Goal: Information Seeking & Learning: Find specific fact

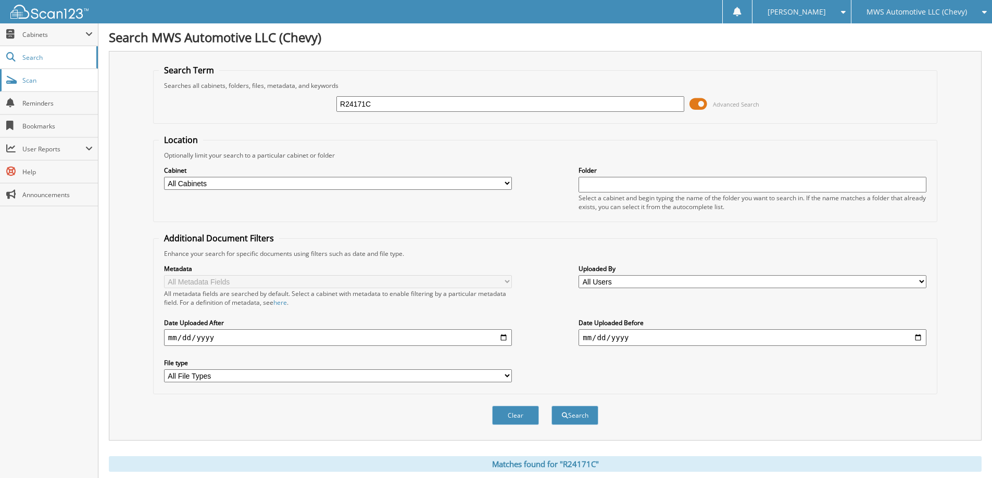
click at [62, 82] on span "Scan" at bounding box center [57, 80] width 70 height 9
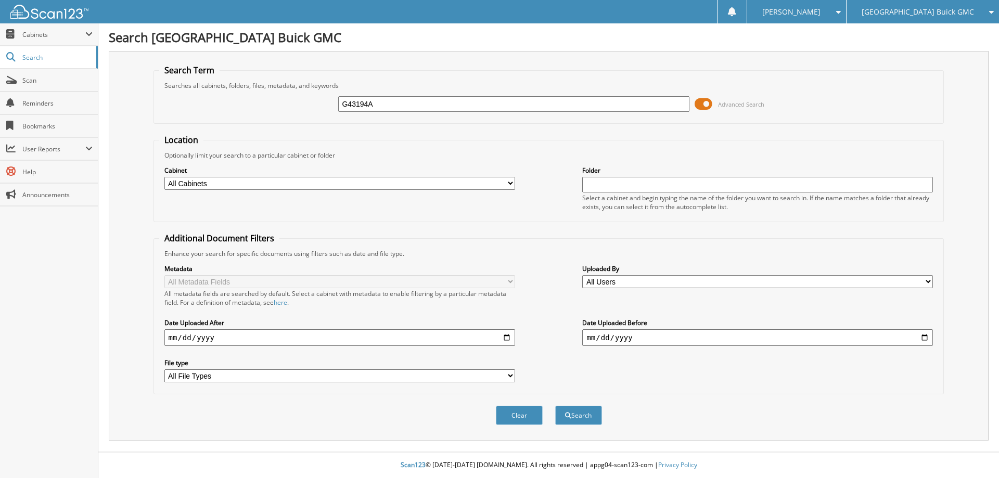
type input "G43194A"
click at [555, 406] on button "Search" at bounding box center [578, 415] width 47 height 19
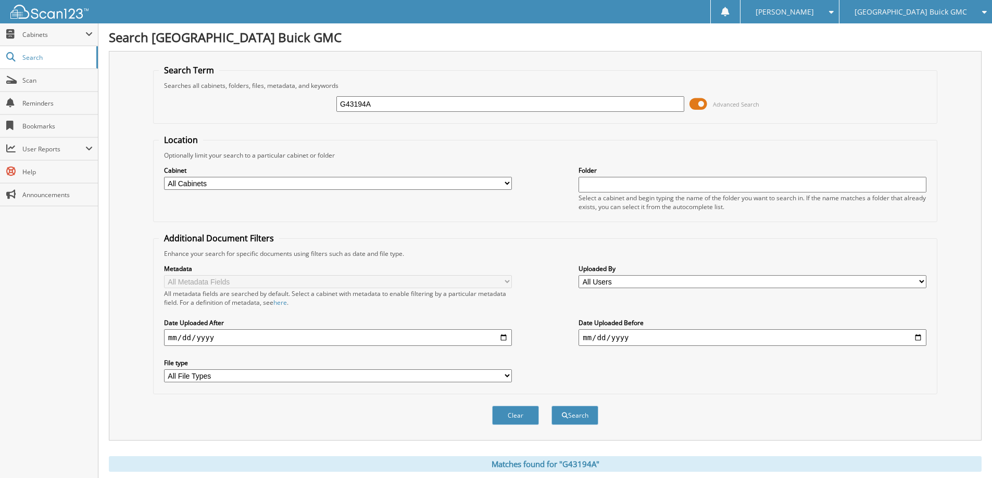
click at [702, 106] on span at bounding box center [698, 104] width 18 height 16
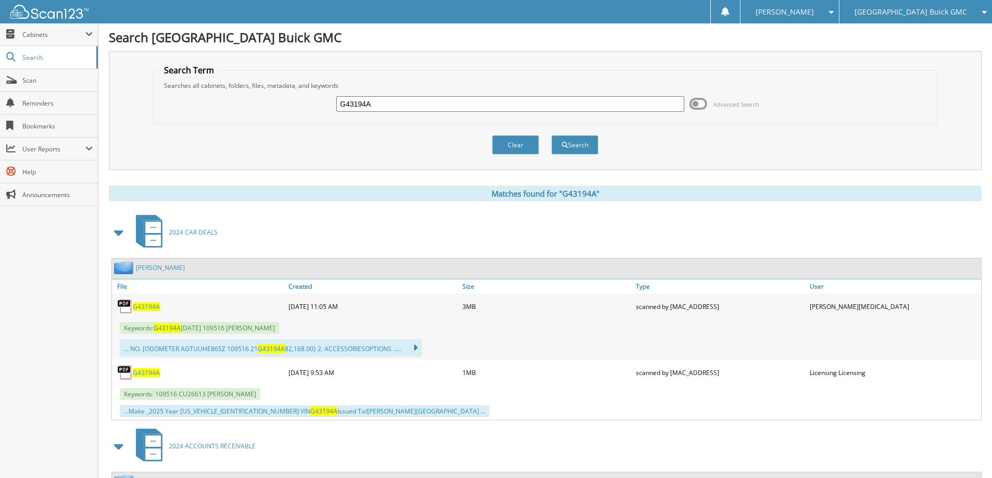
click at [145, 308] on span "G43194A" at bounding box center [146, 306] width 27 height 9
drag, startPoint x: 544, startPoint y: 106, endPoint x: 527, endPoint y: 104, distance: 17.9
click at [532, 105] on input "G43194A" at bounding box center [510, 104] width 348 height 16
click at [527, 104] on input "G43194A" at bounding box center [510, 104] width 348 height 16
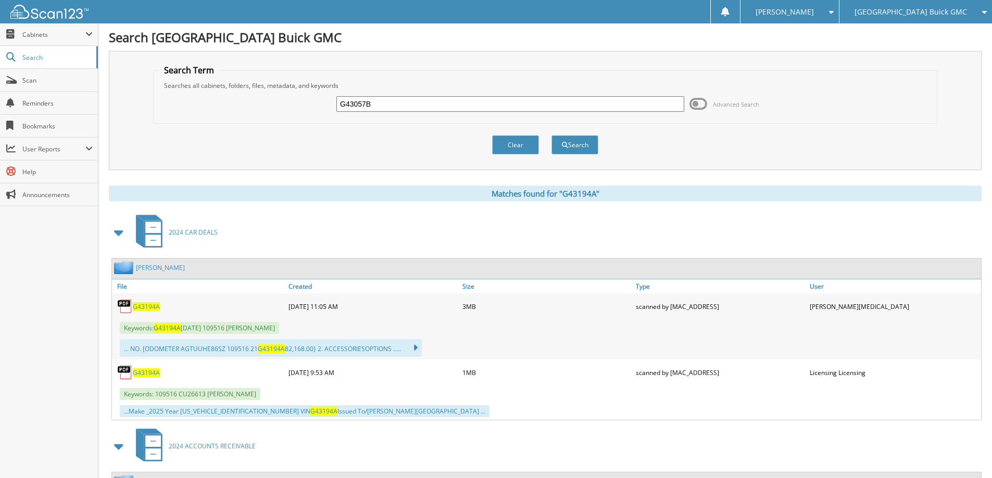
type input "G43057B"
click at [551, 135] on button "Search" at bounding box center [574, 144] width 47 height 19
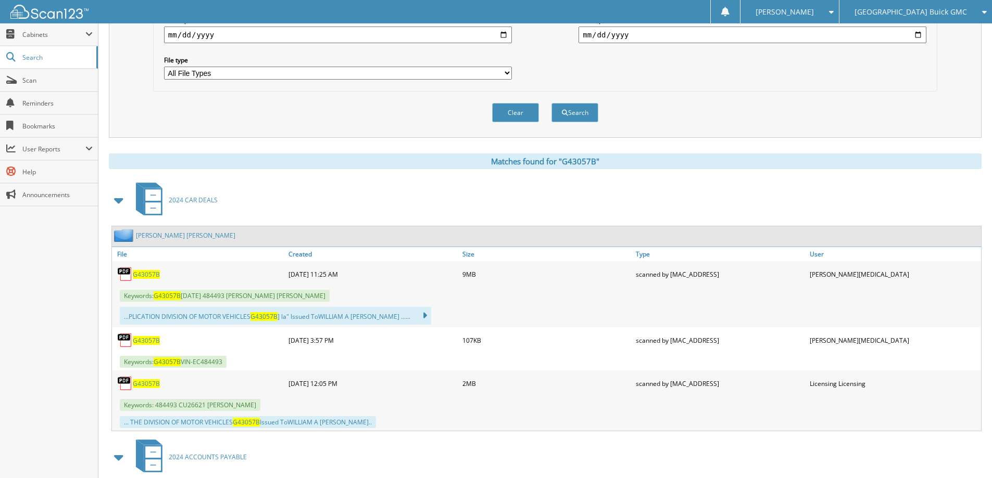
scroll to position [312, 0]
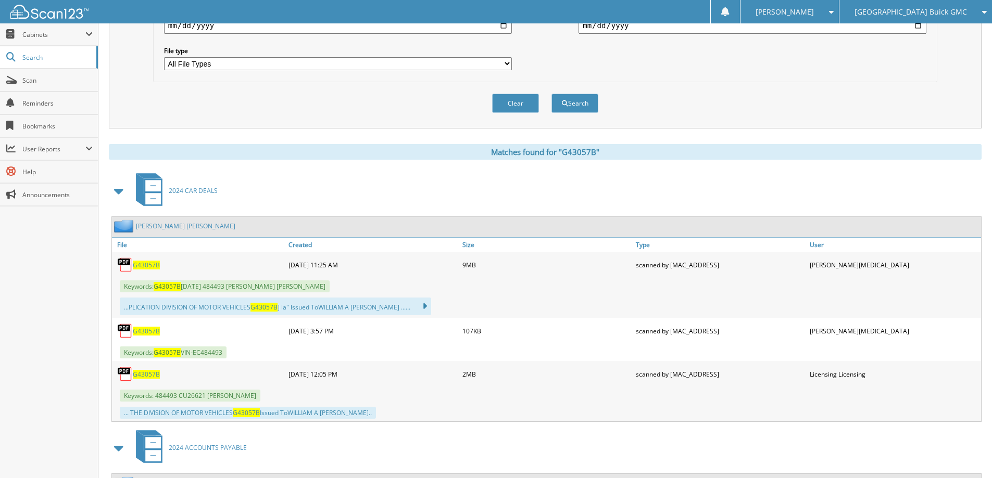
click at [151, 263] on span "G43057B" at bounding box center [146, 265] width 27 height 9
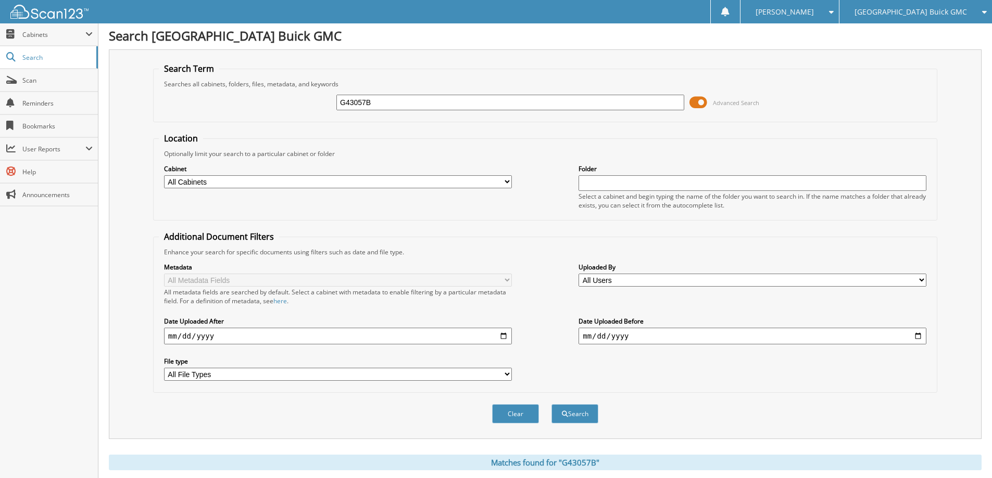
scroll to position [0, 0]
click at [491, 101] on input "G43057B" at bounding box center [510, 104] width 348 height 16
type input "G43054B"
click at [551, 406] on button "Search" at bounding box center [574, 415] width 47 height 19
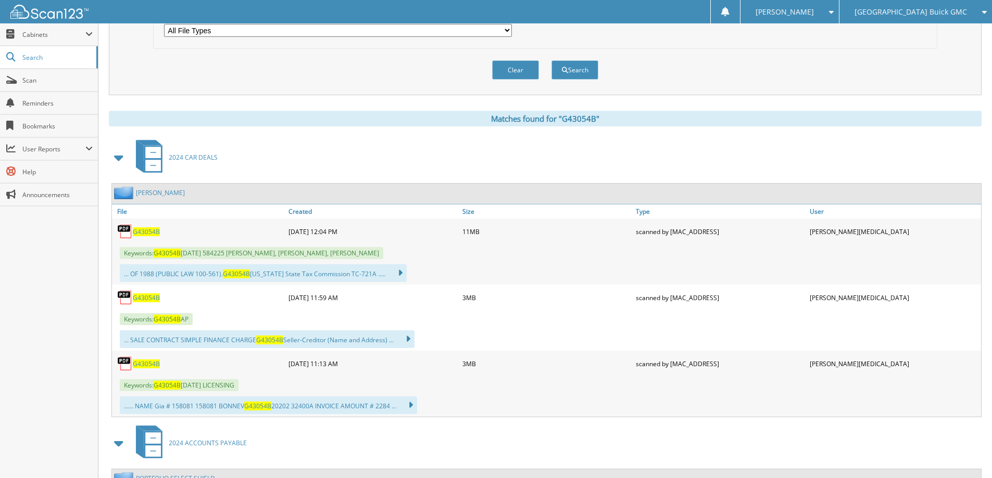
scroll to position [364, 0]
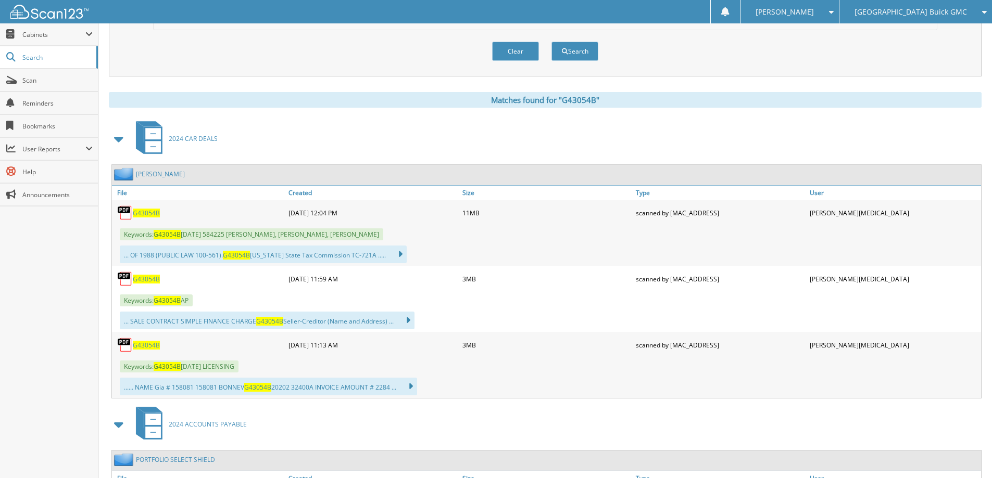
click at [155, 214] on span "G43054B" at bounding box center [146, 213] width 27 height 9
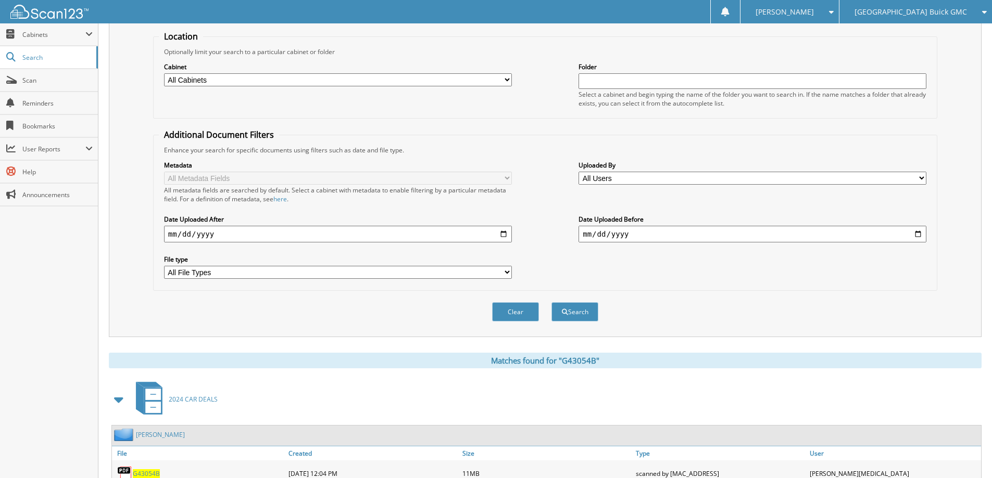
scroll to position [0, 0]
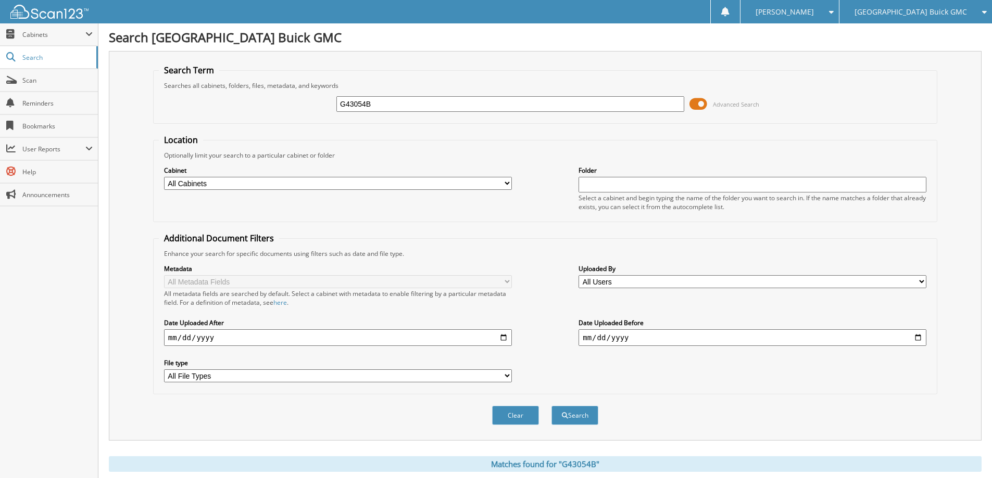
click at [436, 107] on input "G43054B" at bounding box center [510, 104] width 348 height 16
type input "B42731A"
click at [551, 406] on button "Search" at bounding box center [574, 415] width 47 height 19
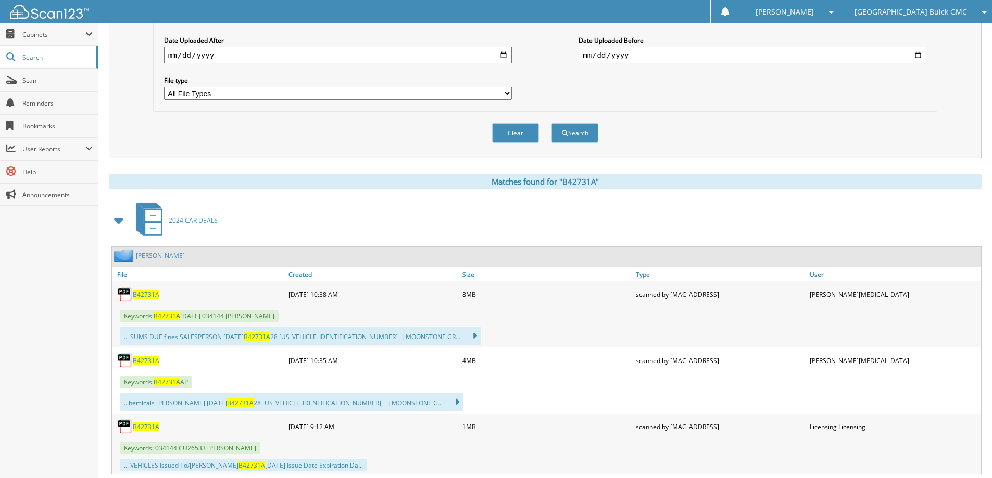
scroll to position [312, 0]
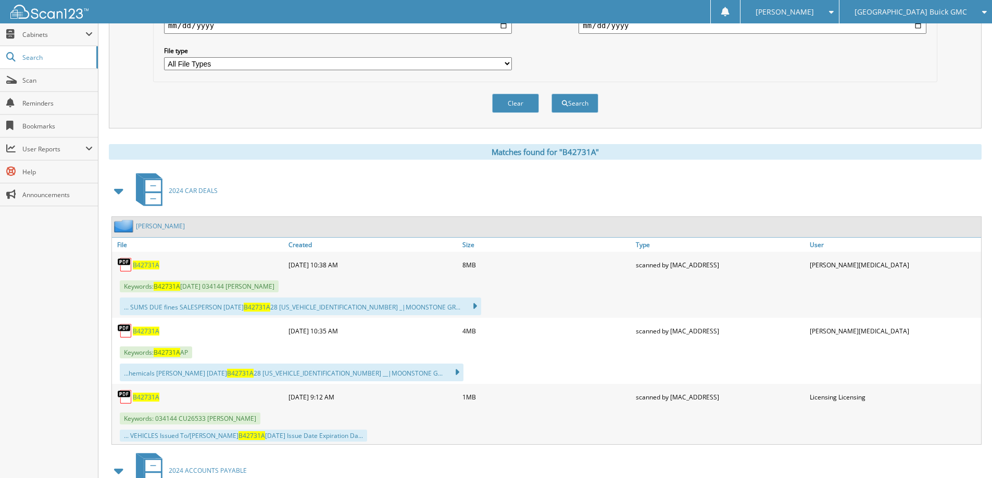
click at [156, 267] on span "B42731A" at bounding box center [146, 265] width 27 height 9
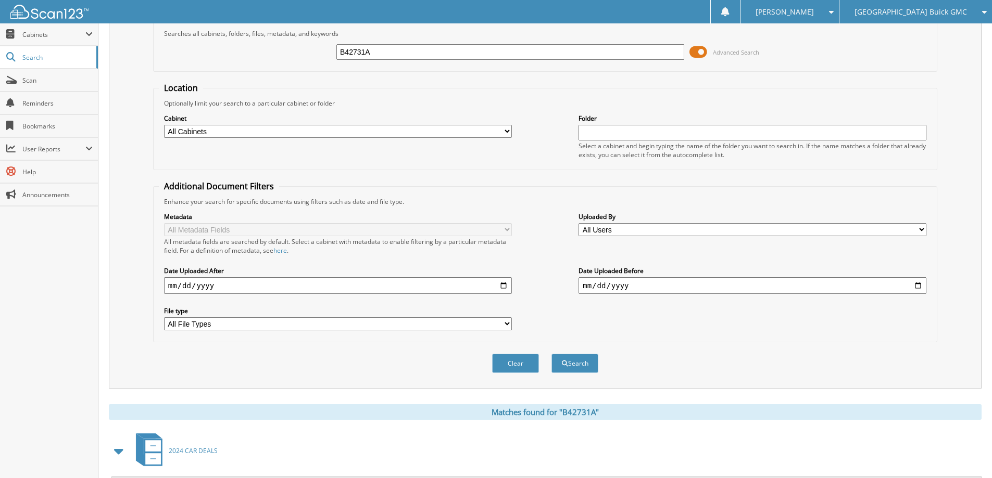
drag, startPoint x: 433, startPoint y: 50, endPoint x: 300, endPoint y: 56, distance: 132.8
click at [300, 56] on div "B42731A Advanced Search" at bounding box center [545, 52] width 772 height 28
type input "G42938B"
click at [551, 354] on button "Search" at bounding box center [574, 363] width 47 height 19
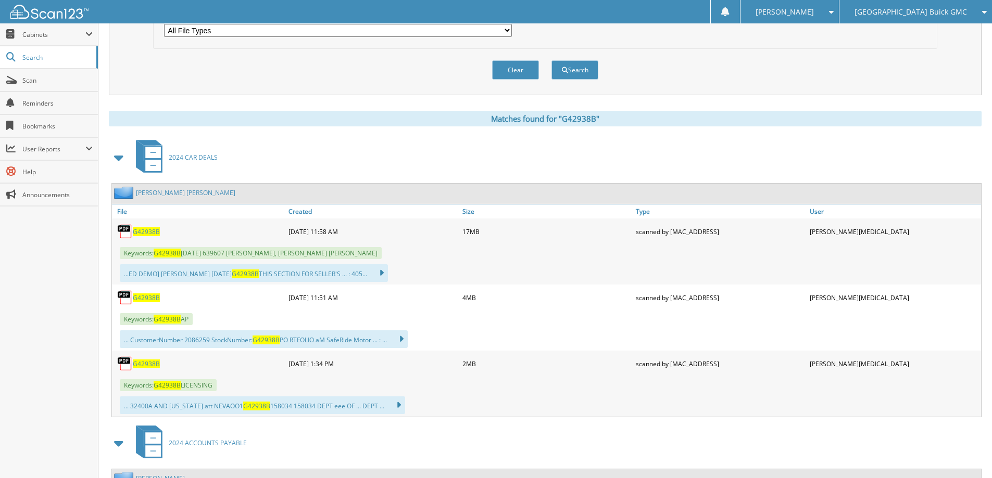
scroll to position [364, 0]
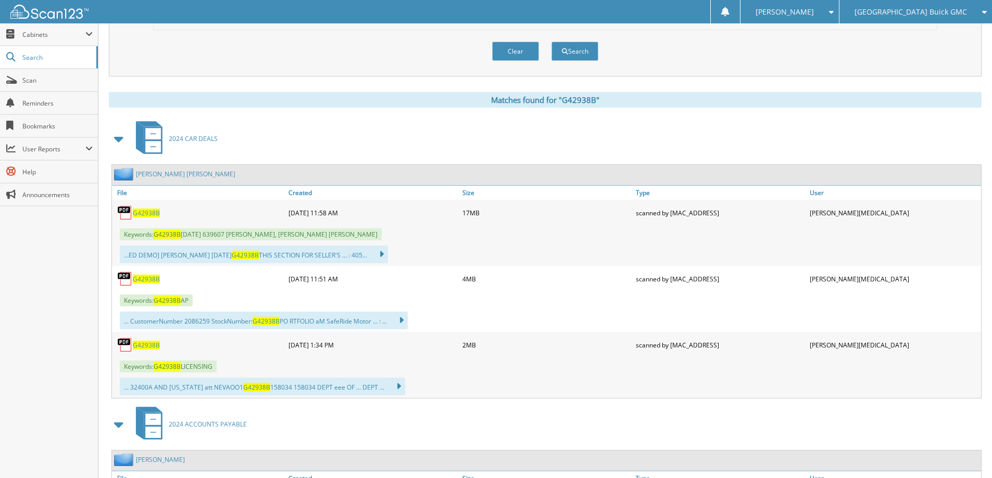
click at [155, 210] on span "G42938B" at bounding box center [146, 213] width 27 height 9
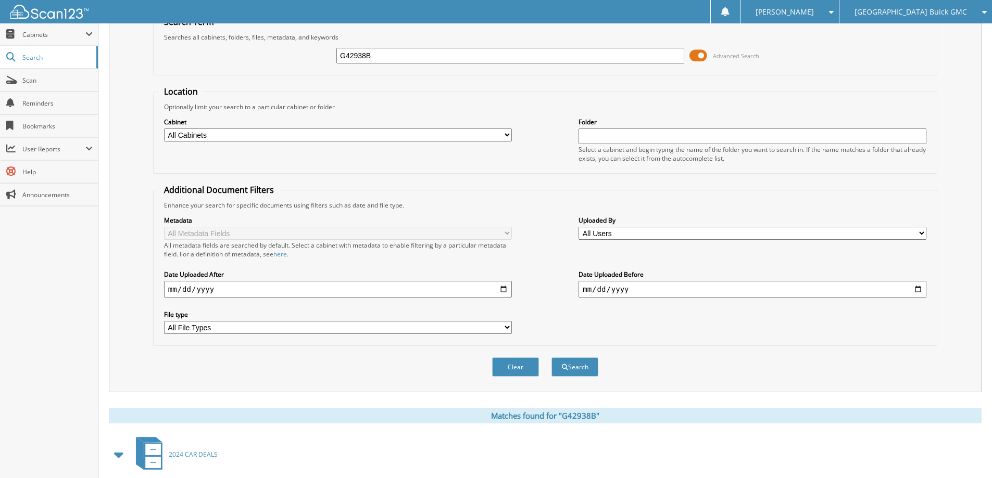
scroll to position [0, 0]
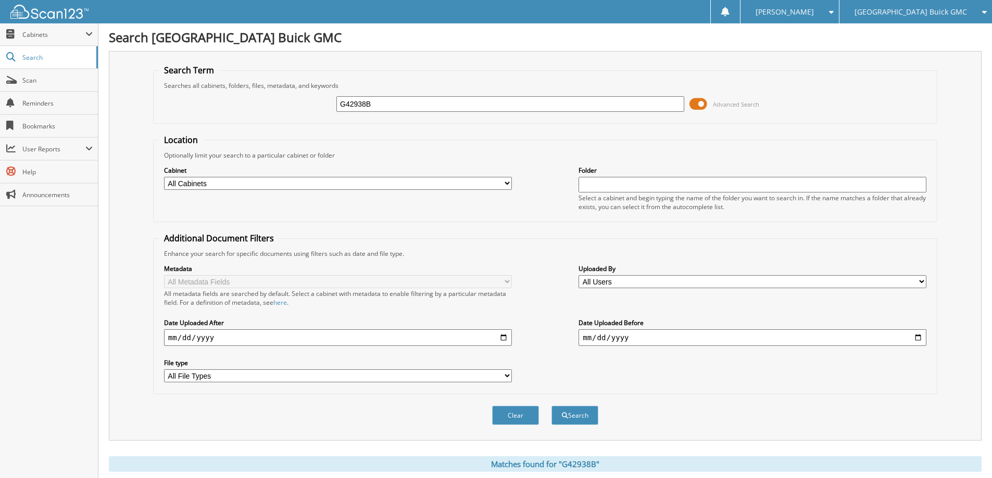
click at [516, 111] on input "G42938B" at bounding box center [510, 104] width 348 height 16
type input "G43138A"
click at [551, 406] on button "Search" at bounding box center [574, 415] width 47 height 19
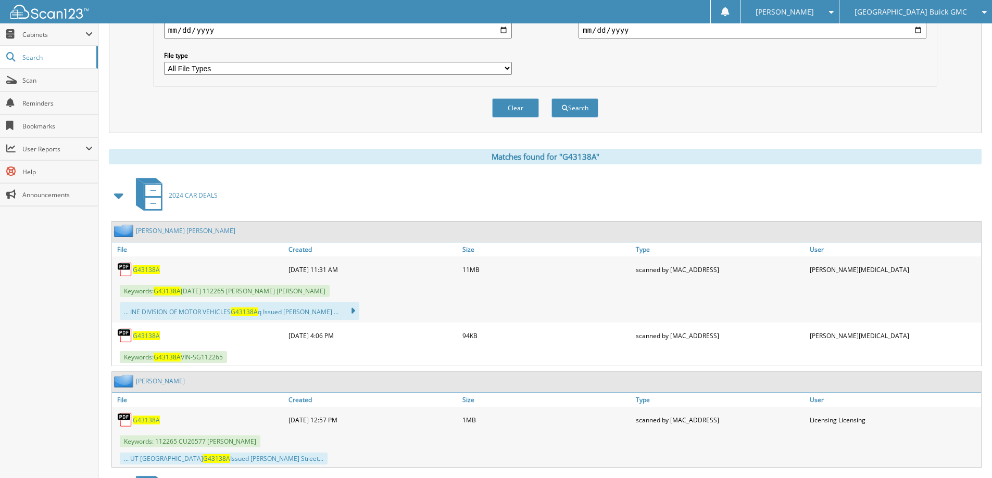
scroll to position [312, 0]
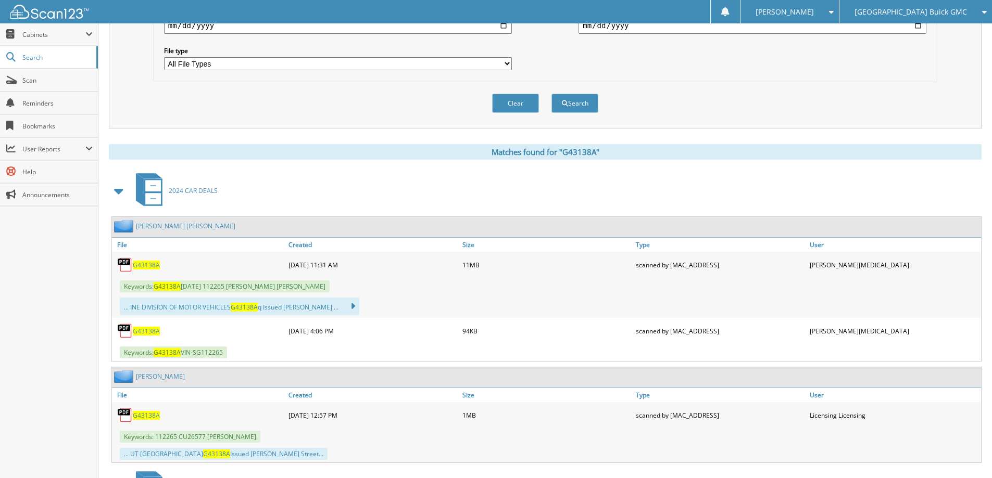
click at [150, 265] on span "G43138A" at bounding box center [146, 265] width 27 height 9
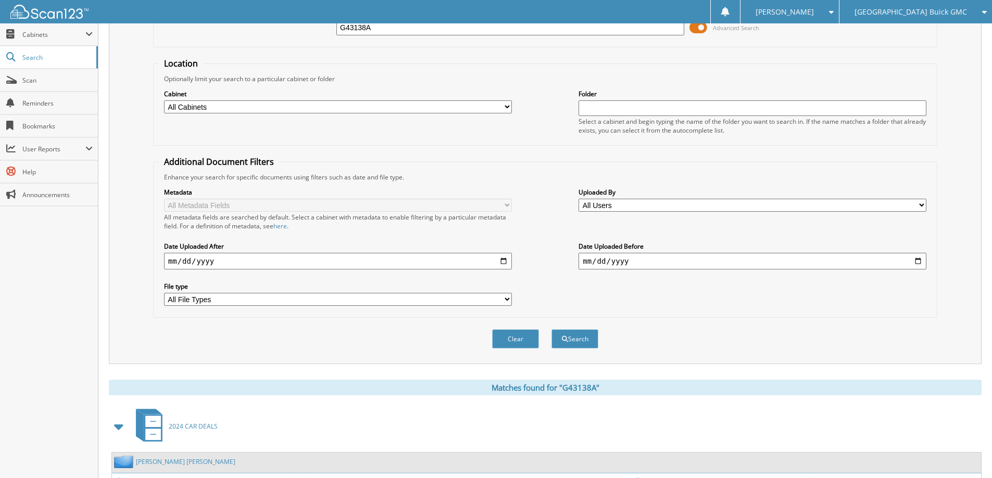
scroll to position [0, 0]
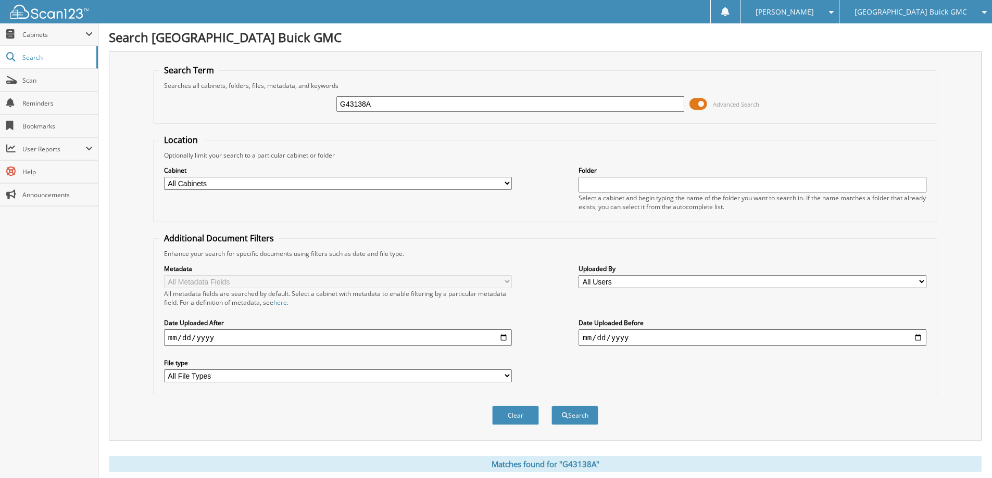
click at [402, 110] on input "G43138A" at bounding box center [510, 104] width 348 height 16
type input "S42825B"
click at [551, 406] on button "Search" at bounding box center [574, 415] width 47 height 19
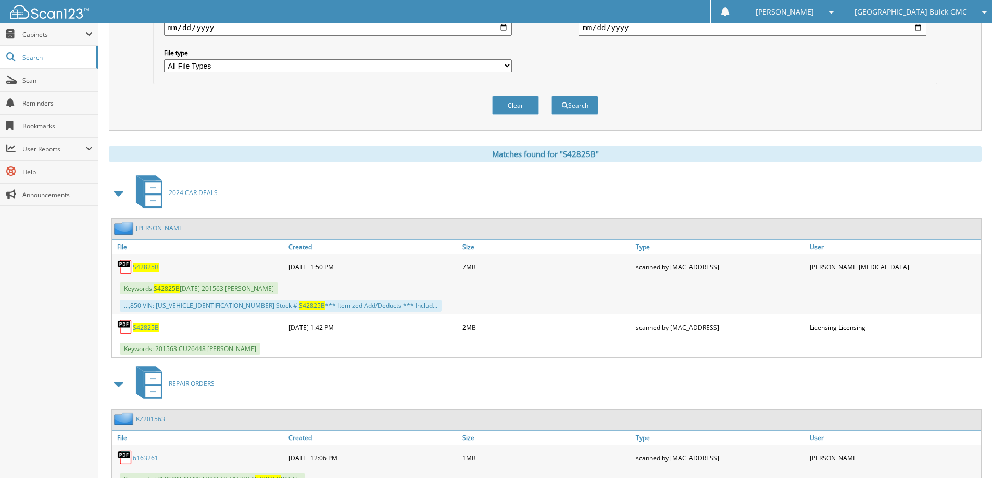
scroll to position [312, 0]
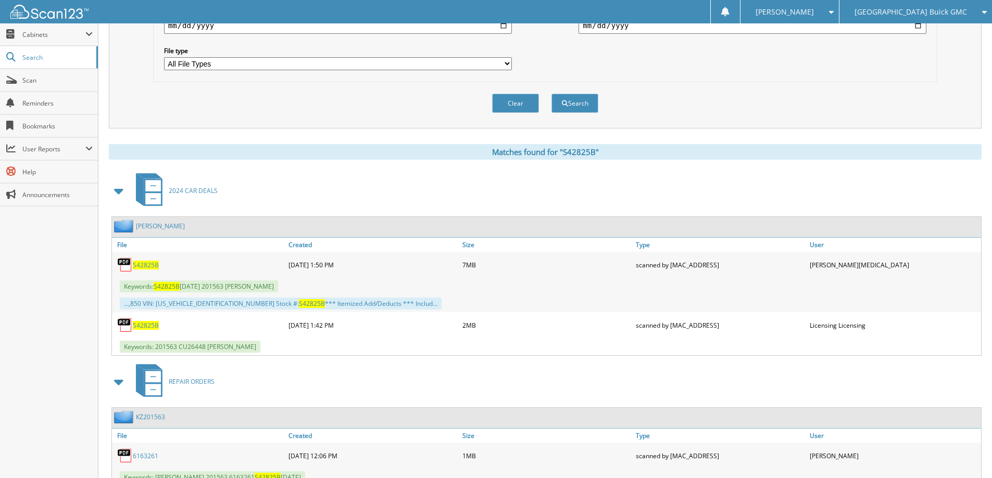
click at [144, 265] on span "S42825B" at bounding box center [146, 265] width 26 height 9
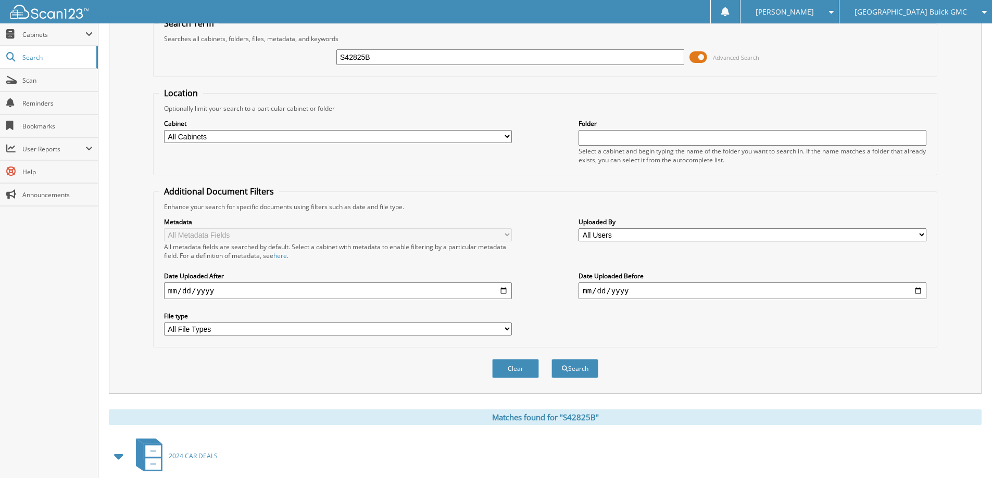
scroll to position [0, 0]
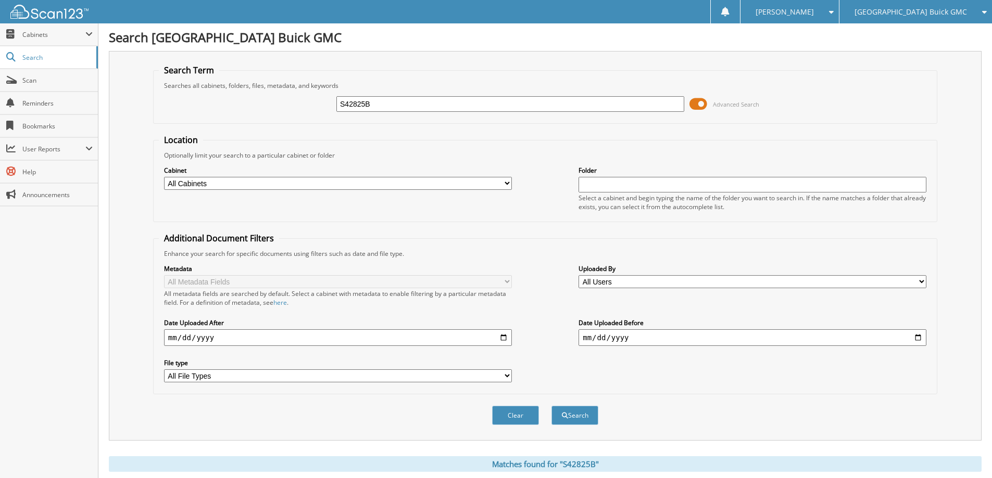
click at [390, 108] on input "S42825B" at bounding box center [510, 104] width 348 height 16
type input "G42633B"
click at [551, 406] on button "Search" at bounding box center [574, 415] width 47 height 19
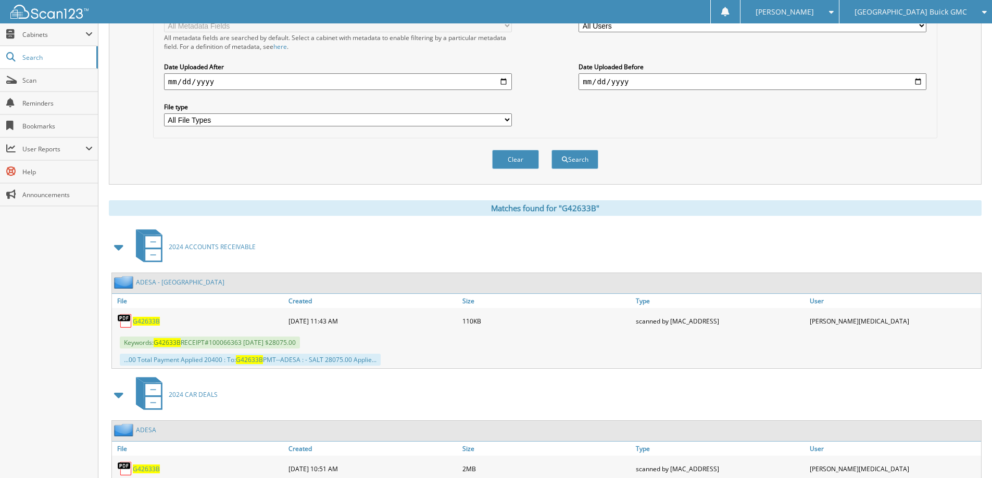
scroll to position [260, 0]
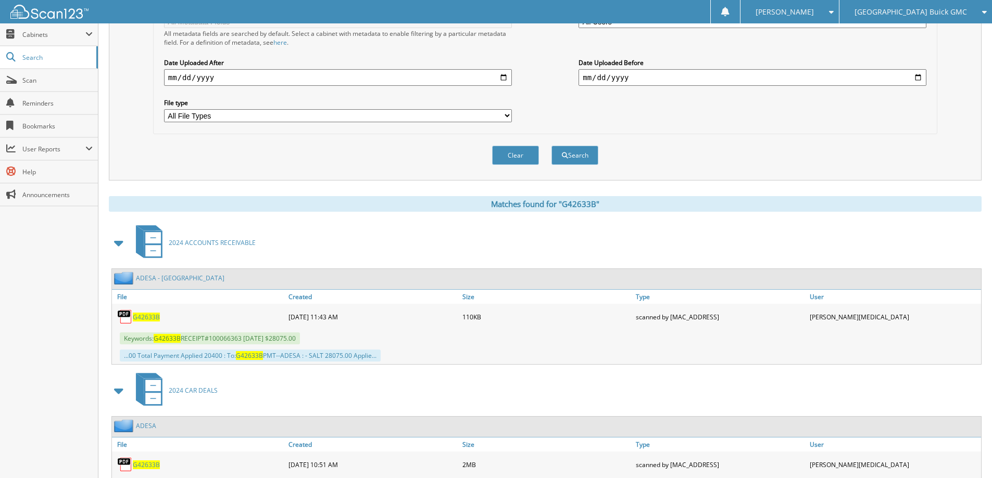
click at [151, 317] on span "G42633B" at bounding box center [146, 317] width 27 height 9
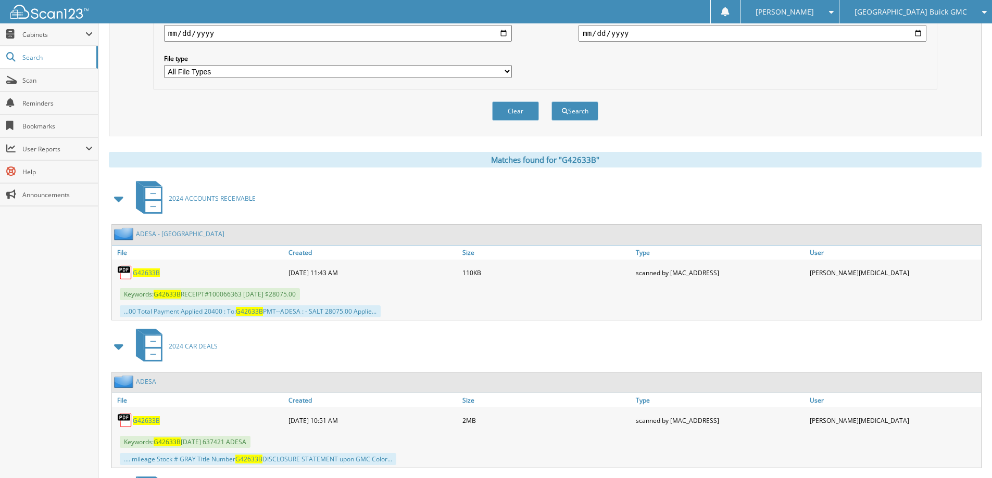
scroll to position [364, 0]
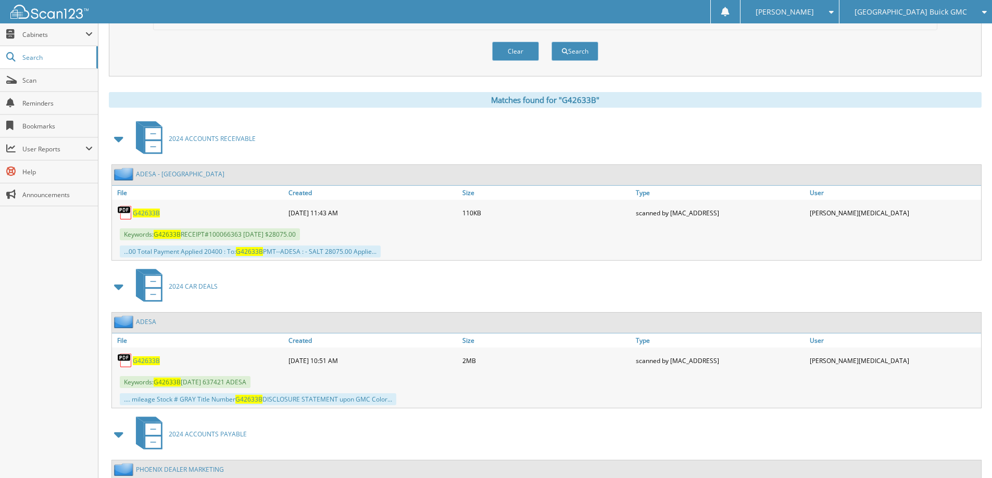
click at [148, 362] on span "G42633B" at bounding box center [146, 361] width 27 height 9
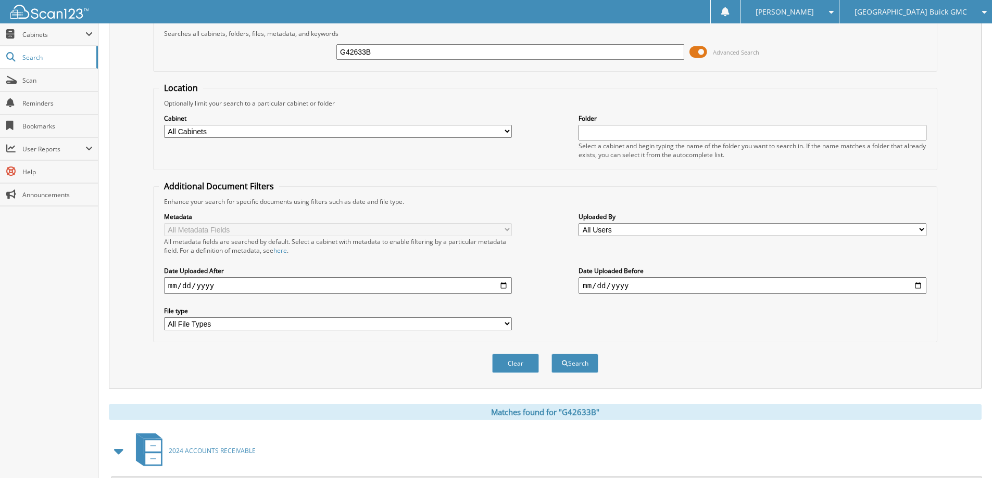
scroll to position [0, 0]
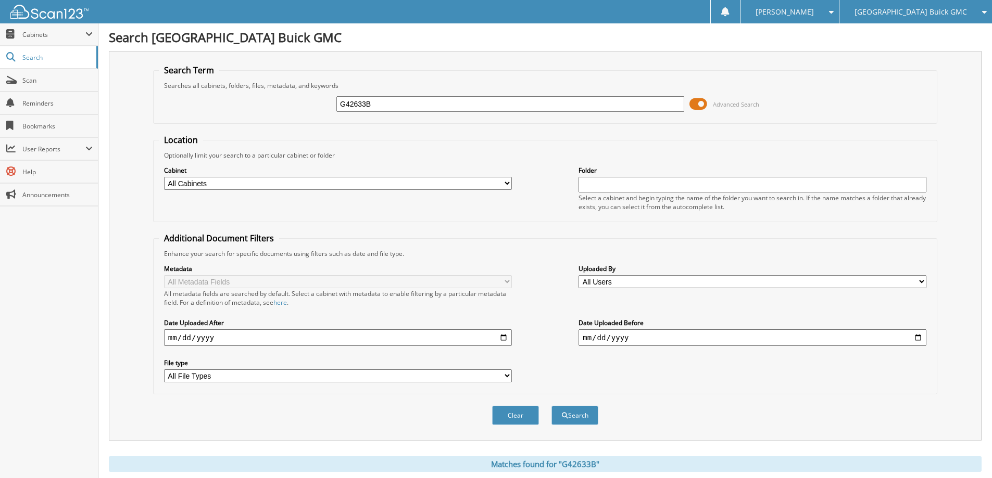
click at [510, 100] on input "G42633B" at bounding box center [510, 104] width 348 height 16
type input "G42585D"
click at [551, 406] on button "Search" at bounding box center [574, 415] width 47 height 19
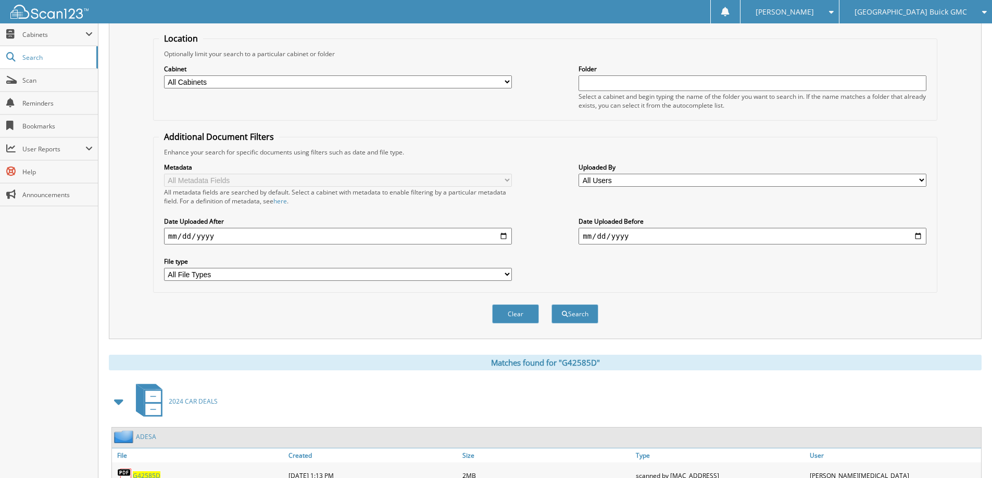
scroll to position [161, 0]
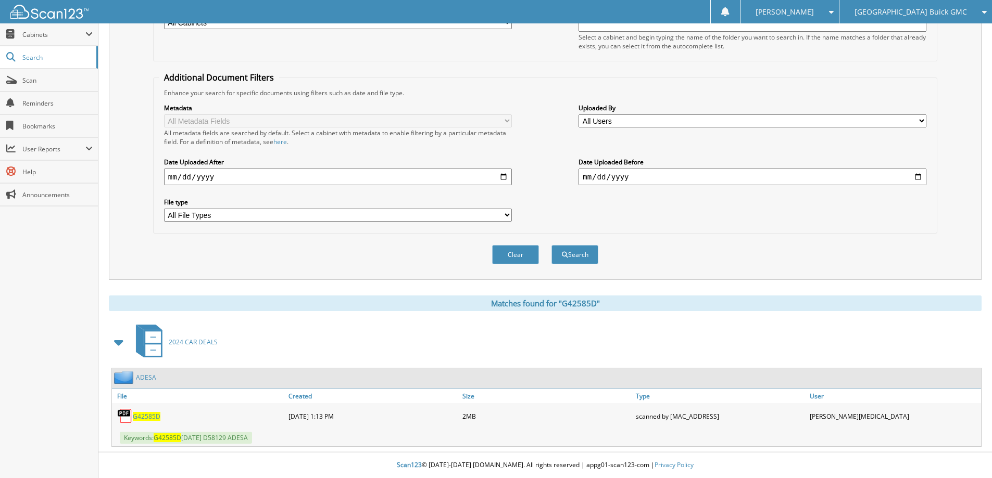
click at [150, 416] on span "G42585D" at bounding box center [147, 416] width 28 height 9
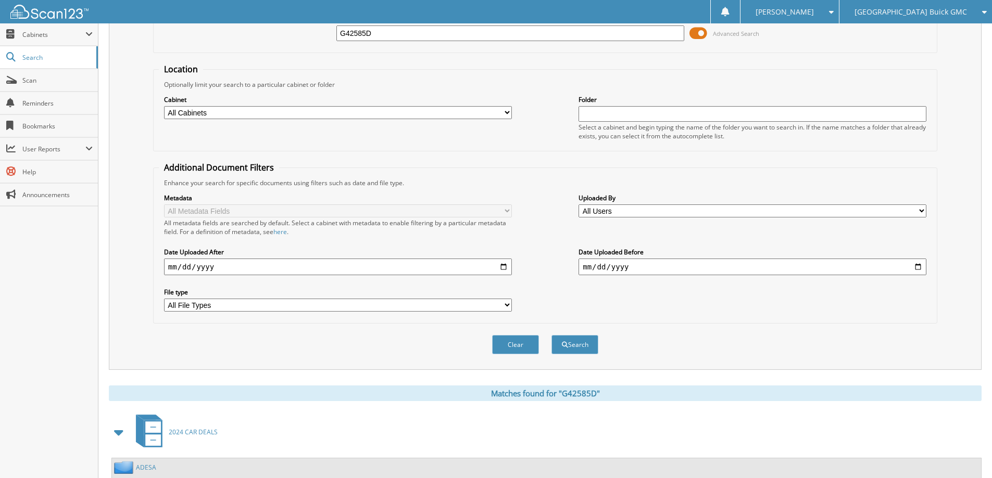
scroll to position [0, 0]
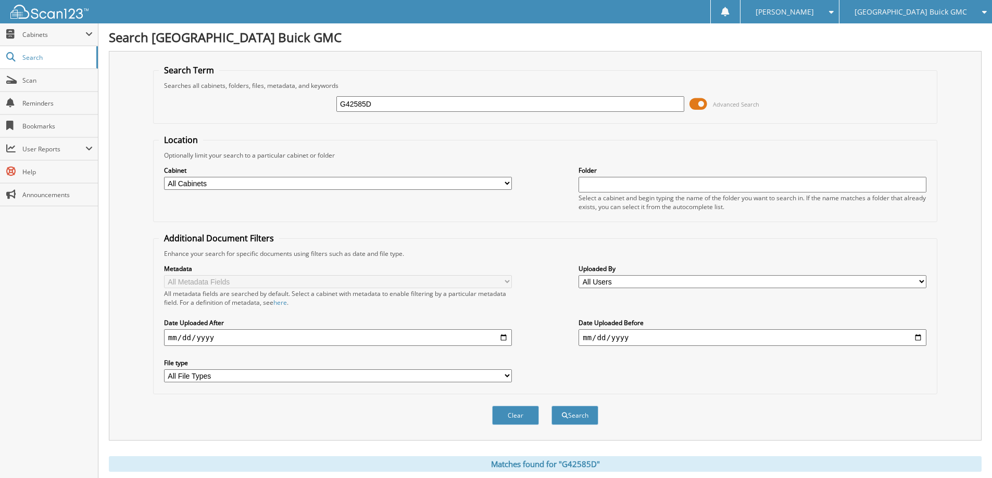
click at [418, 106] on input "G42585D" at bounding box center [510, 104] width 348 height 16
type input "G41654B"
click at [551, 406] on button "Search" at bounding box center [574, 415] width 47 height 19
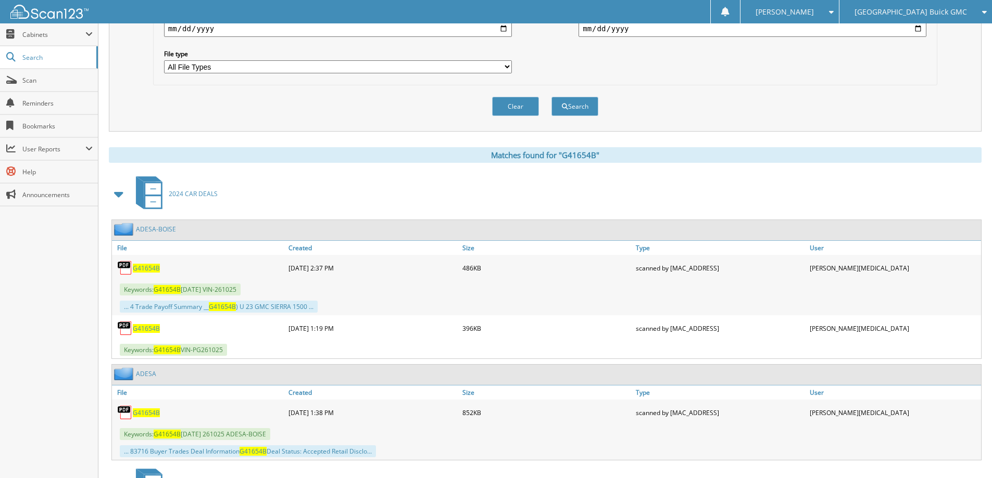
scroll to position [312, 0]
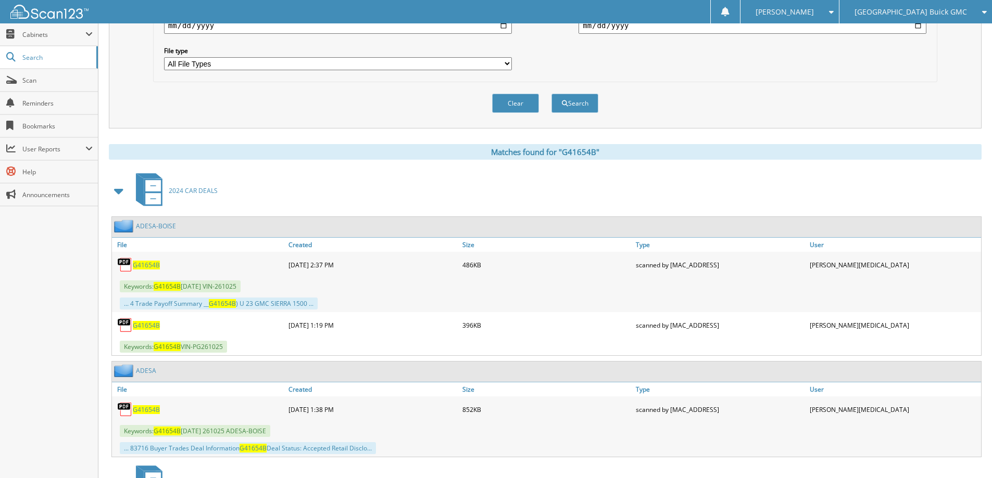
click at [148, 263] on span "G41654B" at bounding box center [146, 265] width 27 height 9
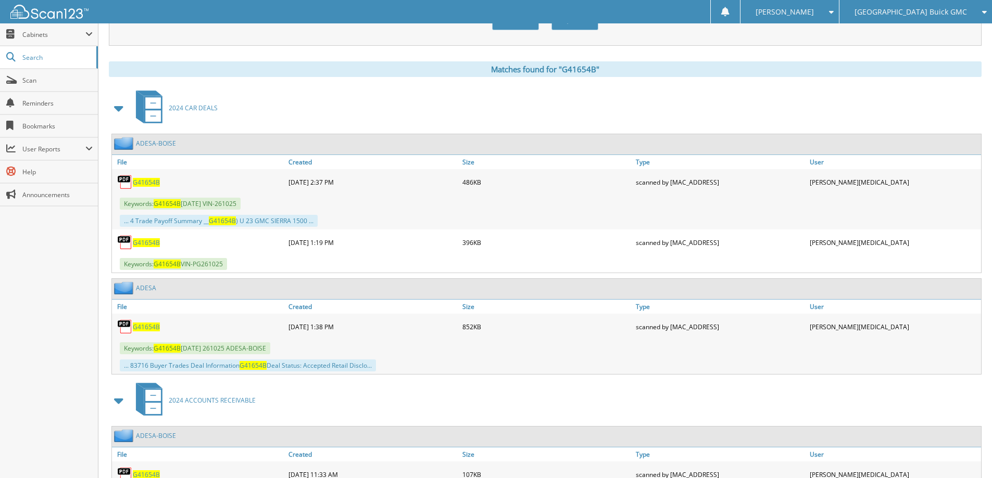
scroll to position [416, 0]
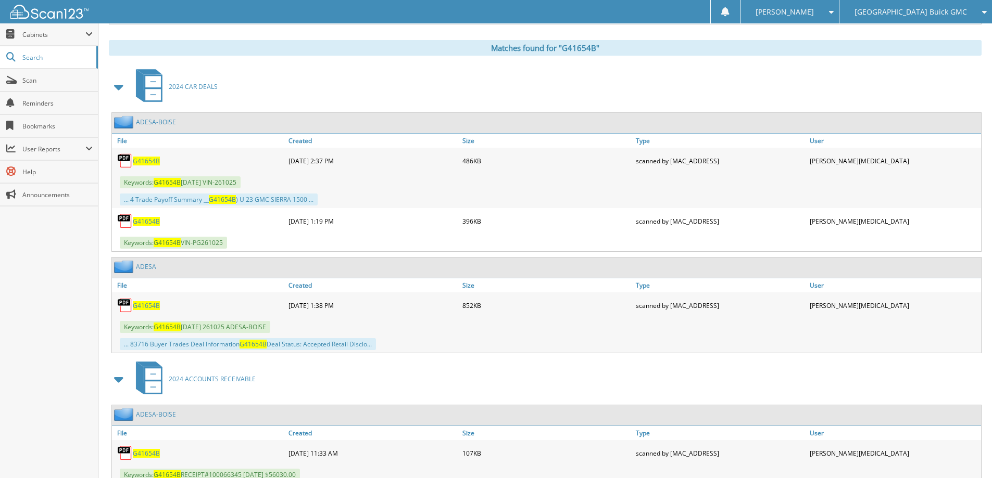
click at [147, 304] on span "G41654B" at bounding box center [146, 305] width 27 height 9
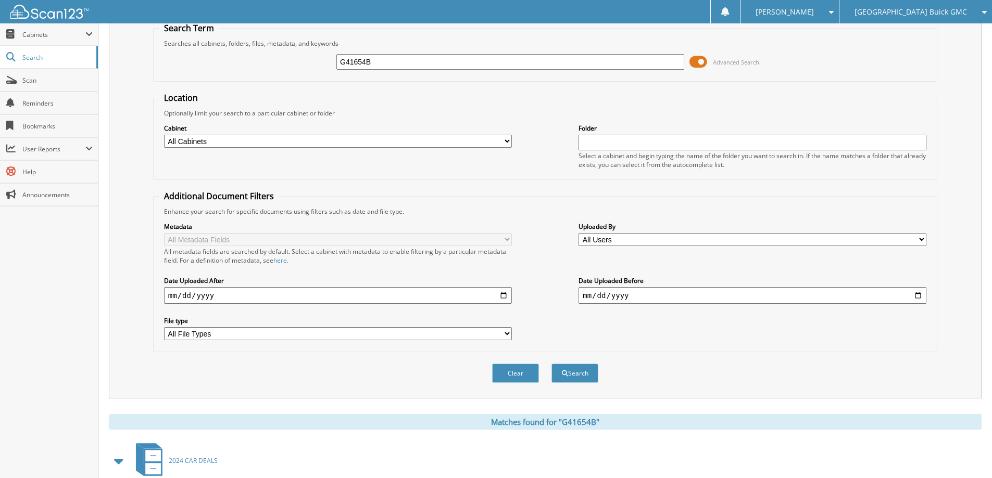
scroll to position [6, 0]
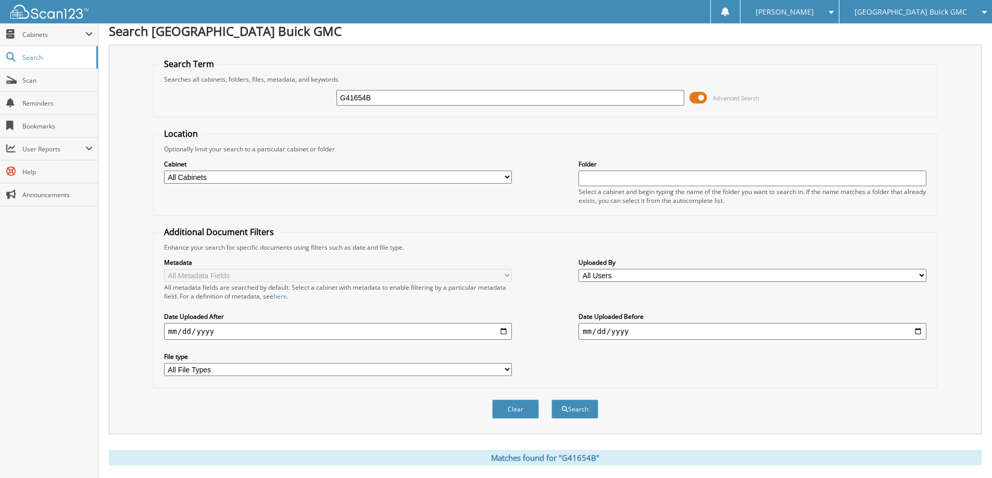
click at [596, 96] on input "G41654B" at bounding box center [510, 98] width 348 height 16
type input "PU43230B"
click at [551, 400] on button "Search" at bounding box center [574, 409] width 47 height 19
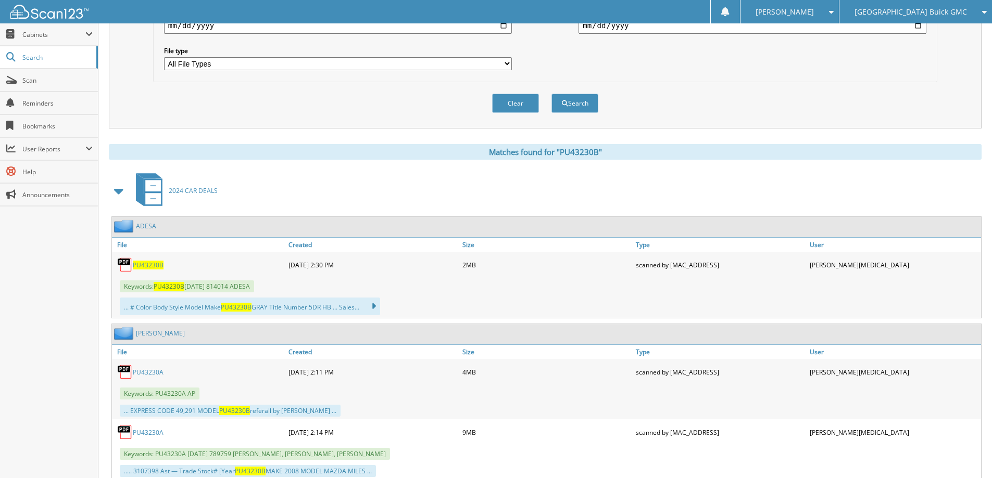
scroll to position [364, 0]
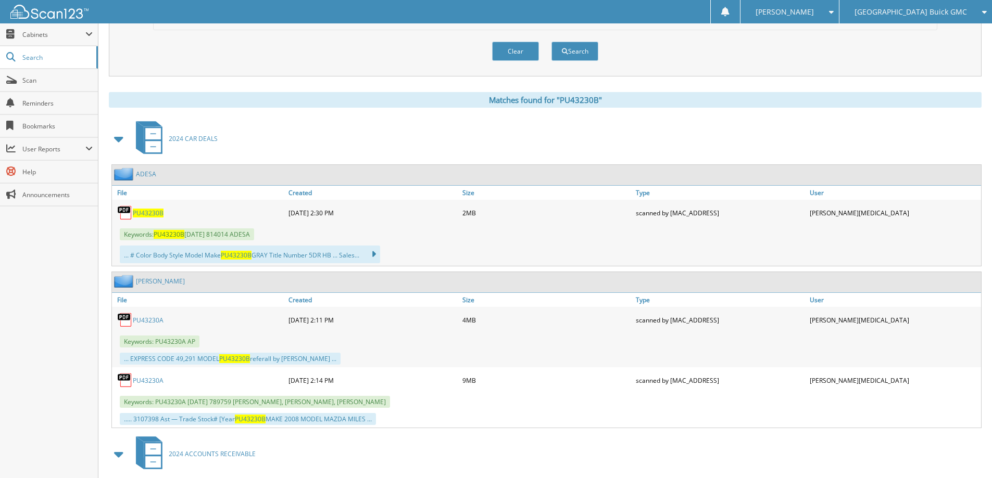
click at [158, 213] on span "PU43230B" at bounding box center [148, 213] width 31 height 9
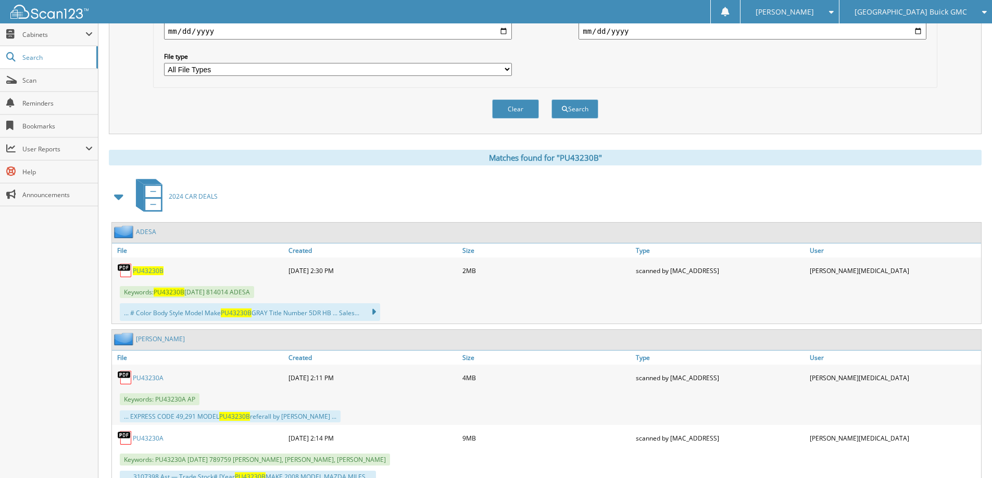
scroll to position [0, 0]
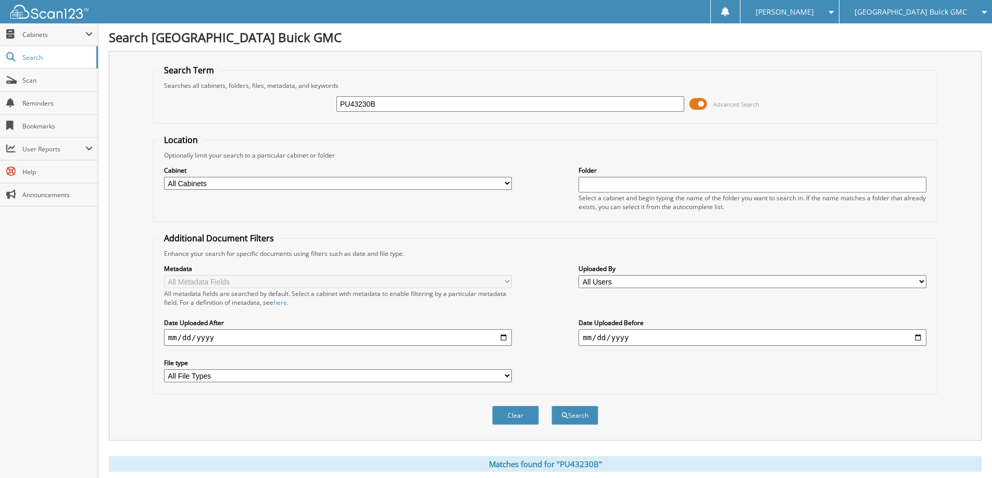
click at [424, 108] on input "PU43230B" at bounding box center [510, 104] width 348 height 16
type input "G43002B"
click at [551, 406] on button "Search" at bounding box center [574, 415] width 47 height 19
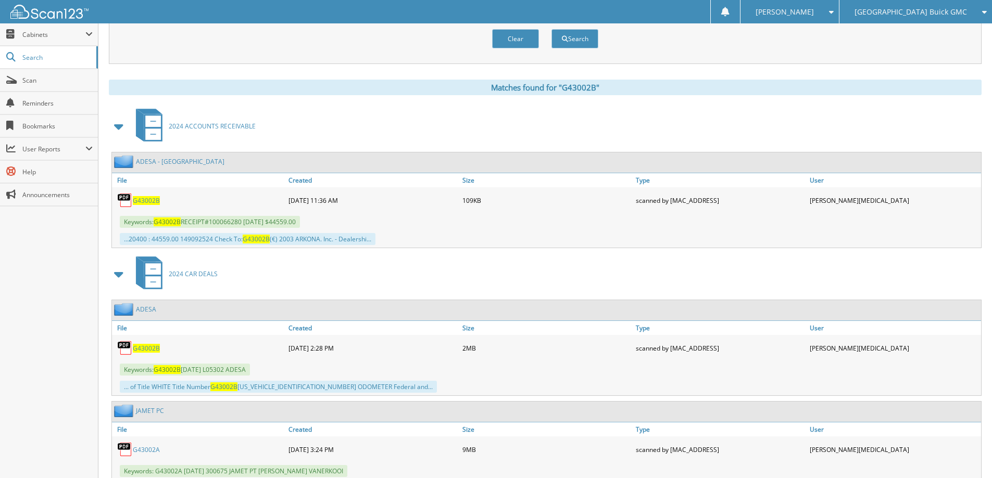
scroll to position [416, 0]
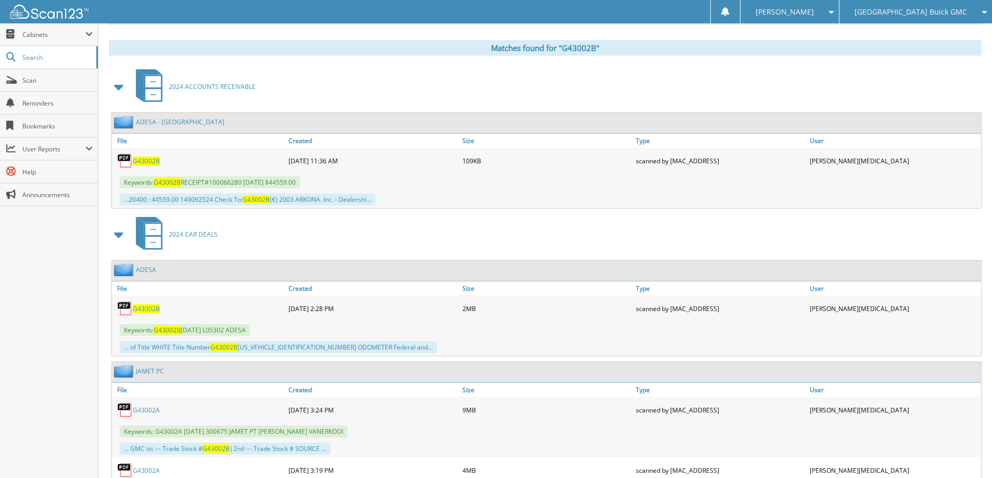
click at [146, 307] on span "G43002B" at bounding box center [146, 308] width 27 height 9
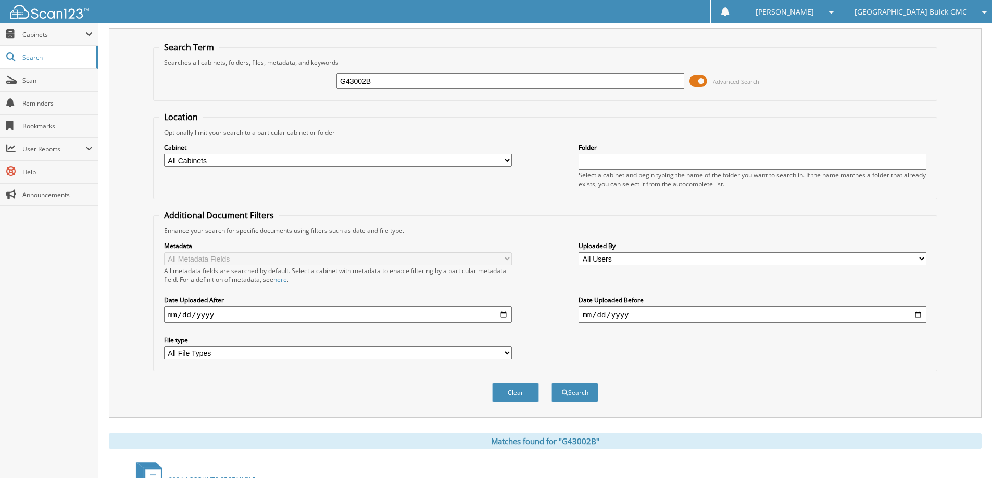
scroll to position [0, 0]
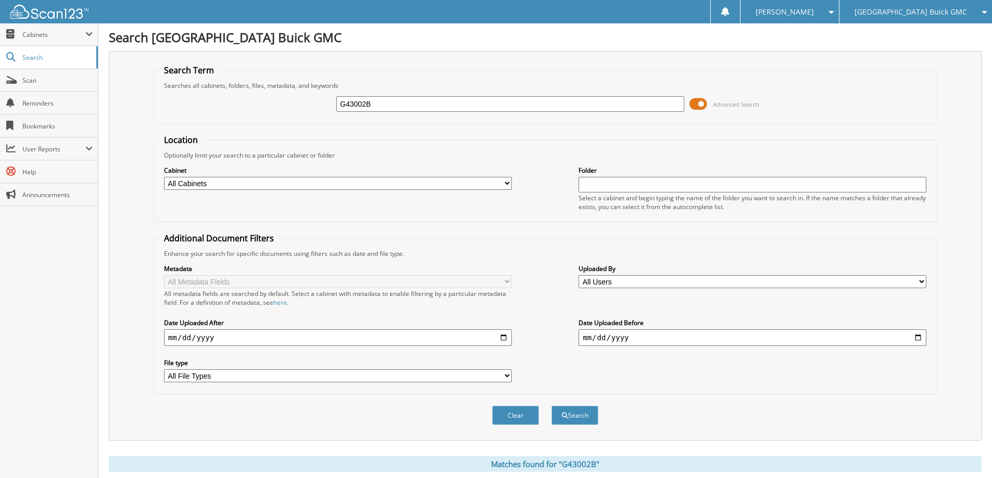
click at [446, 111] on input "G43002B" at bounding box center [510, 104] width 348 height 16
type input "UR41923B"
click at [551, 406] on button "Search" at bounding box center [574, 415] width 47 height 19
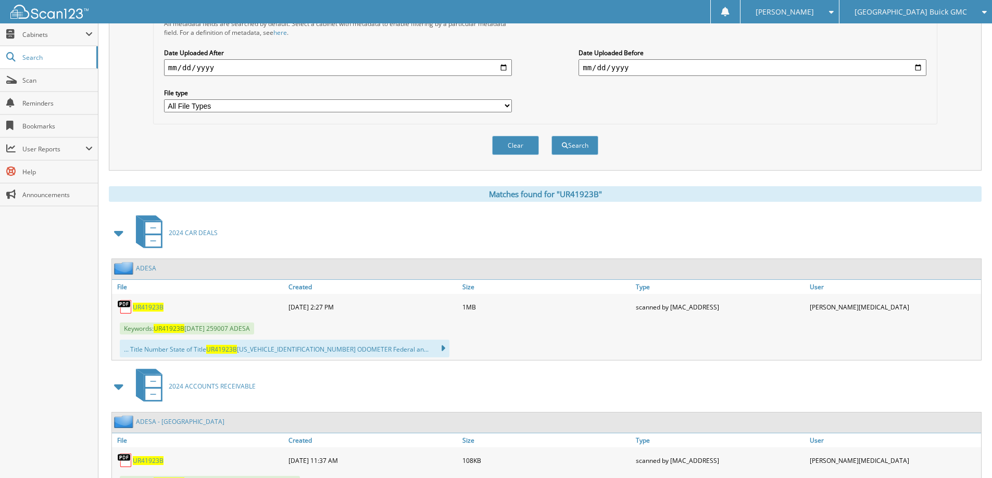
scroll to position [364, 0]
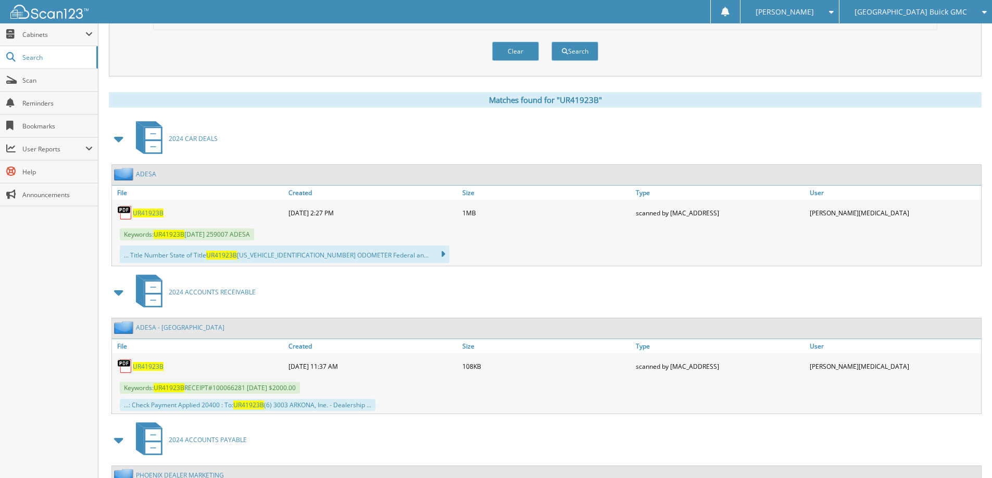
click at [152, 211] on span "UR41923B" at bounding box center [148, 213] width 31 height 9
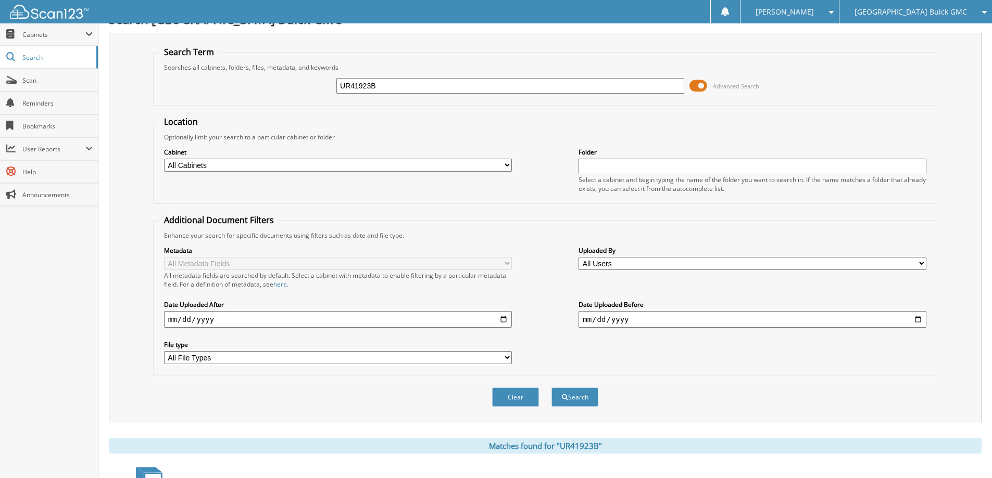
scroll to position [0, 0]
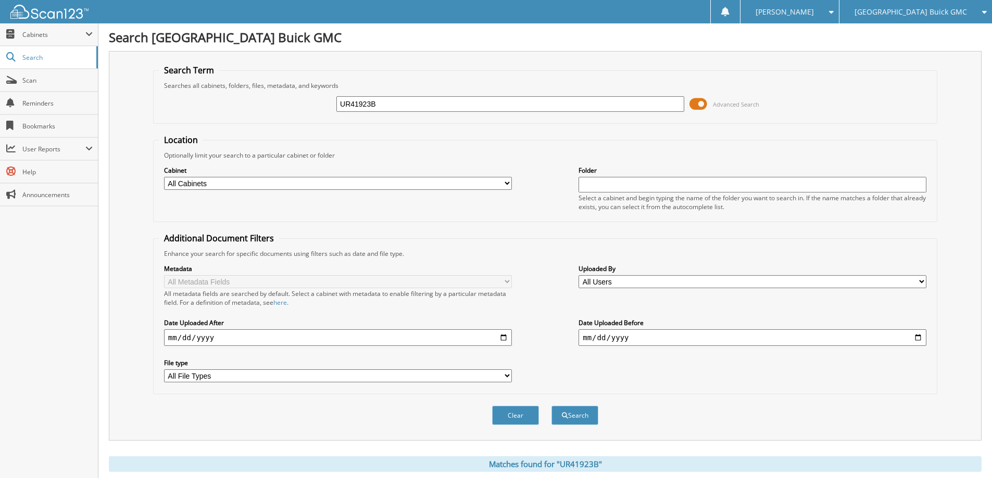
click at [531, 105] on input "UR41923B" at bounding box center [510, 104] width 348 height 16
type input "S42811B"
click at [551, 406] on button "Search" at bounding box center [574, 415] width 47 height 19
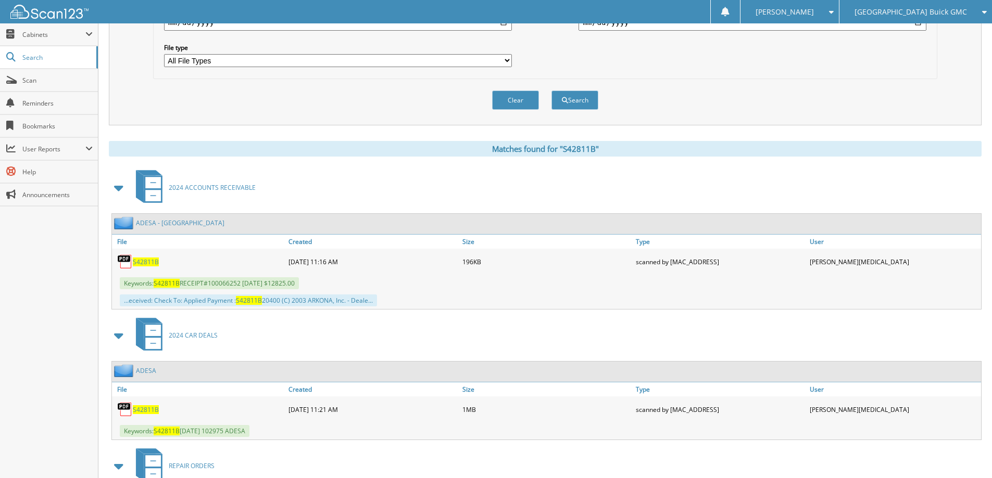
scroll to position [364, 0]
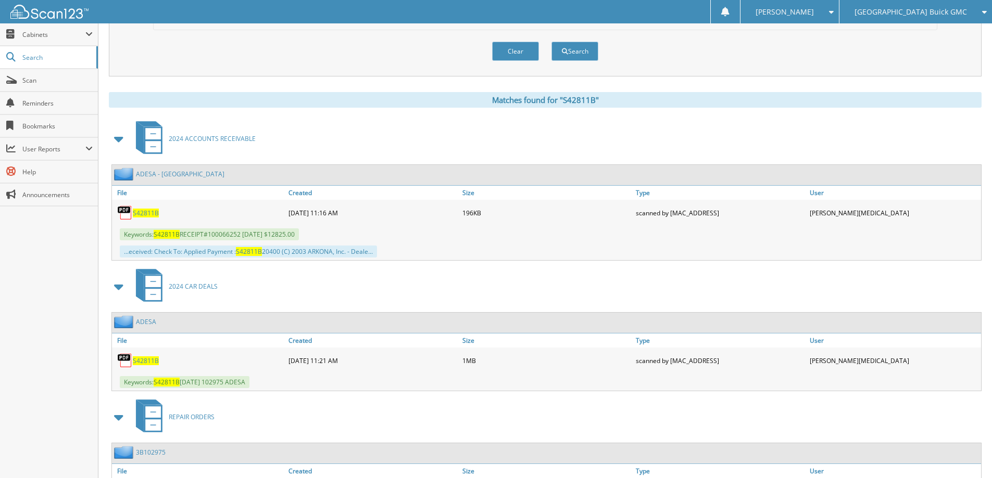
click at [148, 363] on span "S42811B" at bounding box center [146, 361] width 26 height 9
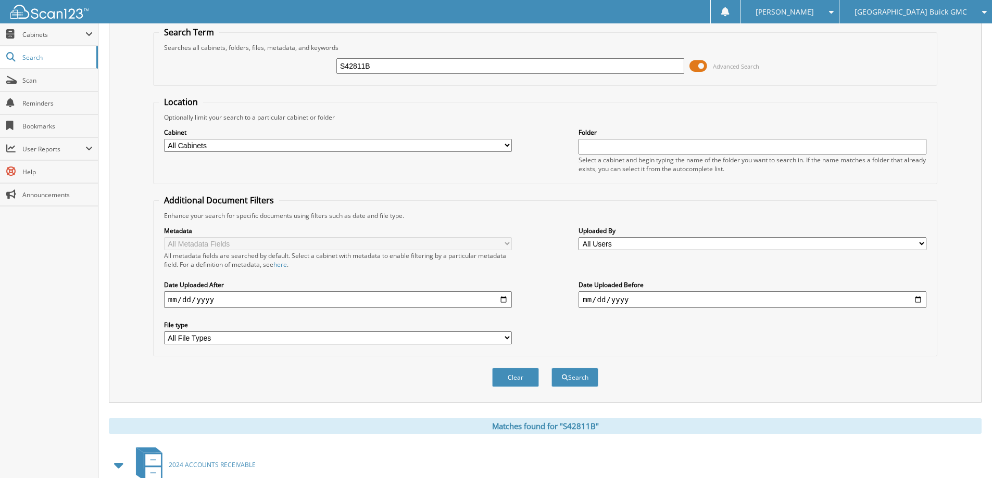
scroll to position [0, 0]
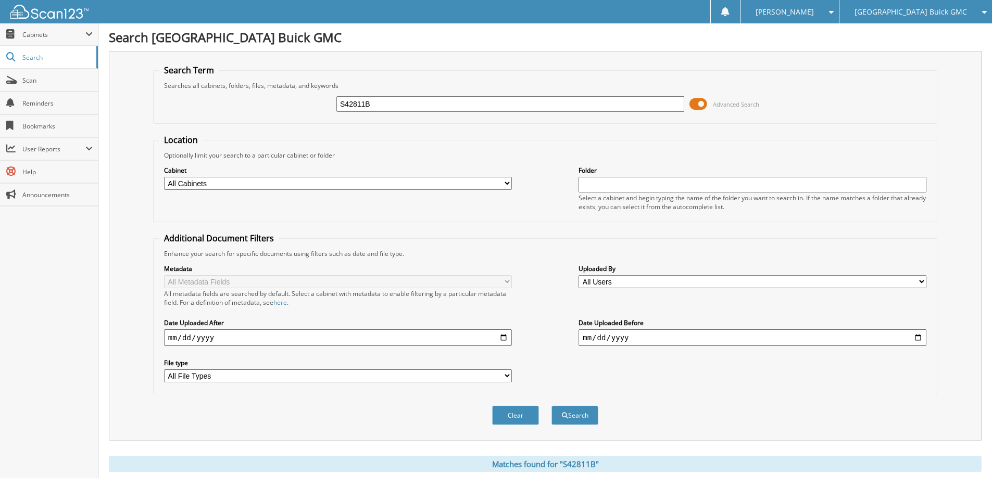
click at [931, 6] on div "[GEOGRAPHIC_DATA] Buick GMC" at bounding box center [915, 11] width 142 height 23
click at [923, 29] on link "MWS Automotive LLC (Chevy)" at bounding box center [915, 32] width 152 height 18
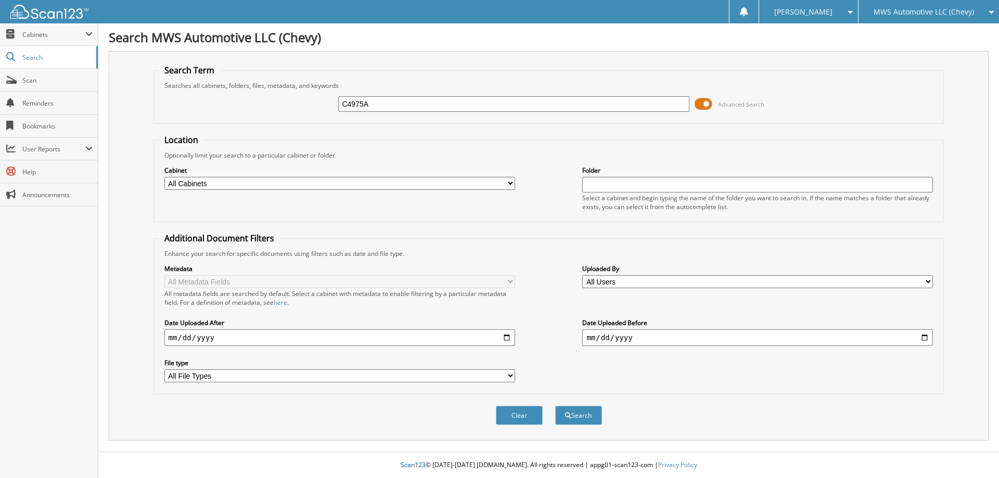
type input "C4975A"
click at [555, 406] on button "Search" at bounding box center [578, 415] width 47 height 19
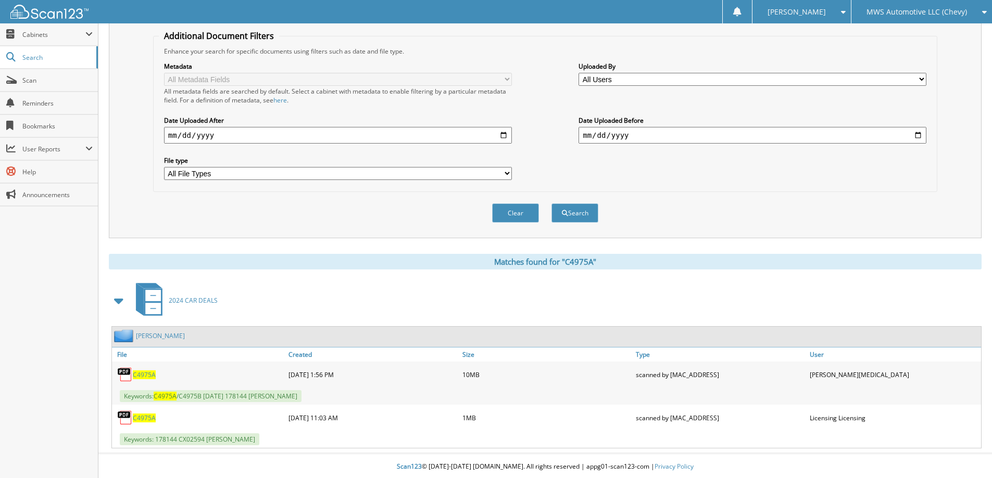
scroll to position [205, 0]
click at [144, 375] on span "C4975A" at bounding box center [144, 373] width 23 height 9
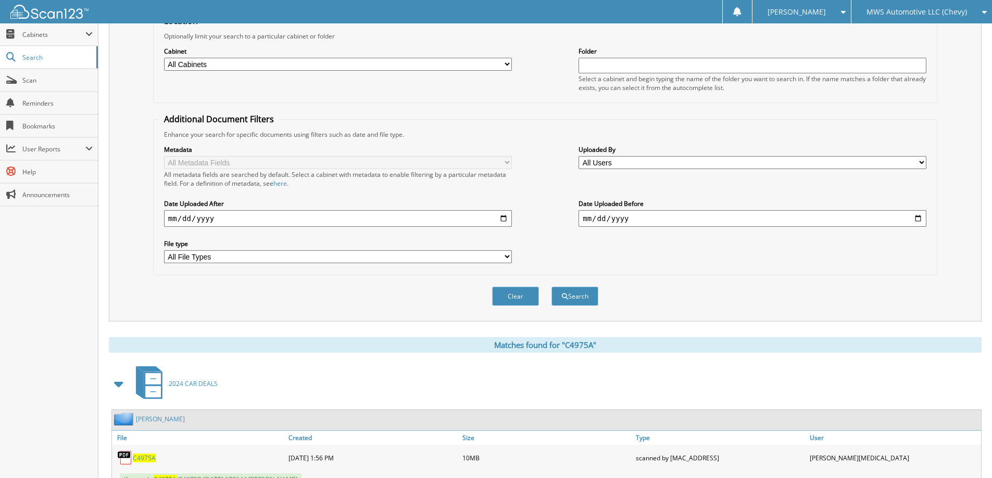
scroll to position [0, 0]
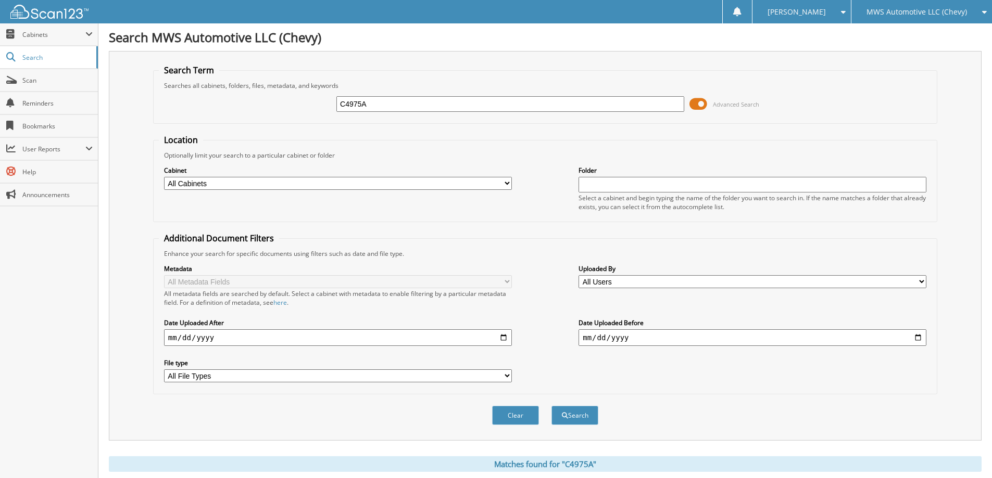
click at [506, 100] on input "C4975A" at bounding box center [510, 104] width 348 height 16
type input "C5269A"
click at [551, 406] on button "Search" at bounding box center [574, 415] width 47 height 19
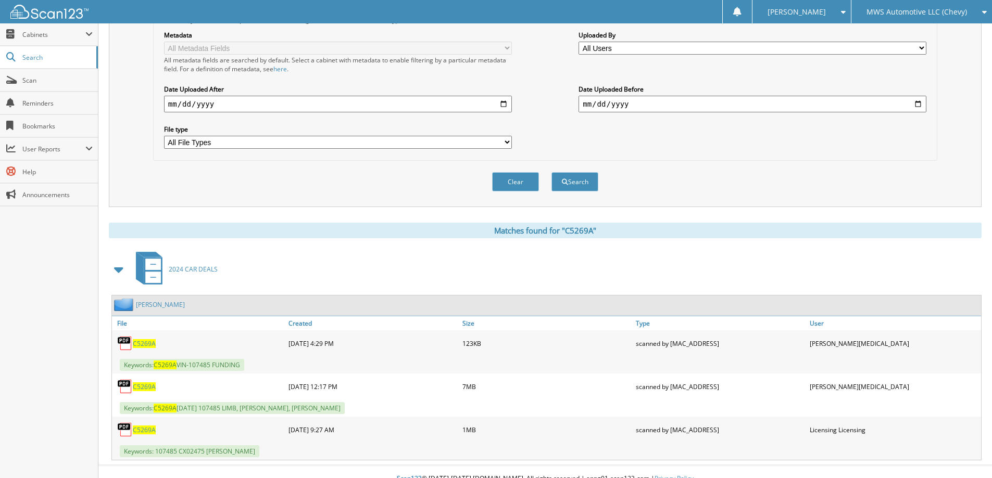
scroll to position [248, 0]
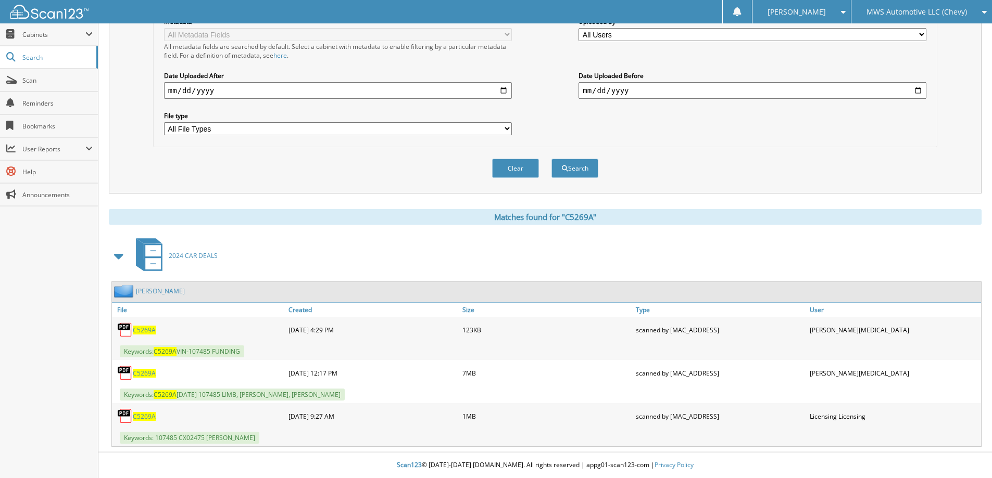
click at [144, 373] on span "C5269A" at bounding box center [144, 373] width 23 height 9
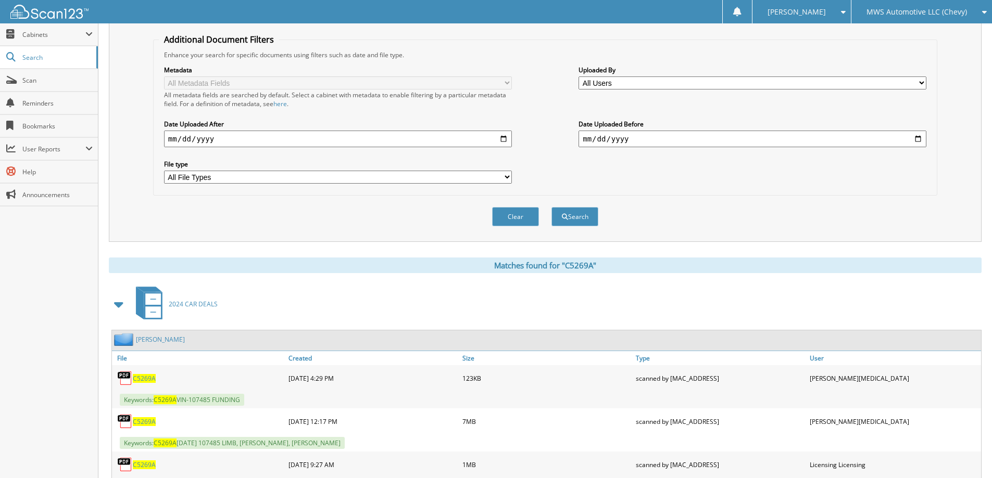
scroll to position [0, 0]
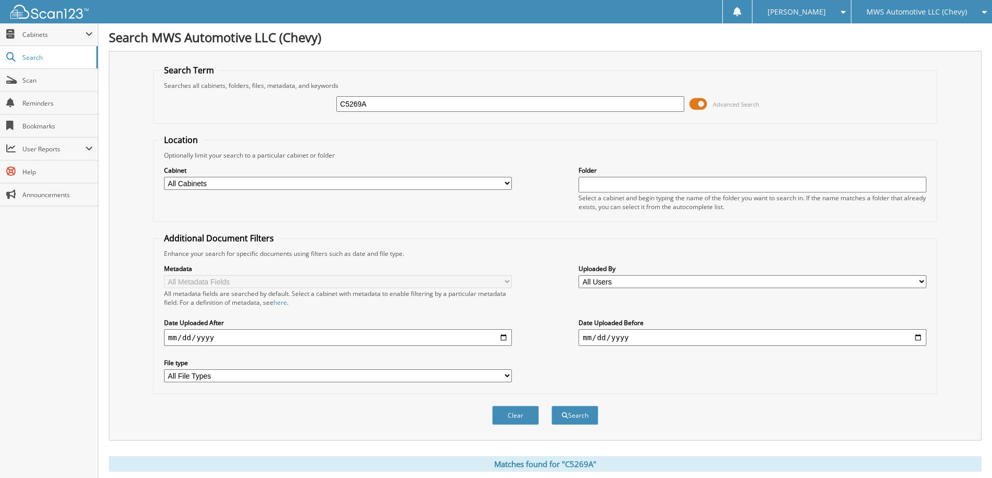
click at [392, 100] on input "C5269A" at bounding box center [510, 104] width 348 height 16
click at [385, 102] on input "C5269A" at bounding box center [510, 104] width 348 height 16
type input "C5193A"
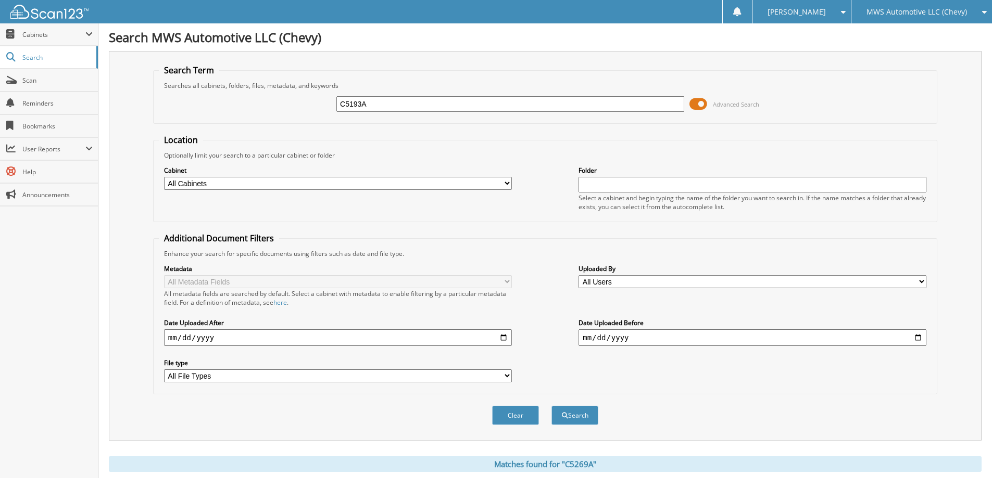
click at [551, 406] on button "Search" at bounding box center [574, 415] width 47 height 19
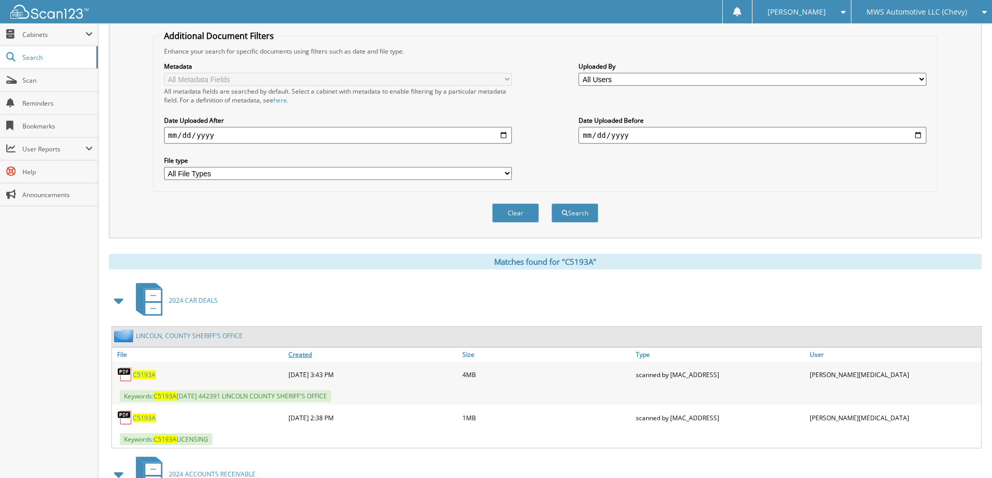
scroll to position [208, 0]
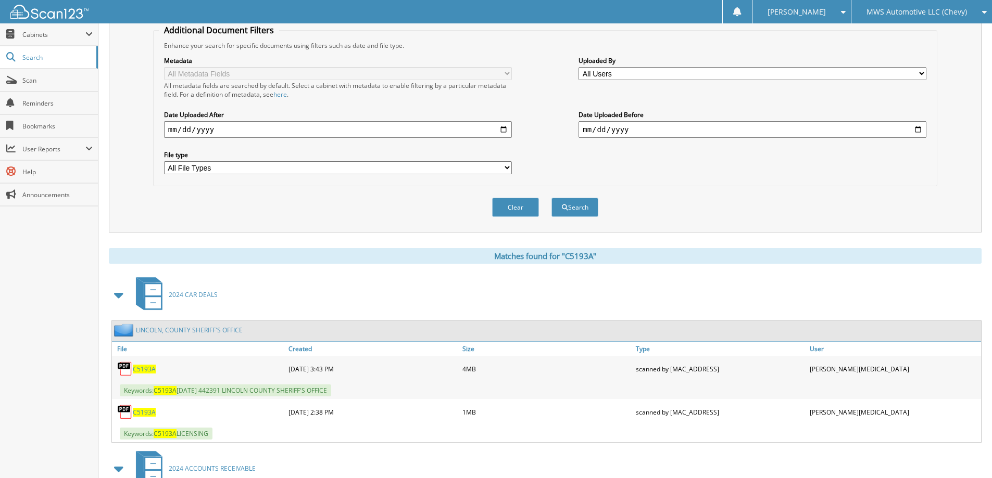
click at [141, 366] on span "C5193A" at bounding box center [144, 369] width 23 height 9
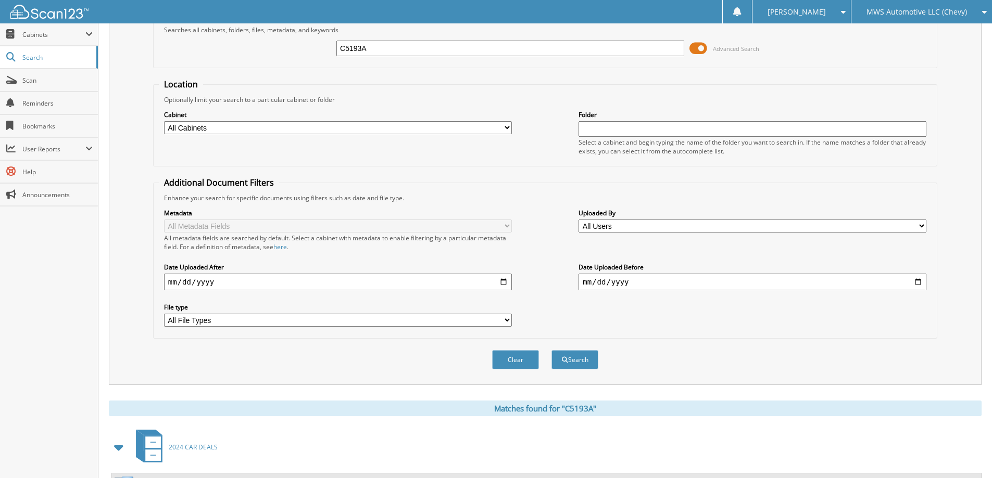
scroll to position [0, 0]
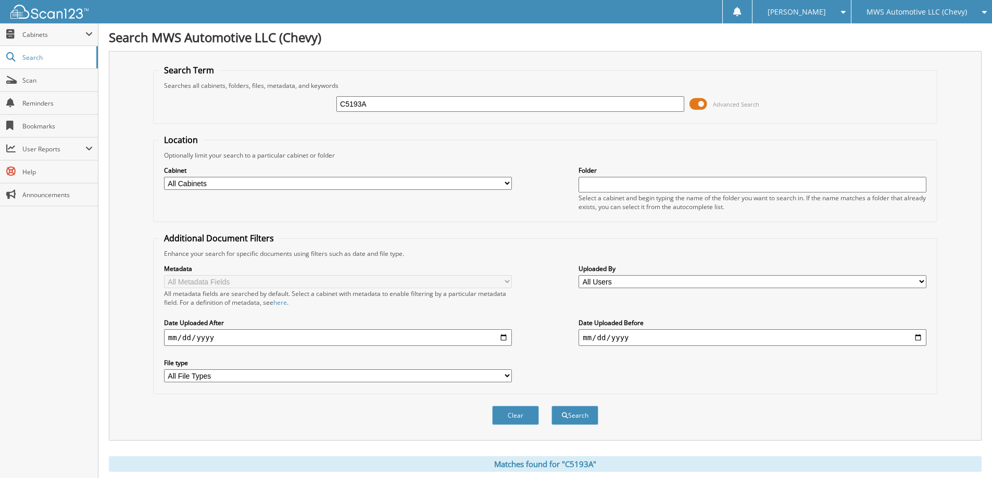
click at [534, 106] on input "C5193A" at bounding box center [510, 104] width 348 height 16
type input "C5225A"
click at [551, 406] on button "Search" at bounding box center [574, 415] width 47 height 19
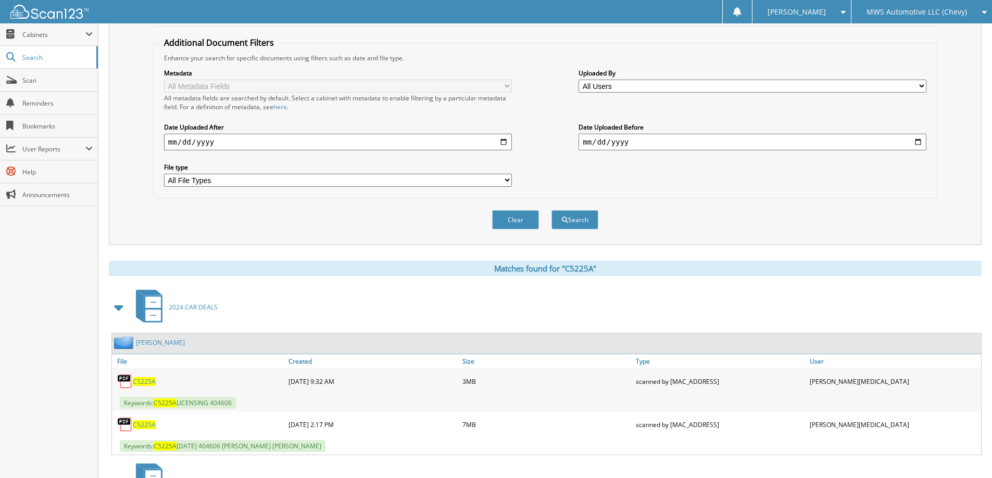
scroll to position [260, 0]
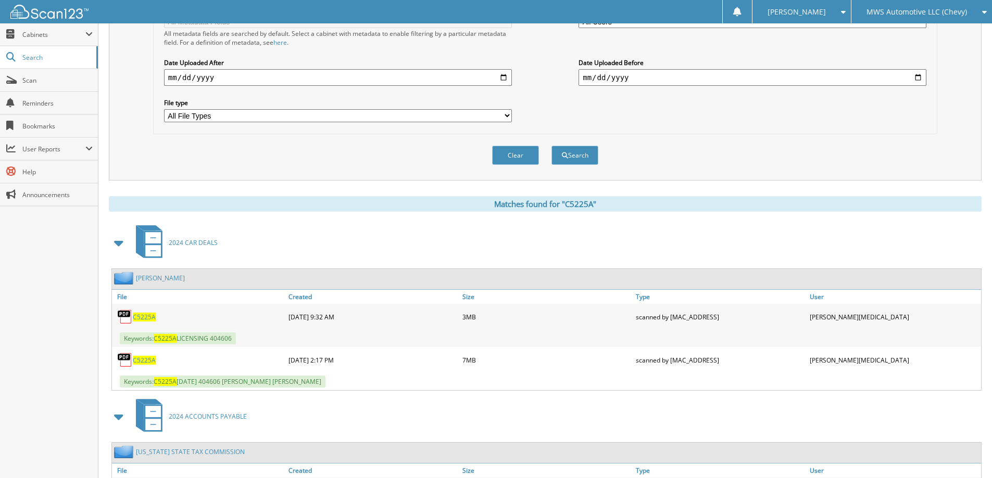
click at [143, 361] on span "C5225A" at bounding box center [144, 360] width 23 height 9
click at [149, 316] on span "C5225A" at bounding box center [144, 317] width 23 height 9
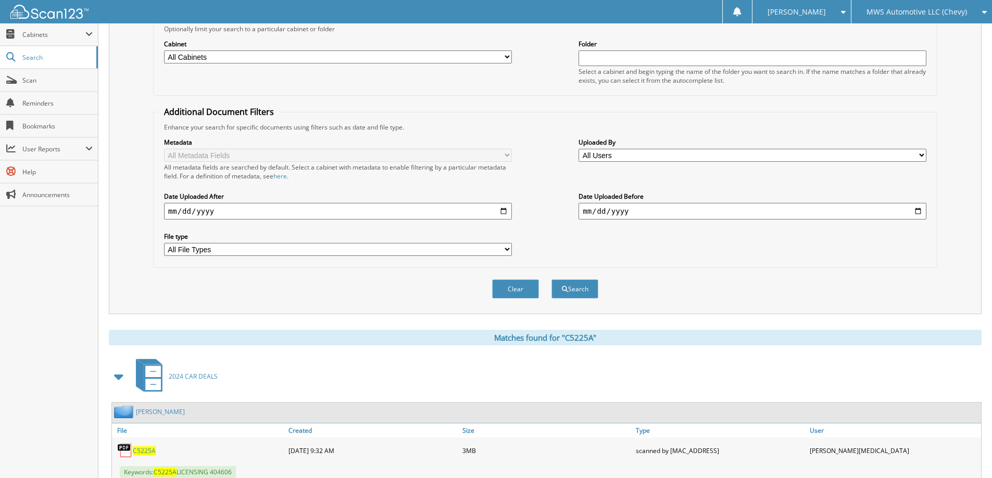
scroll to position [0, 0]
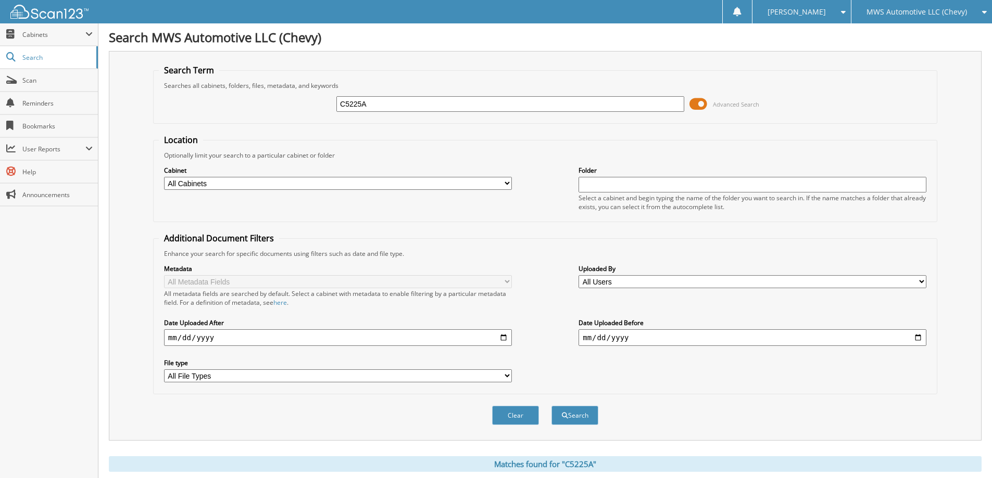
click at [453, 100] on input "C5225A" at bounding box center [510, 104] width 348 height 16
type input "PU5285A"
click at [551, 406] on button "Search" at bounding box center [574, 415] width 47 height 19
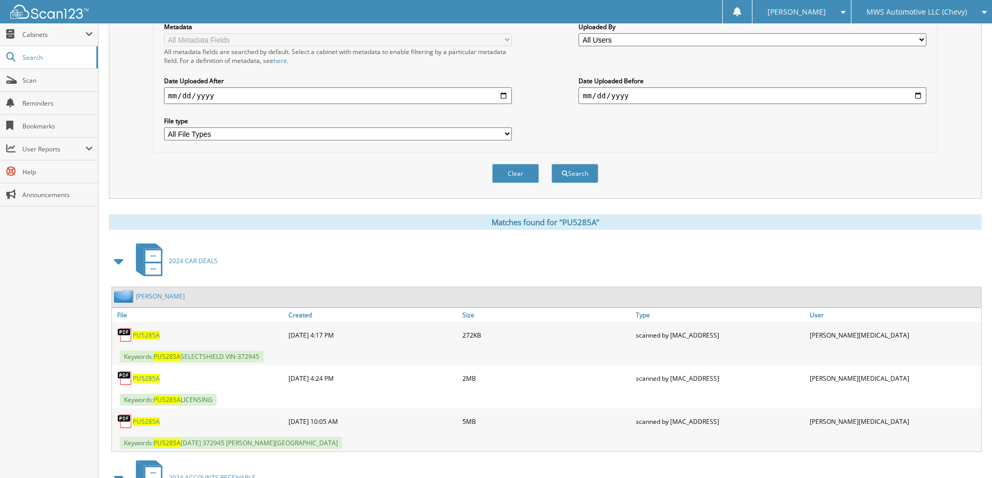
scroll to position [260, 0]
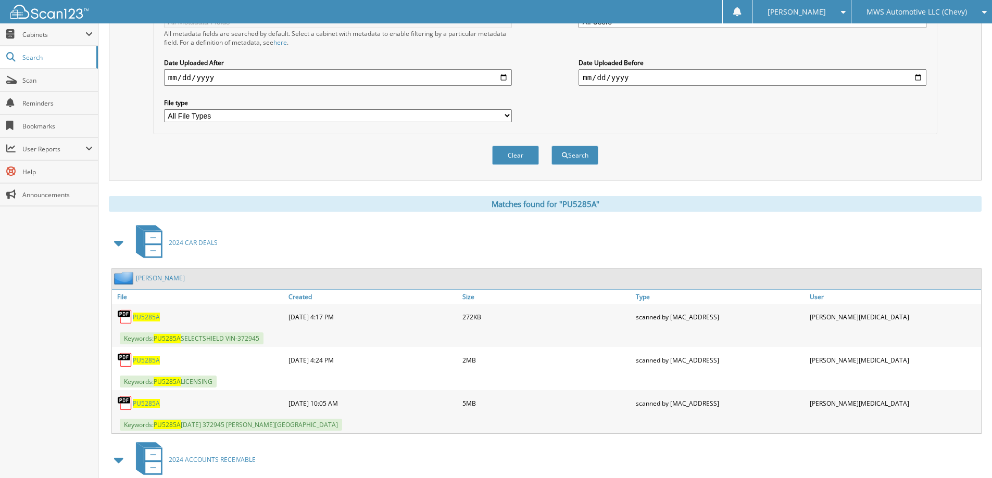
click at [145, 361] on span "PU5285A" at bounding box center [146, 360] width 27 height 9
click at [143, 403] on span "PU5285A" at bounding box center [146, 403] width 27 height 9
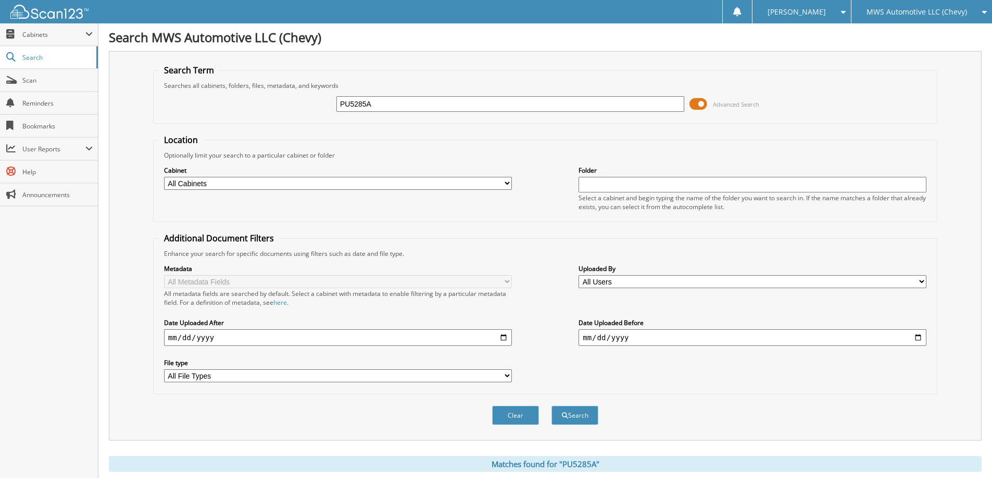
click at [536, 100] on input "PU5285A" at bounding box center [510, 104] width 348 height 16
type input "C5269B"
click at [551, 406] on button "Search" at bounding box center [574, 415] width 47 height 19
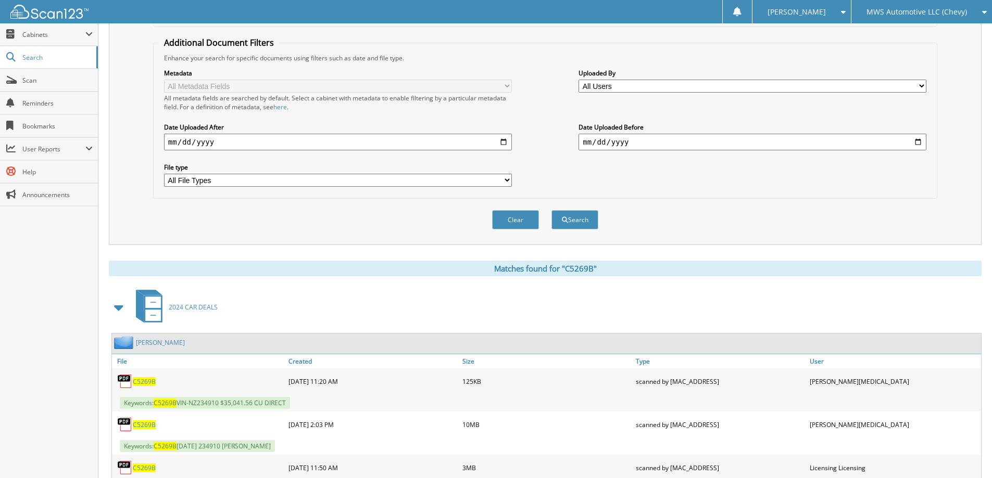
scroll to position [260, 0]
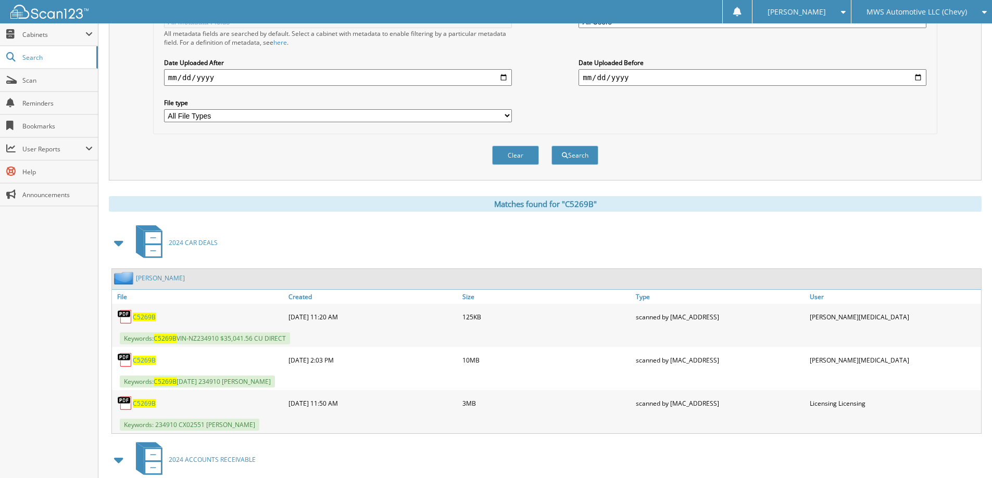
click at [145, 362] on span "C5269B" at bounding box center [144, 360] width 23 height 9
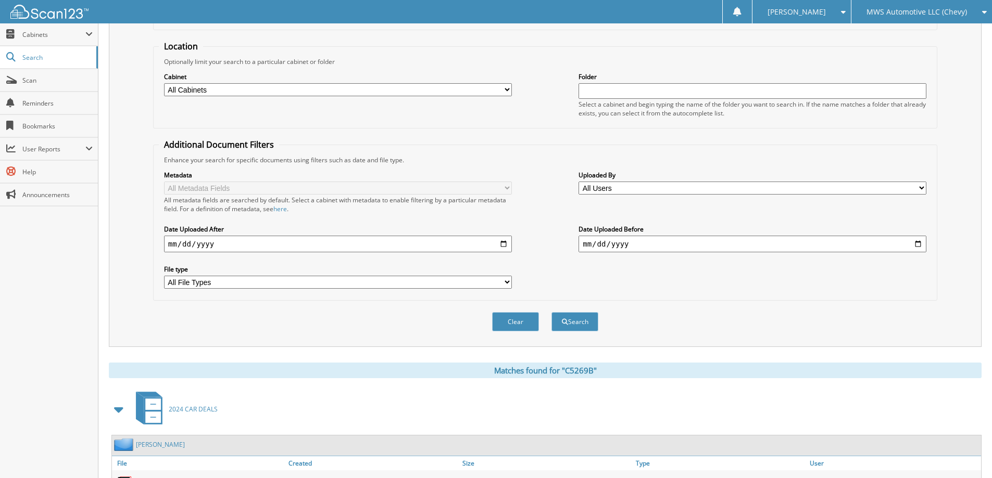
scroll to position [52, 0]
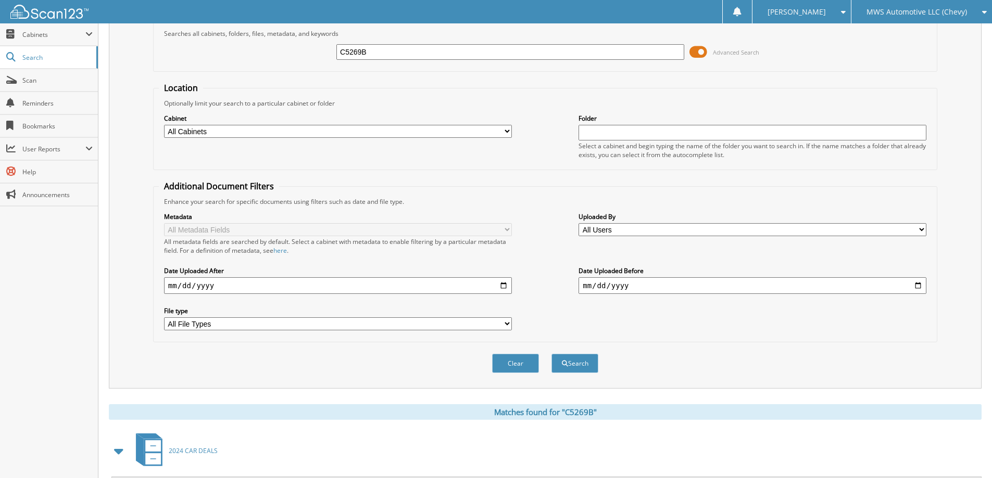
click at [500, 49] on input "C5269B" at bounding box center [510, 52] width 348 height 16
type input "FS5220A"
click at [551, 354] on button "Search" at bounding box center [574, 363] width 47 height 19
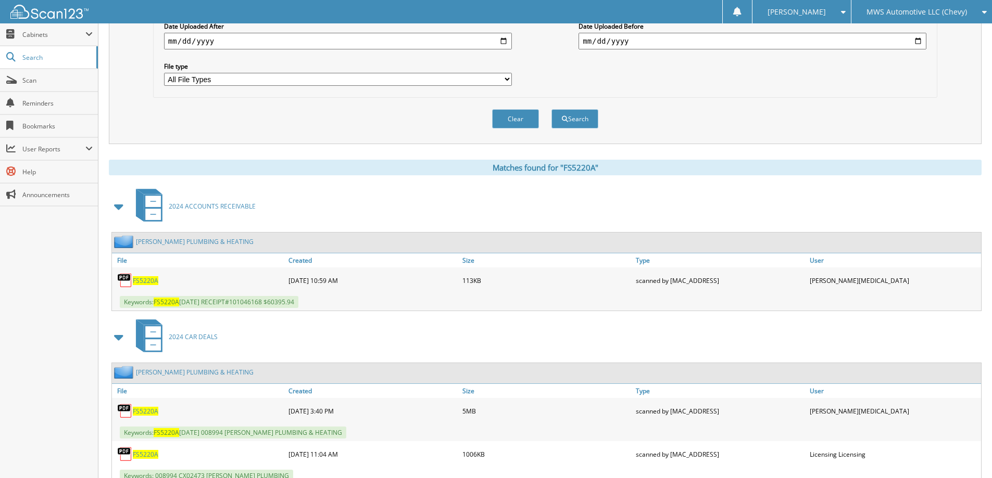
scroll to position [335, 0]
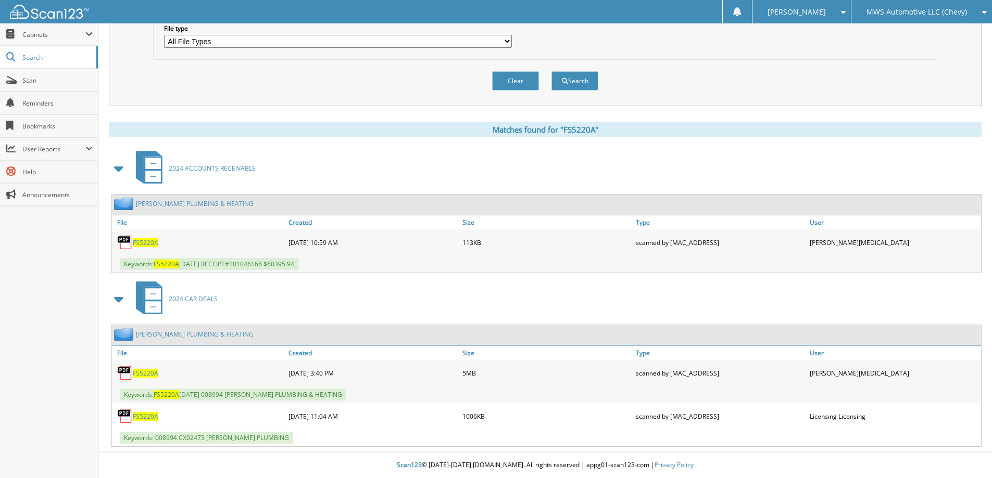
click at [145, 375] on span "FS5220A" at bounding box center [146, 373] width 26 height 9
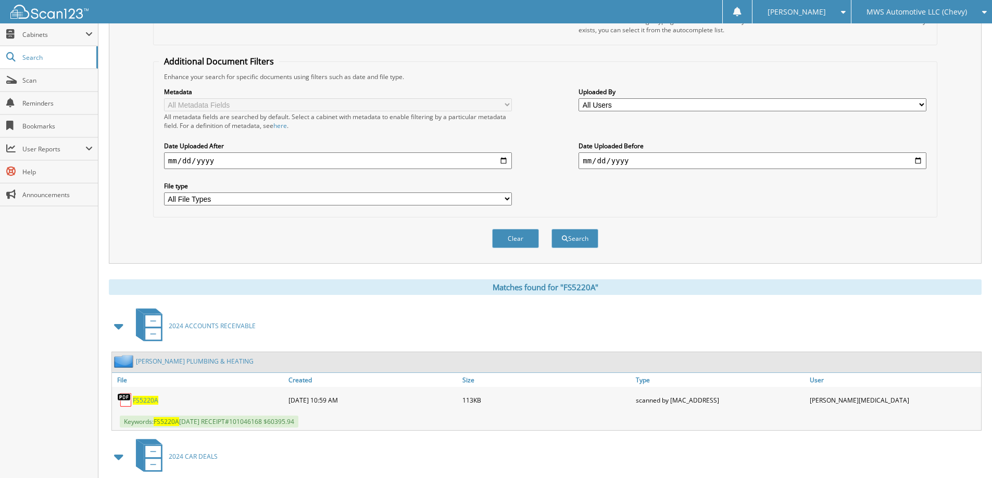
scroll to position [0, 0]
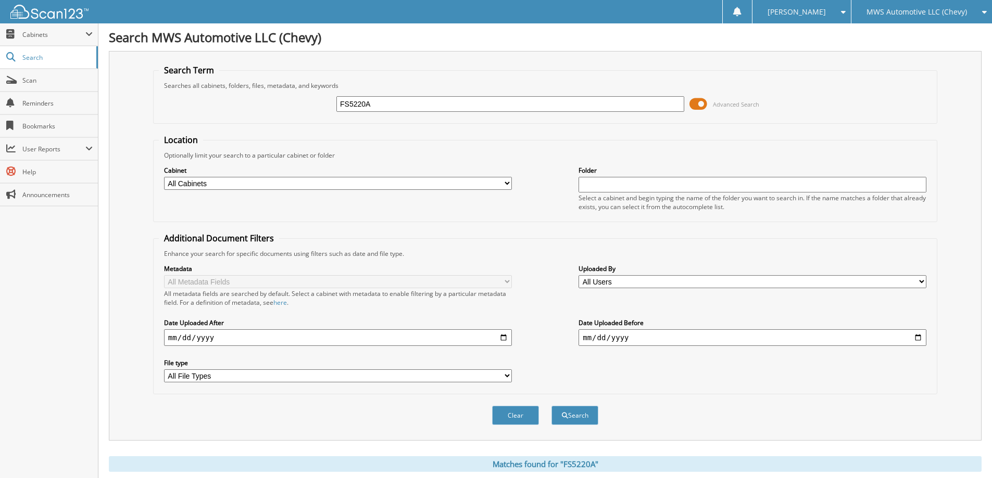
click at [506, 101] on input "FS5220A" at bounding box center [510, 104] width 348 height 16
type input "C4937A"
click at [551, 406] on button "Search" at bounding box center [574, 415] width 47 height 19
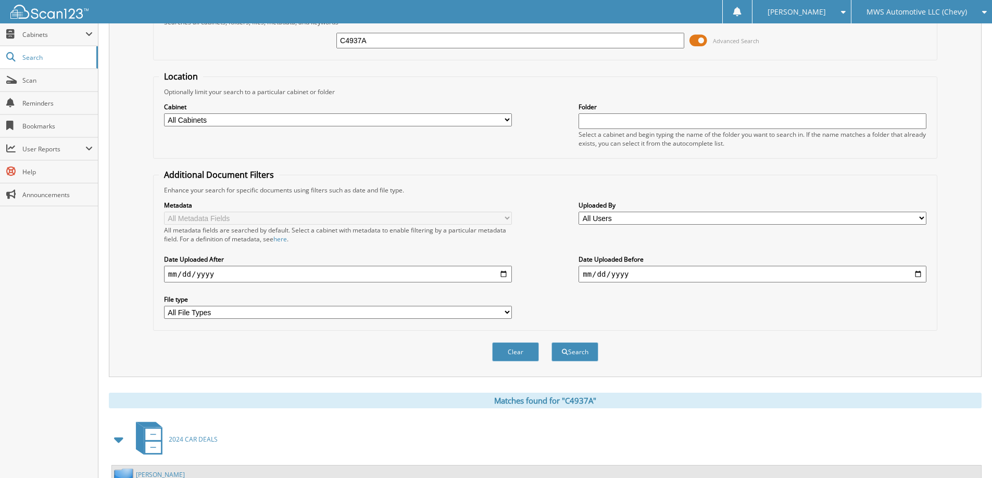
scroll to position [205, 0]
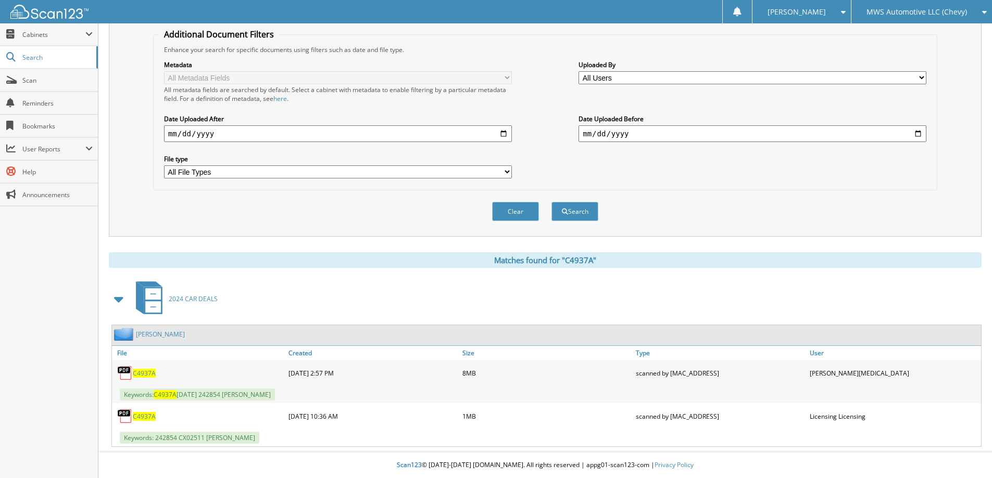
click at [143, 372] on span "C4937A" at bounding box center [144, 373] width 23 height 9
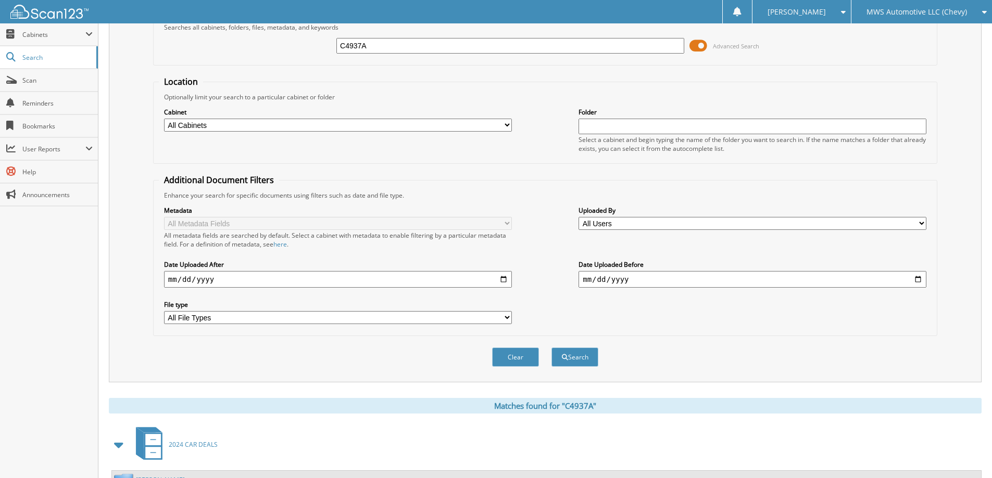
scroll to position [0, 0]
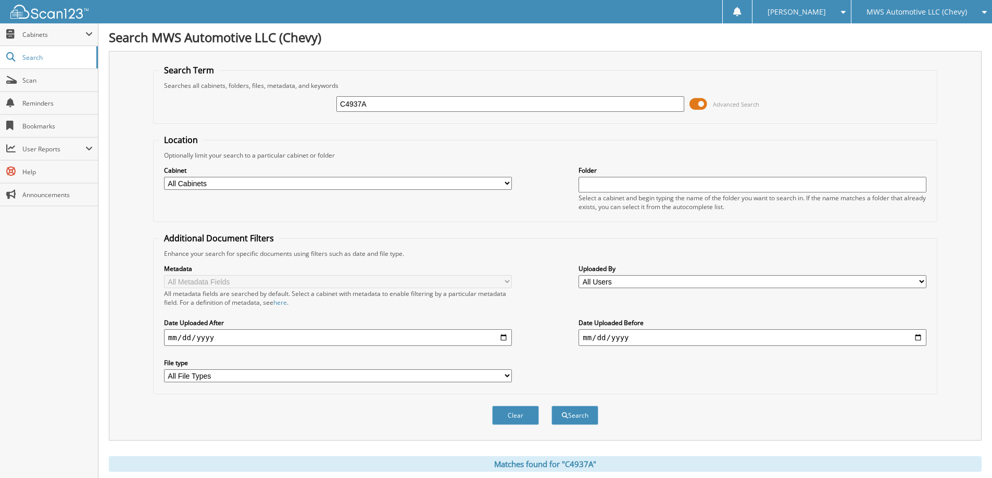
click at [416, 96] on input "C4937A" at bounding box center [510, 104] width 348 height 16
click at [416, 98] on input "C4937A" at bounding box center [510, 104] width 348 height 16
click at [412, 105] on input "C4937A" at bounding box center [510, 104] width 348 height 16
type input "C5320B"
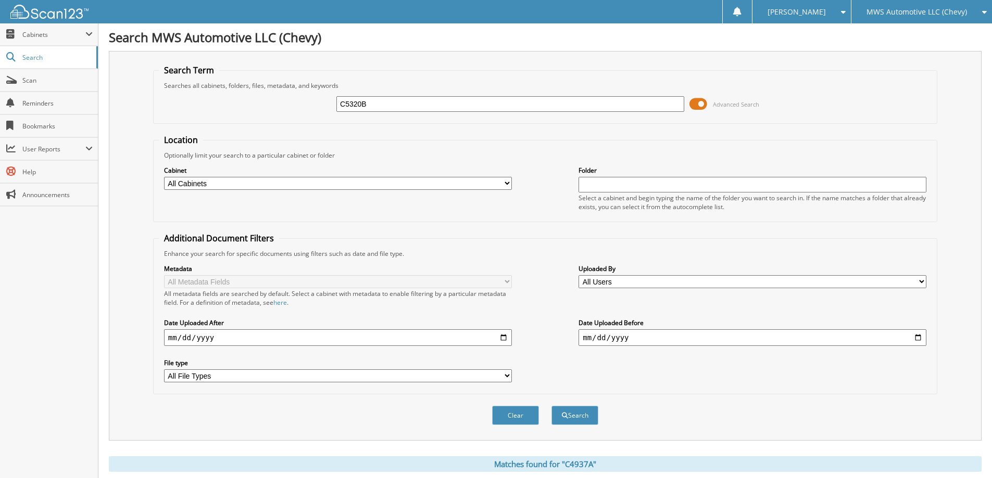
click at [551, 406] on button "Search" at bounding box center [574, 415] width 47 height 19
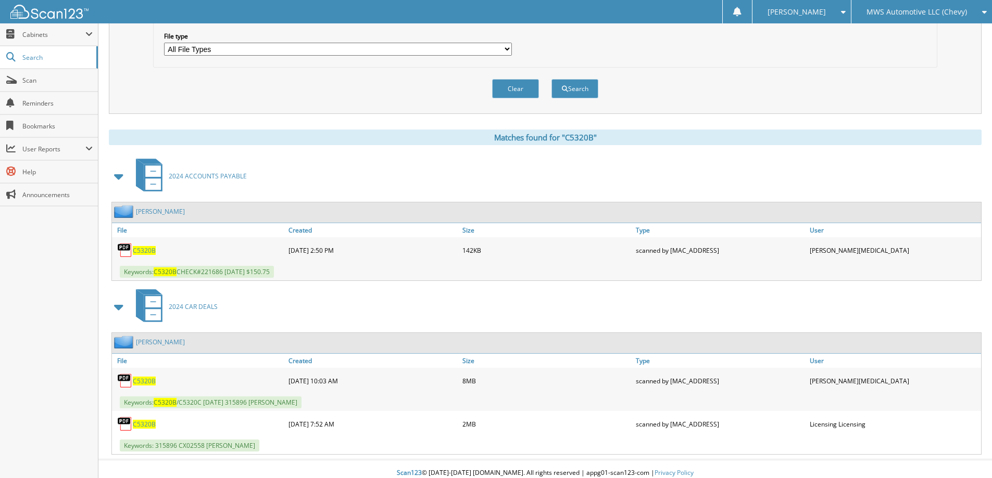
scroll to position [335, 0]
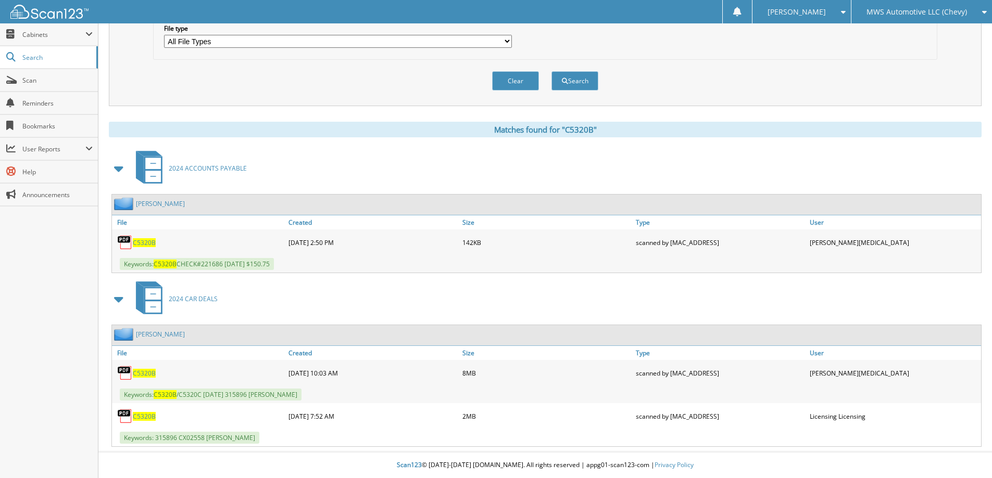
click at [143, 372] on span "C5320B" at bounding box center [144, 373] width 23 height 9
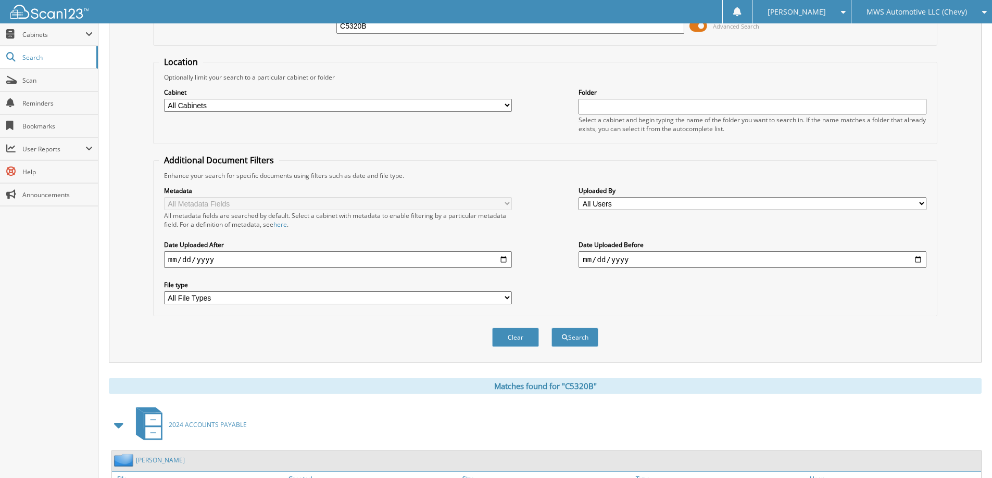
scroll to position [23, 0]
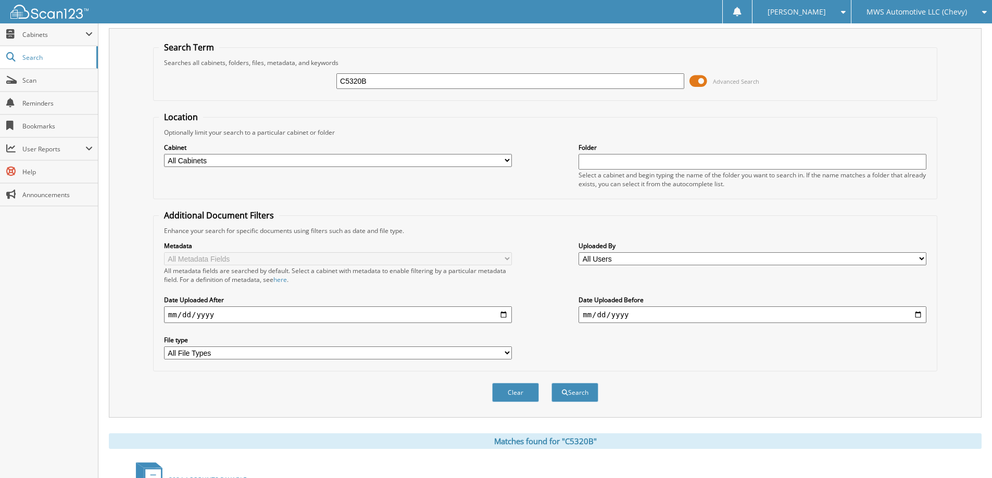
click at [416, 89] on div "C5320B" at bounding box center [510, 81] width 348 height 18
click at [416, 82] on input "C5320B" at bounding box center [510, 81] width 348 height 16
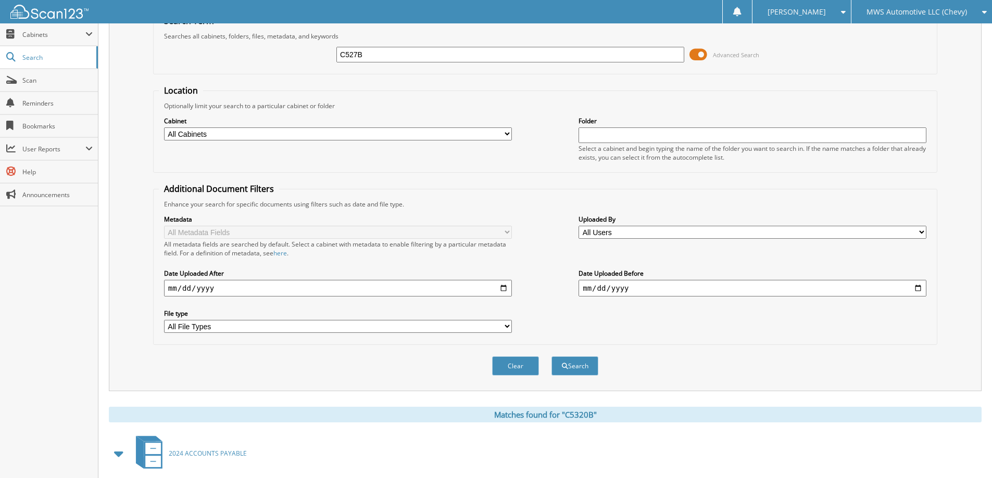
scroll to position [0, 0]
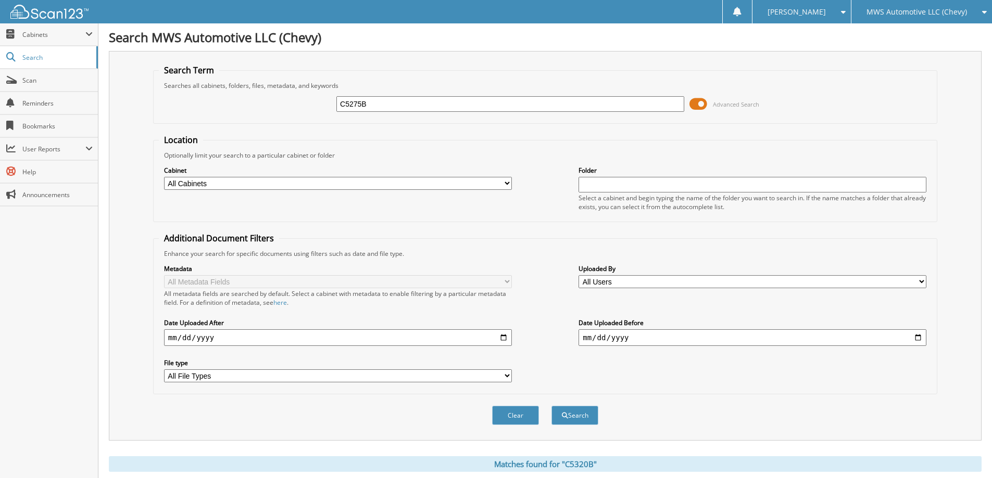
type input "C5275B"
click at [551, 406] on button "Search" at bounding box center [574, 415] width 47 height 19
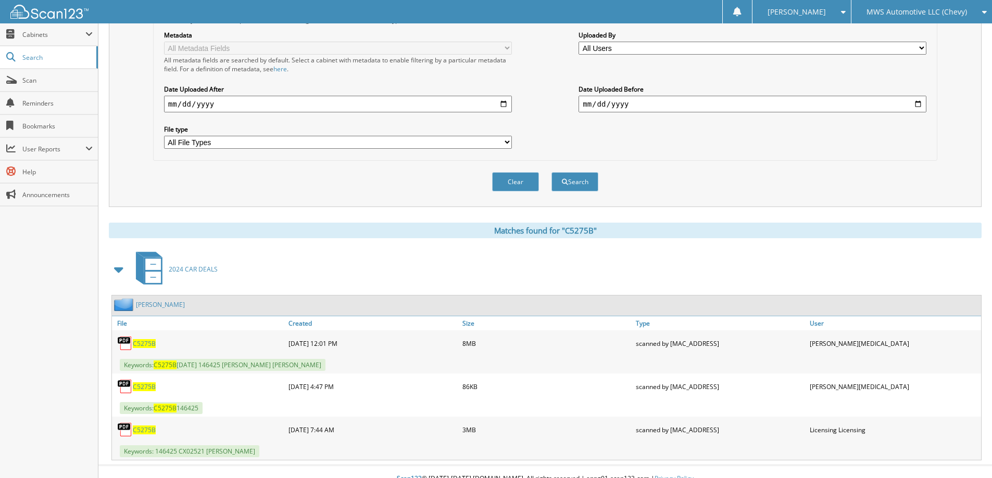
scroll to position [248, 0]
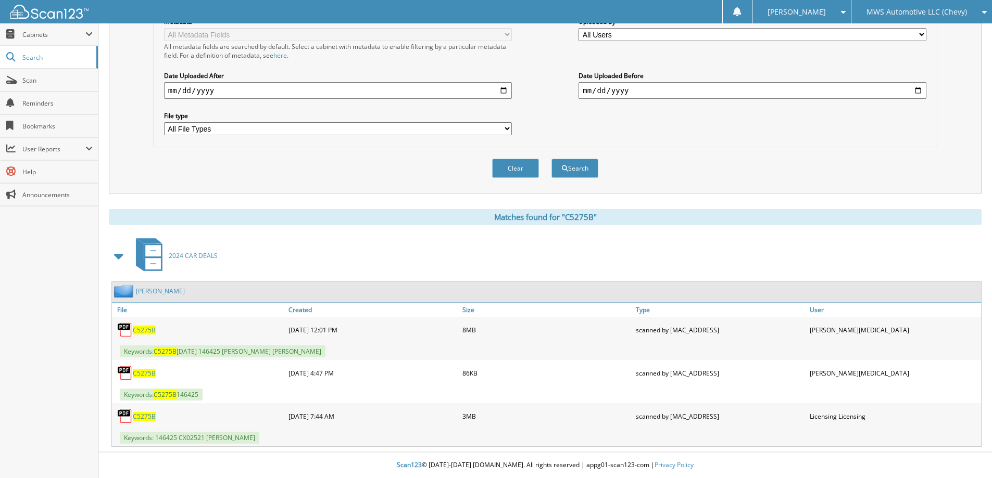
click at [150, 328] on span "C5275B" at bounding box center [144, 330] width 23 height 9
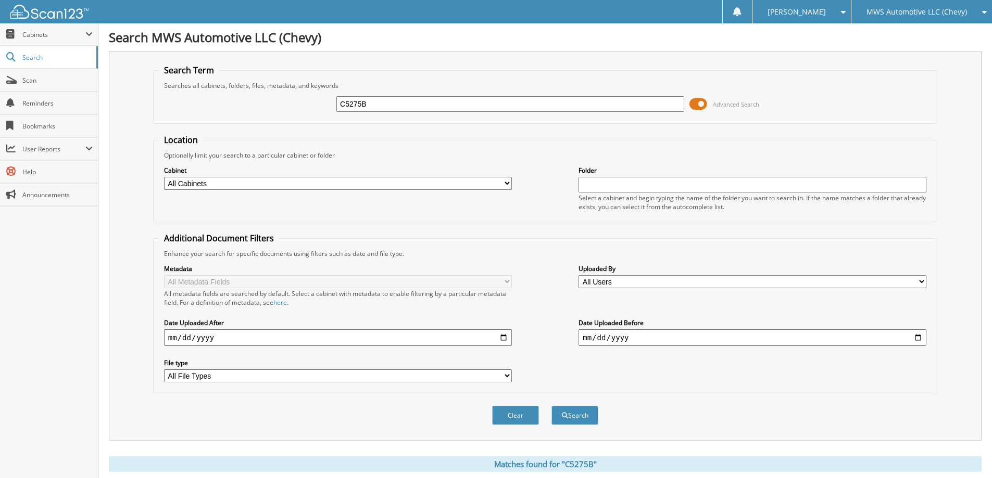
click at [414, 103] on input "C5275B" at bounding box center [510, 104] width 348 height 16
type input "F5330A"
click at [551, 406] on button "Search" at bounding box center [574, 415] width 47 height 19
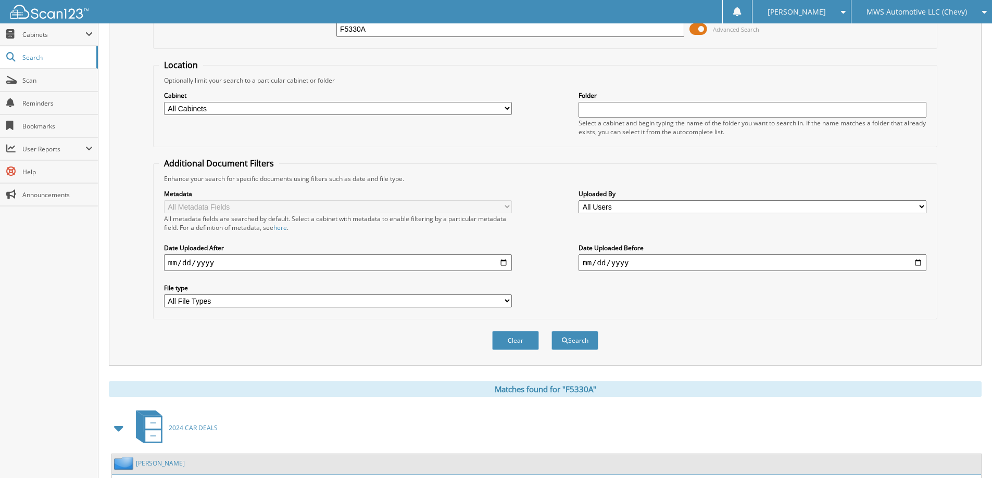
scroll to position [205, 0]
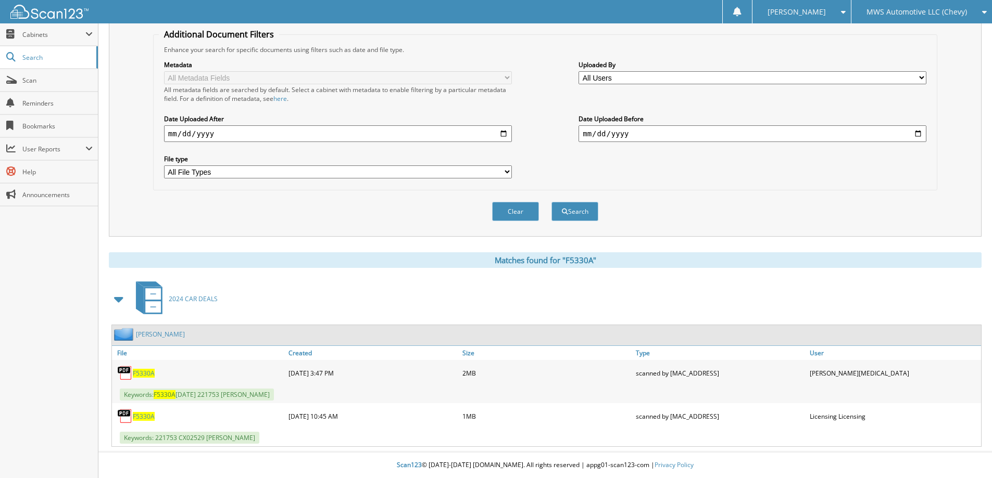
click at [147, 371] on span "F5330A" at bounding box center [144, 373] width 22 height 9
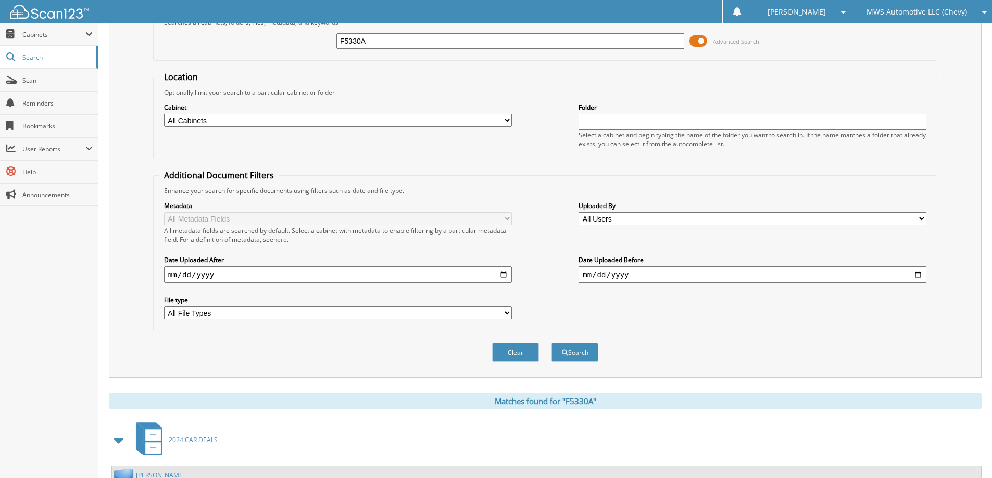
scroll to position [0, 0]
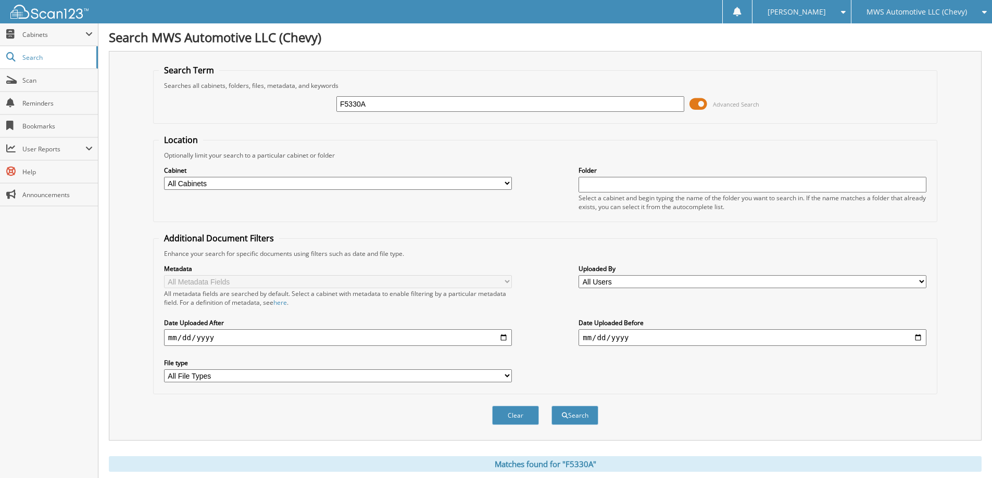
click at [520, 100] on input "F5330A" at bounding box center [510, 104] width 348 height 16
click at [520, 101] on input "F5330A" at bounding box center [510, 104] width 348 height 16
type input "C4849A"
click at [551, 406] on button "Search" at bounding box center [574, 415] width 47 height 19
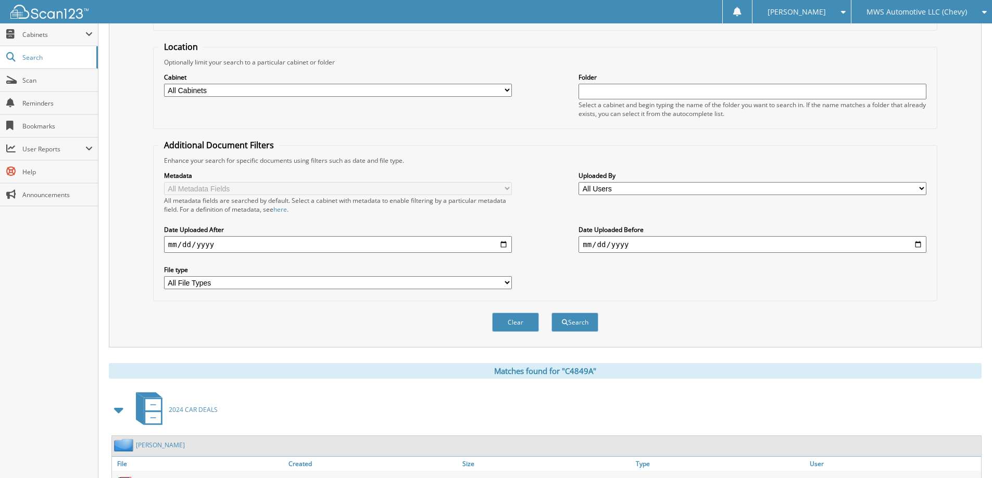
scroll to position [248, 0]
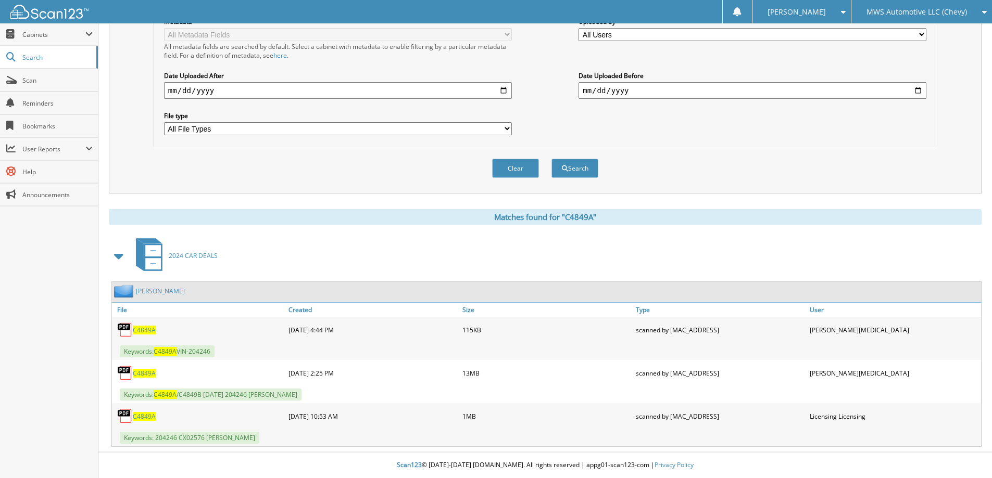
click at [148, 375] on span "C4849A" at bounding box center [144, 373] width 23 height 9
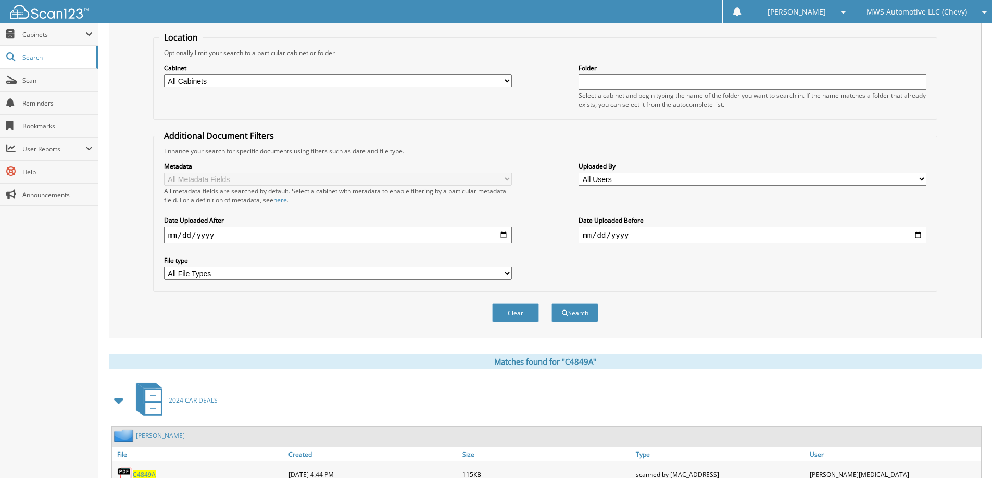
scroll to position [0, 0]
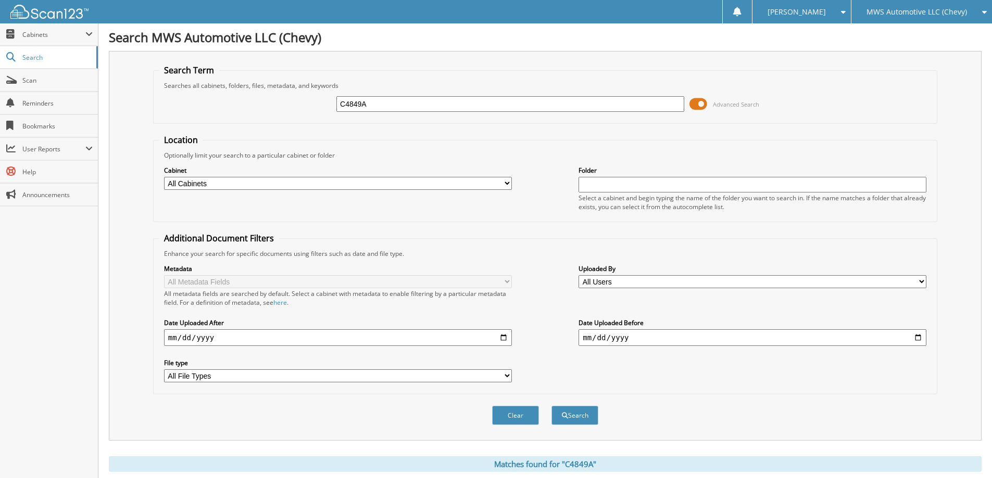
click at [508, 103] on input "C4849A" at bounding box center [510, 104] width 348 height 16
type input "C4889B"
click at [551, 406] on button "Search" at bounding box center [574, 415] width 47 height 19
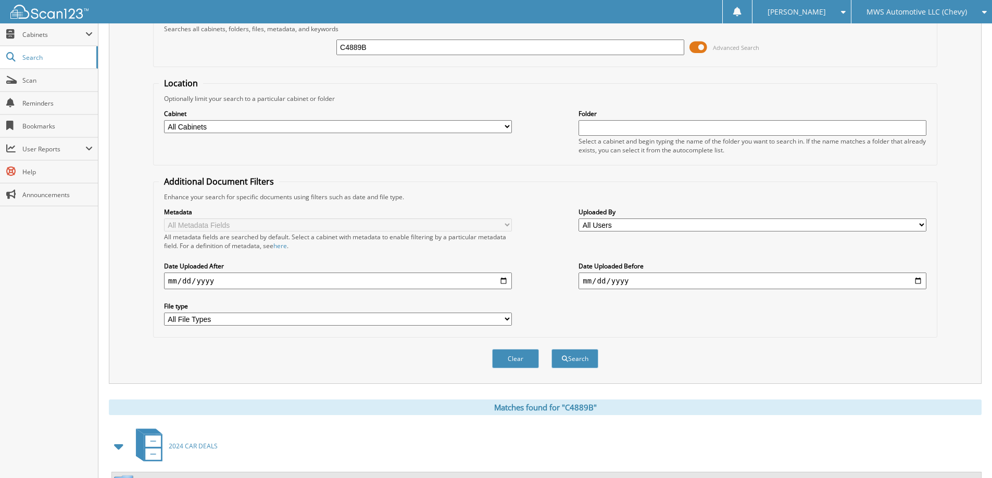
scroll to position [205, 0]
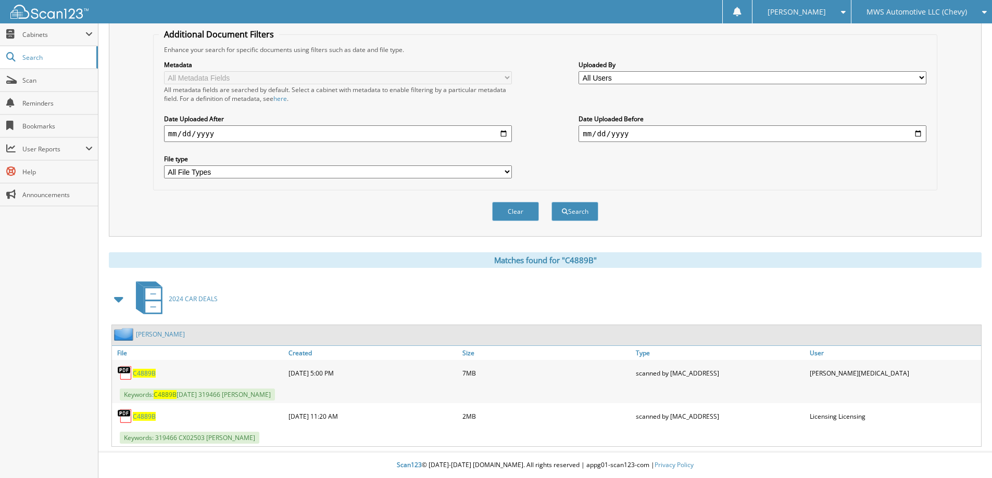
click at [145, 372] on span "C4889B" at bounding box center [144, 373] width 23 height 9
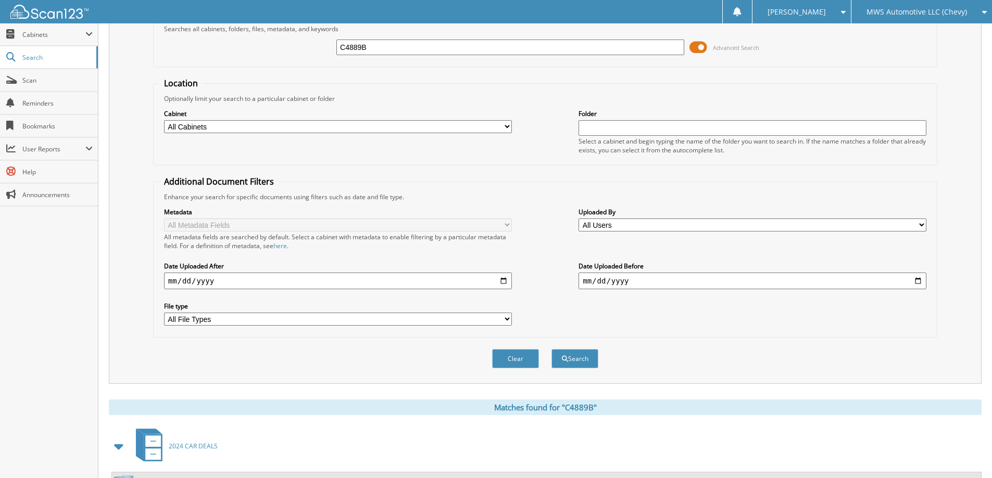
scroll to position [0, 0]
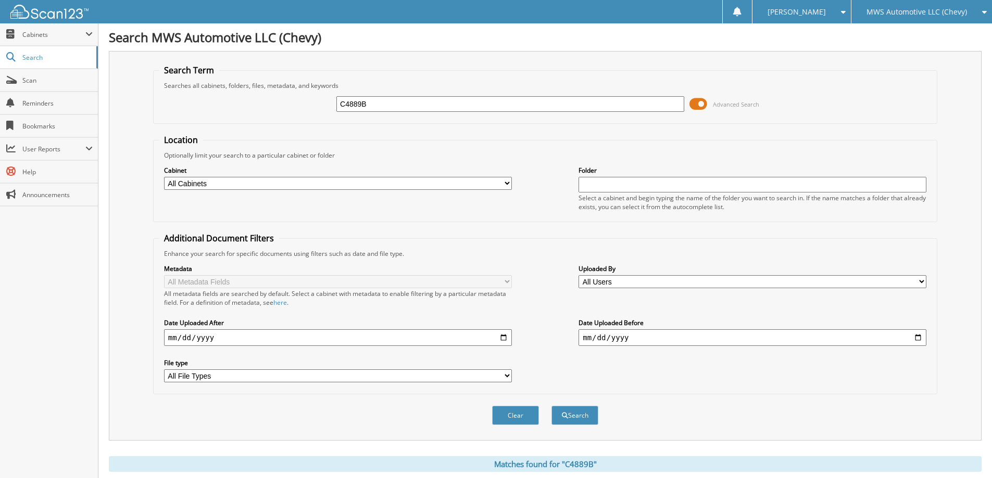
click at [414, 108] on input "C4889B" at bounding box center [510, 104] width 348 height 16
type input "C5044C"
click at [551, 406] on button "Search" at bounding box center [574, 415] width 47 height 19
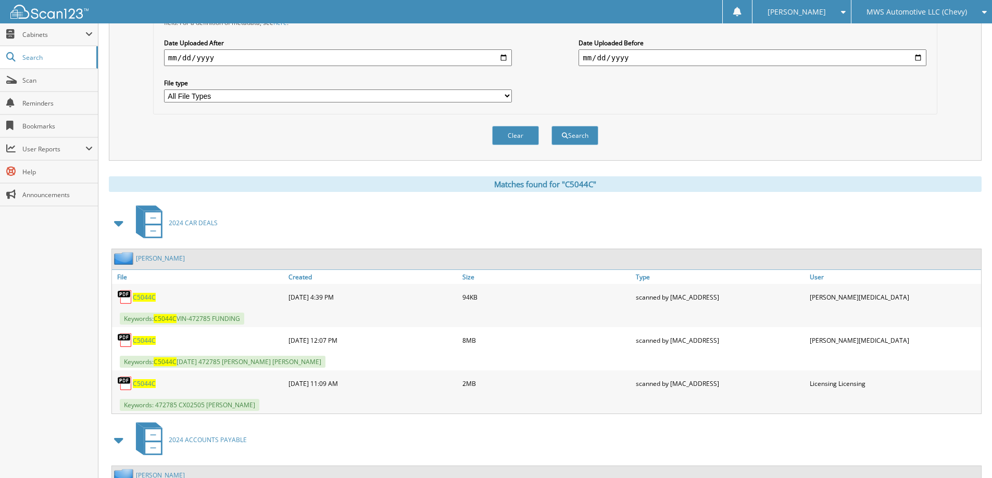
scroll to position [364, 0]
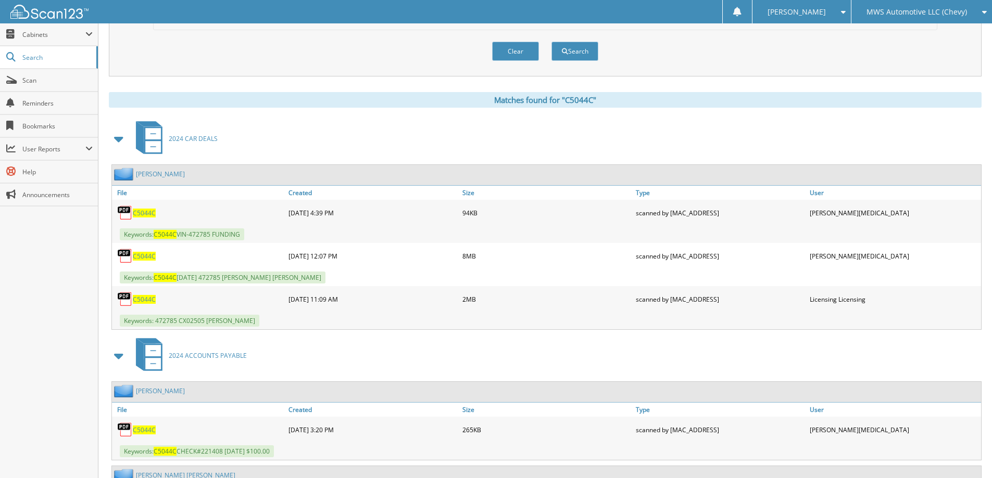
click at [139, 257] on span "C5044C" at bounding box center [144, 256] width 23 height 9
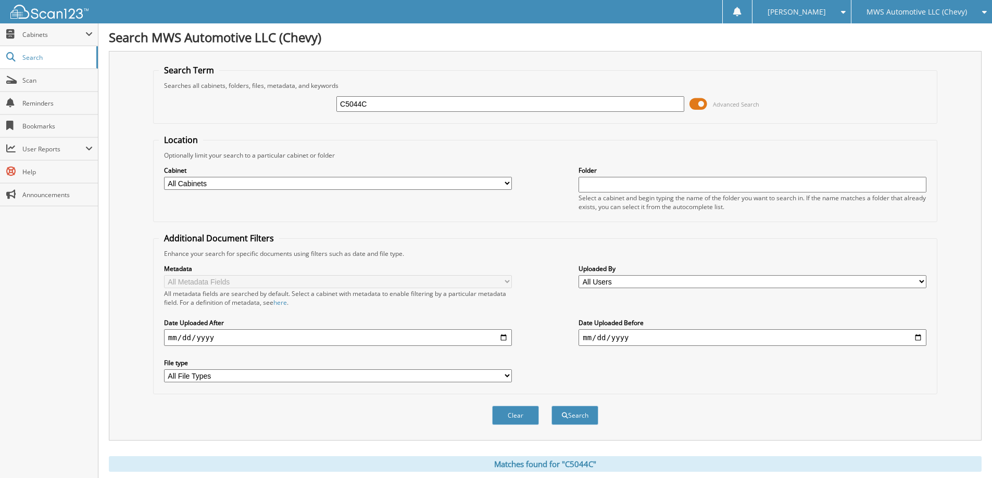
click at [590, 106] on input "C5044C" at bounding box center [510, 104] width 348 height 16
type input "C4865B"
click at [551, 406] on button "Search" at bounding box center [574, 415] width 47 height 19
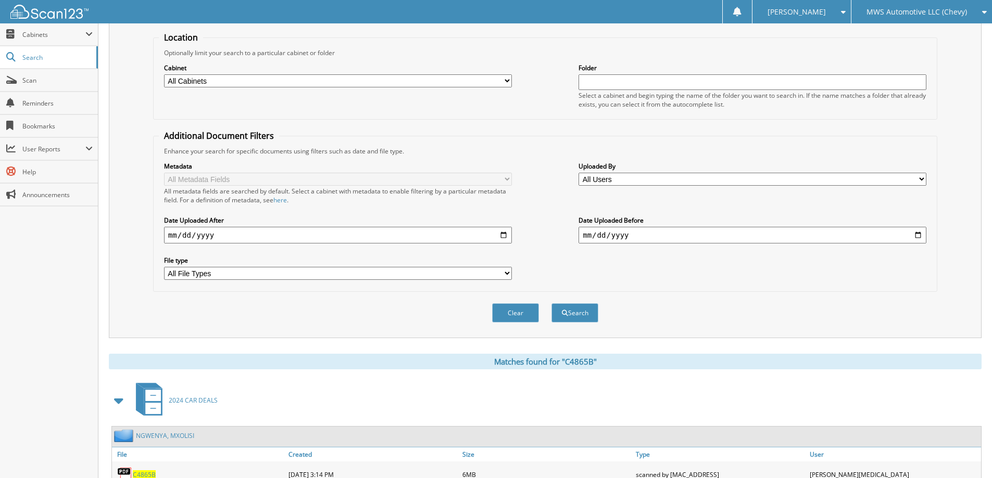
scroll to position [205, 0]
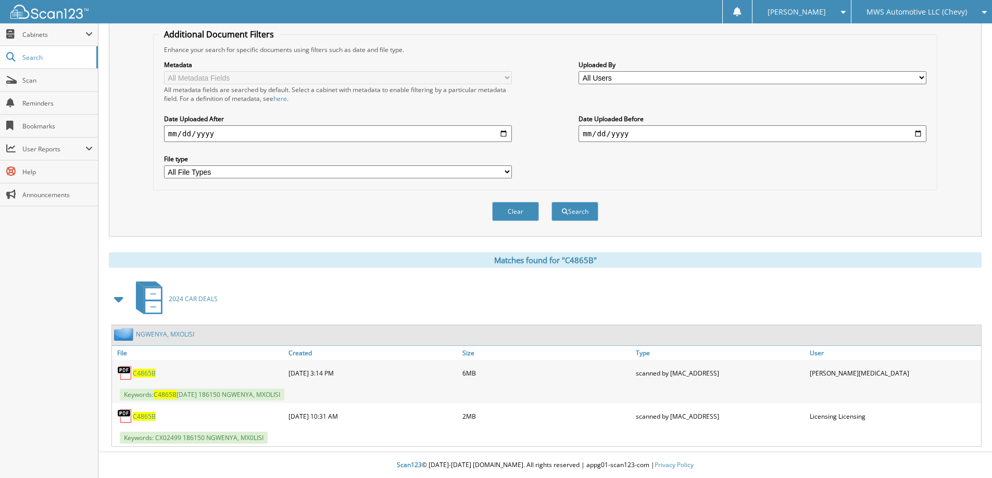
click at [152, 373] on span "C4865B" at bounding box center [144, 373] width 23 height 9
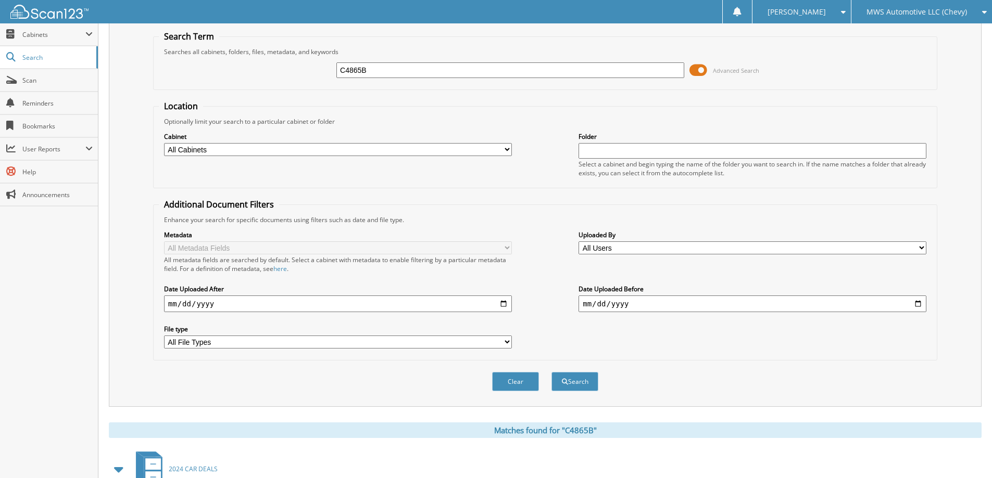
scroll to position [0, 0]
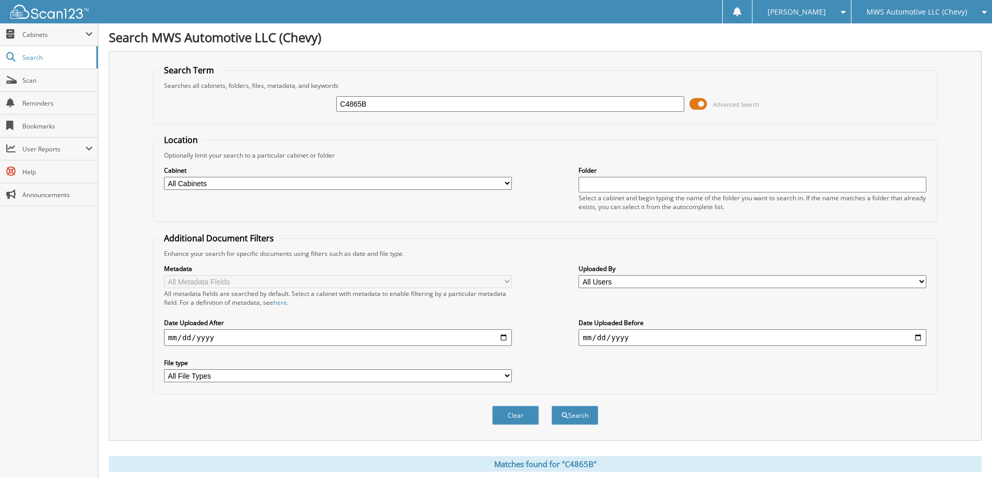
click at [474, 104] on input "C4865B" at bounding box center [510, 104] width 348 height 16
type input "UR4614A"
click at [551, 406] on button "Search" at bounding box center [574, 415] width 47 height 19
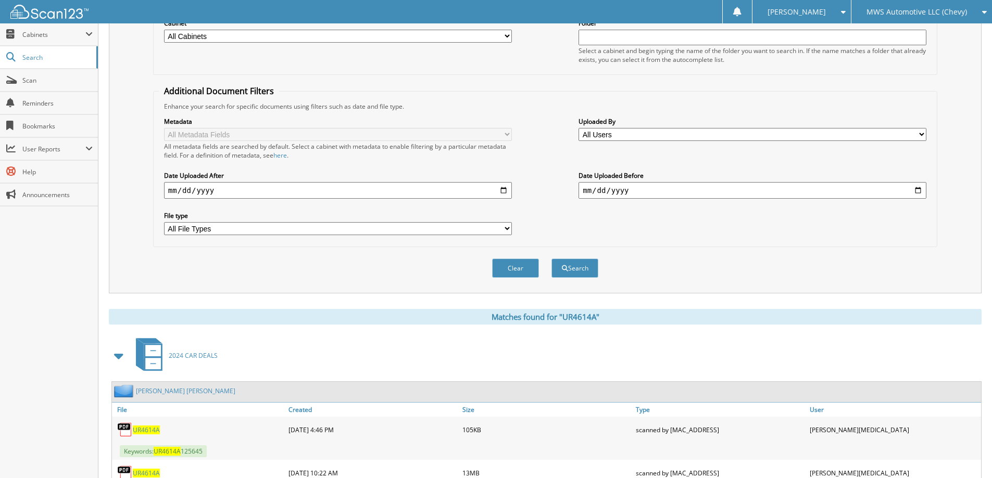
scroll to position [312, 0]
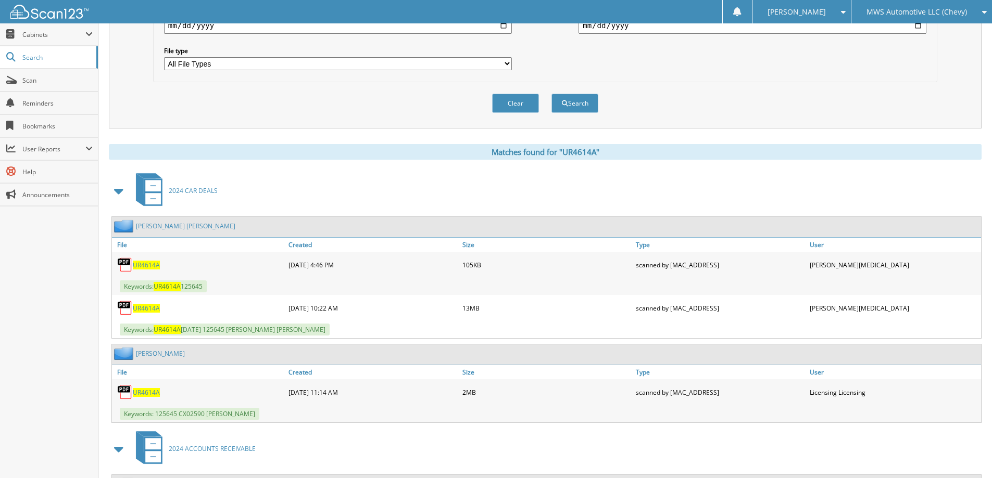
click at [144, 309] on span "UR4614A" at bounding box center [146, 308] width 27 height 9
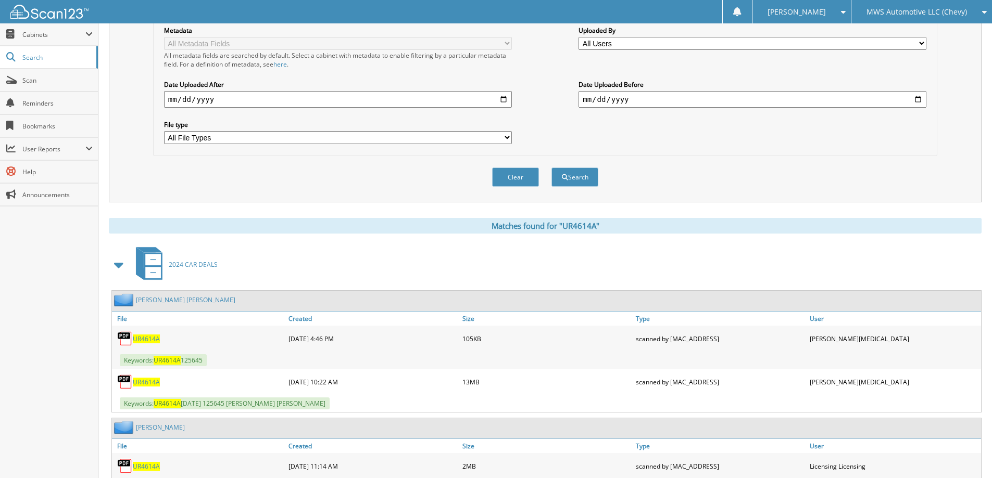
scroll to position [0, 0]
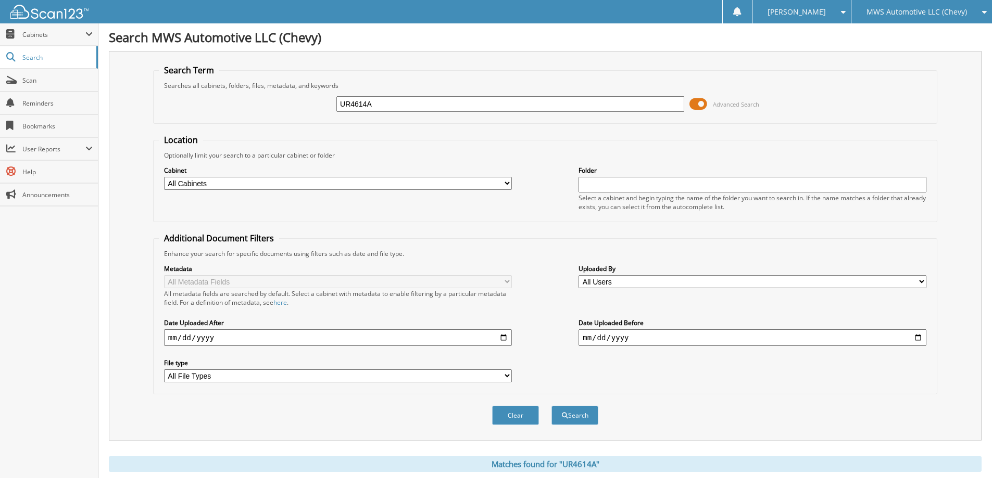
click at [519, 106] on input "UR4614A" at bounding box center [510, 104] width 348 height 16
type input "C5310A"
click at [551, 406] on button "Search" at bounding box center [574, 415] width 47 height 19
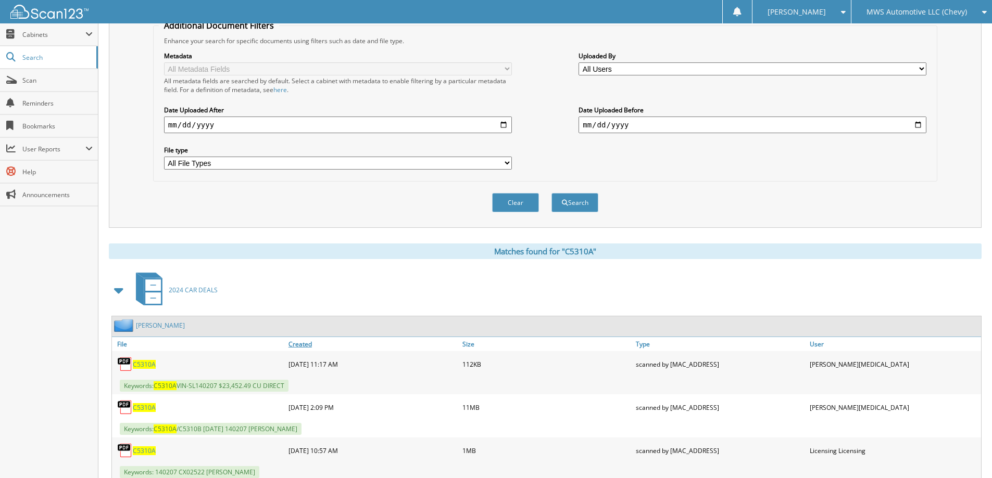
scroll to position [248, 0]
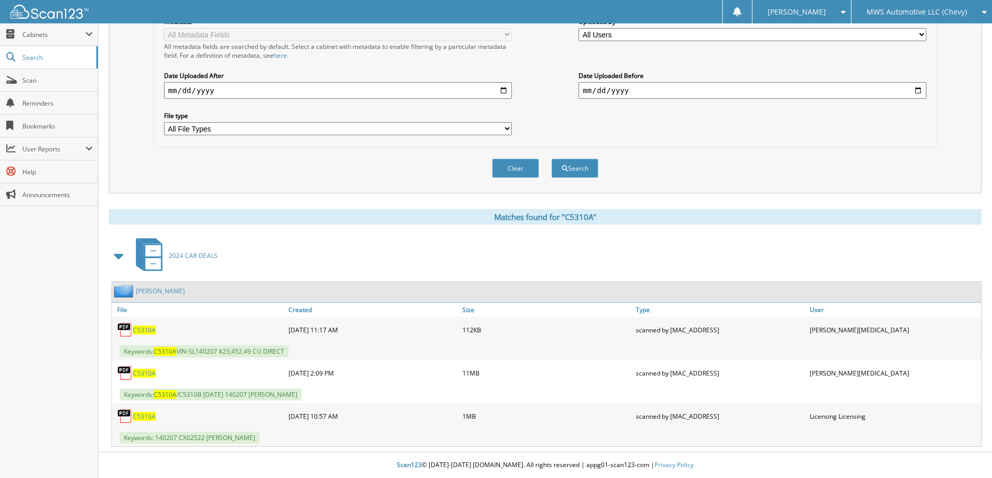
click at [149, 371] on span "C5310A" at bounding box center [144, 373] width 23 height 9
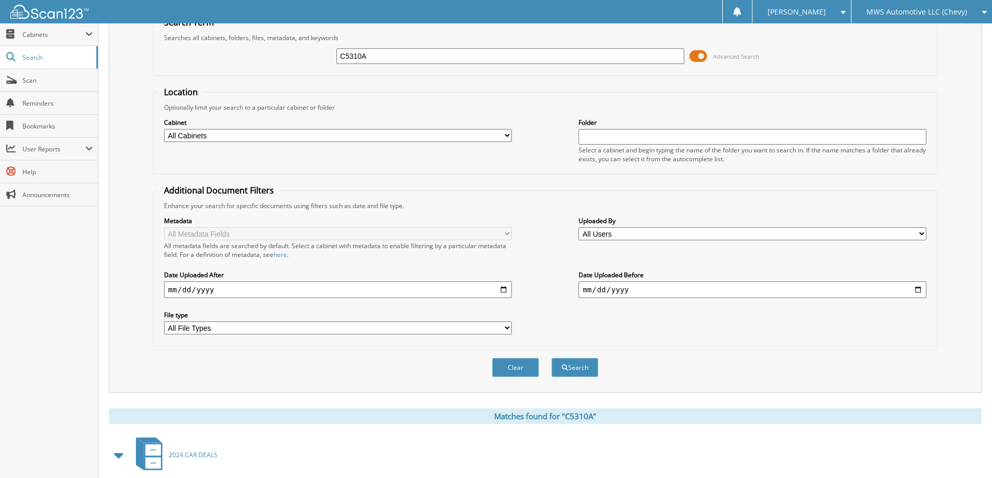
scroll to position [0, 0]
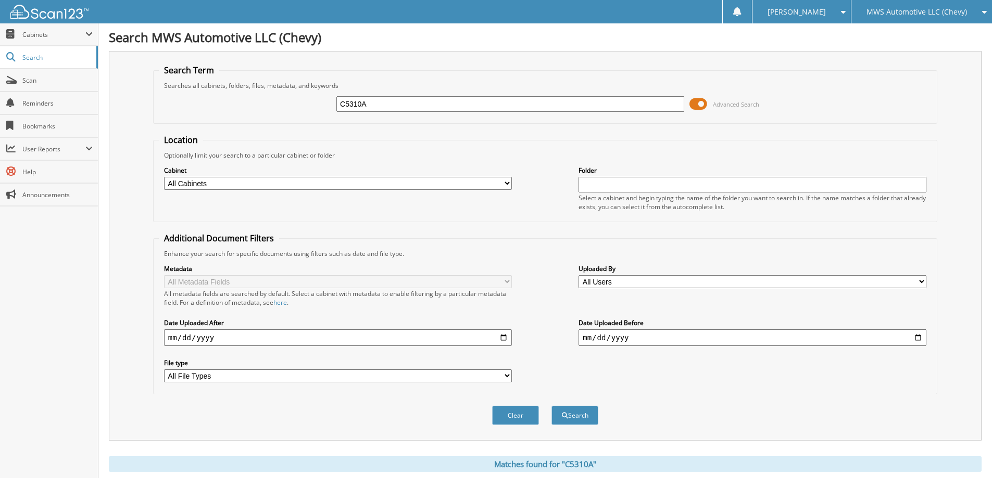
click at [442, 102] on input "C5310A" at bounding box center [510, 104] width 348 height 16
type input "C5320A"
click at [551, 406] on button "Search" at bounding box center [574, 415] width 47 height 19
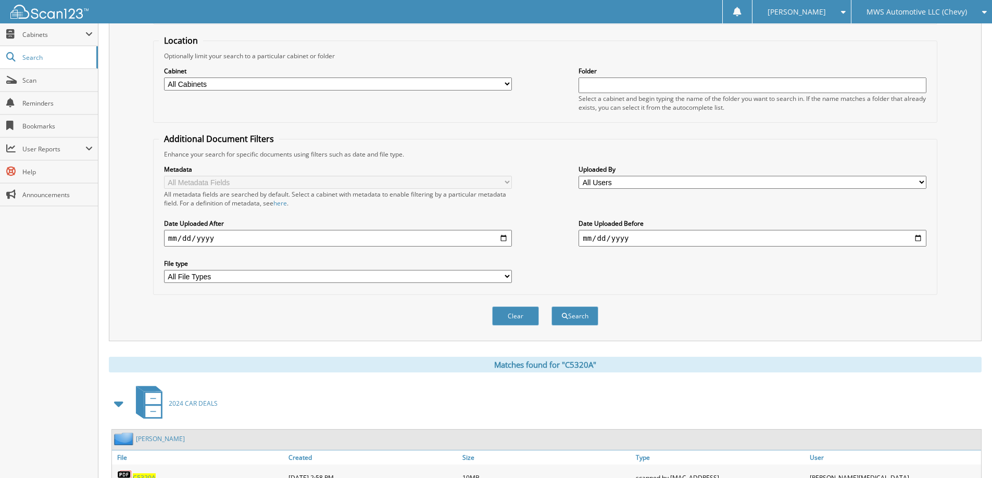
scroll to position [260, 0]
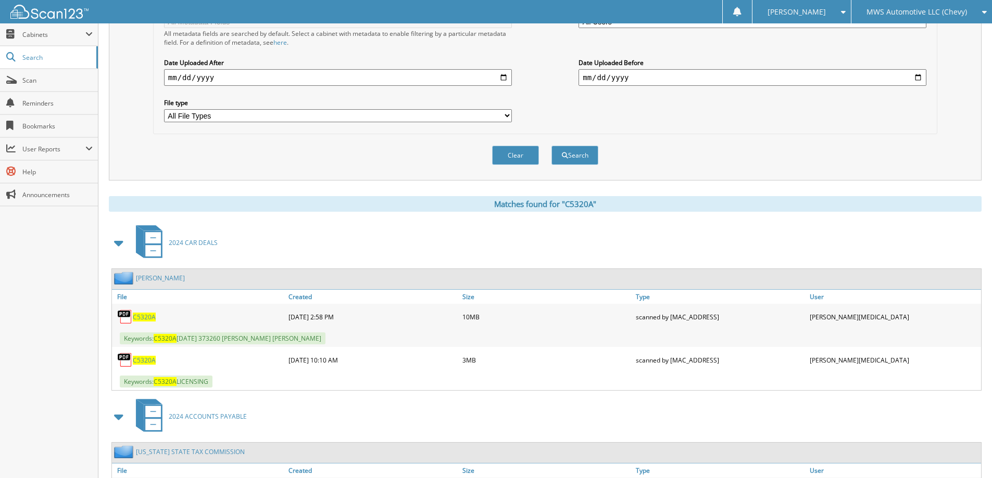
click at [143, 359] on span "C5320A" at bounding box center [144, 360] width 23 height 9
click at [144, 319] on span "C5320A" at bounding box center [144, 317] width 23 height 9
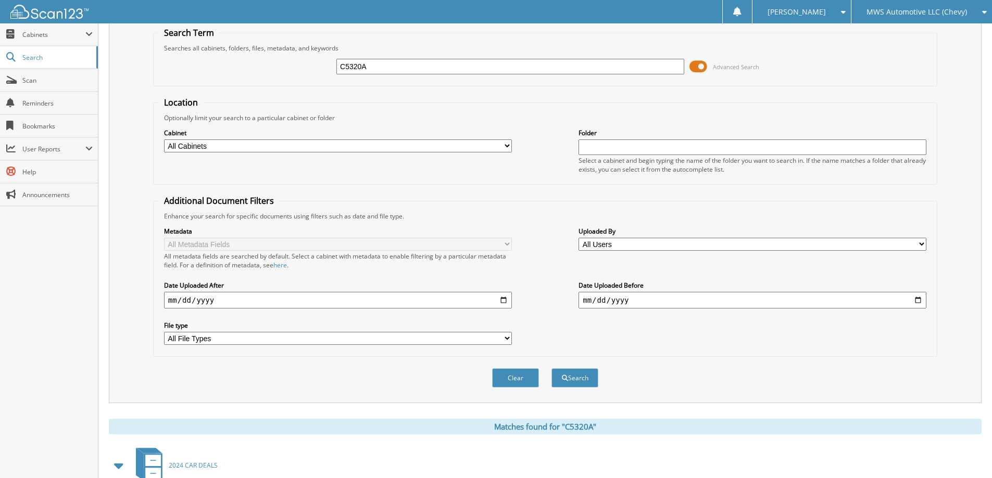
scroll to position [0, 0]
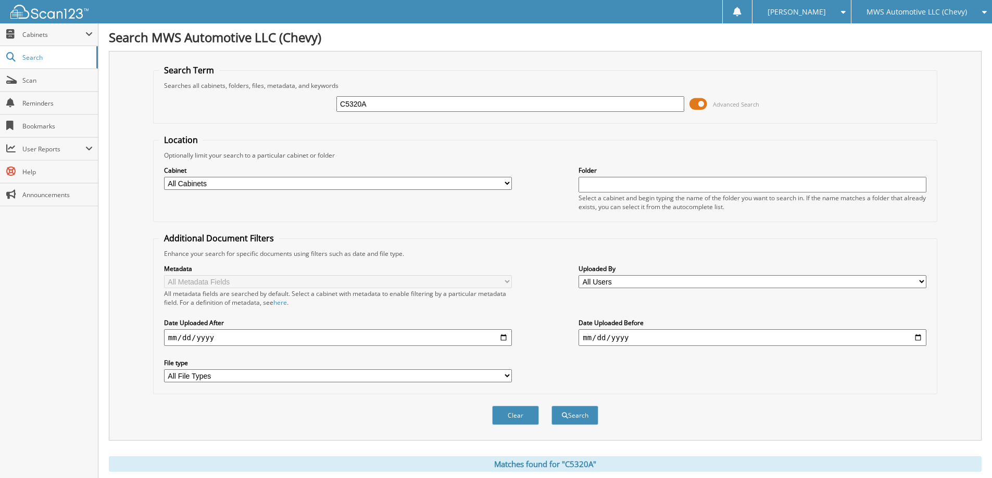
click at [680, 60] on div "Search Term Searches all cabinets, folders, files, metadata, and keywords C5320…" at bounding box center [545, 246] width 872 height 390
click at [430, 108] on input "C5320A" at bounding box center [510, 104] width 348 height 16
type input "C5109A"
click at [551, 406] on button "Search" at bounding box center [574, 415] width 47 height 19
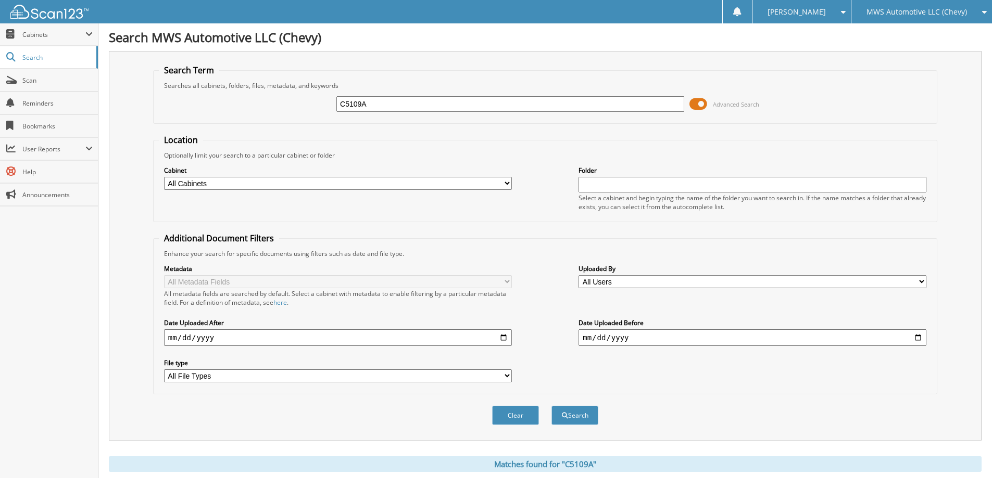
click at [430, 108] on input "C5109A" at bounding box center [510, 104] width 348 height 16
type input "C5109B"
click at [551, 406] on button "Search" at bounding box center [574, 415] width 47 height 19
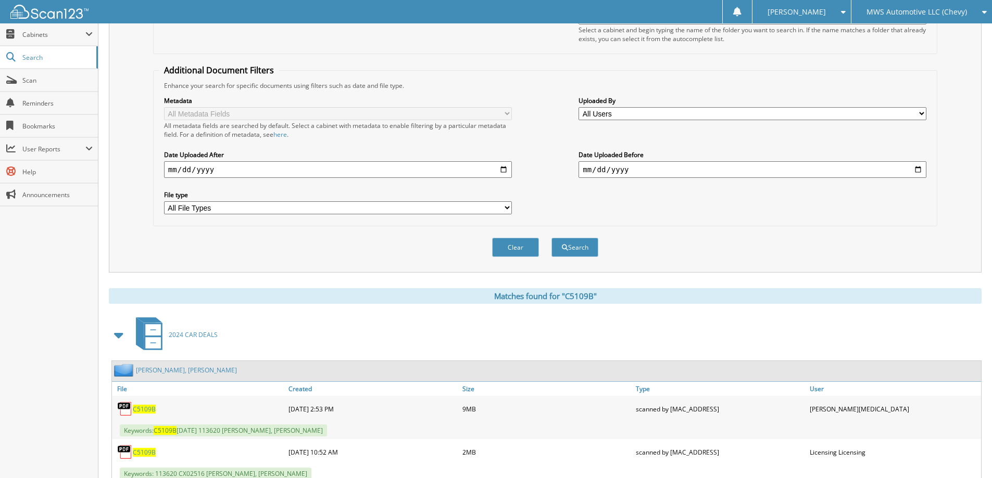
scroll to position [260, 0]
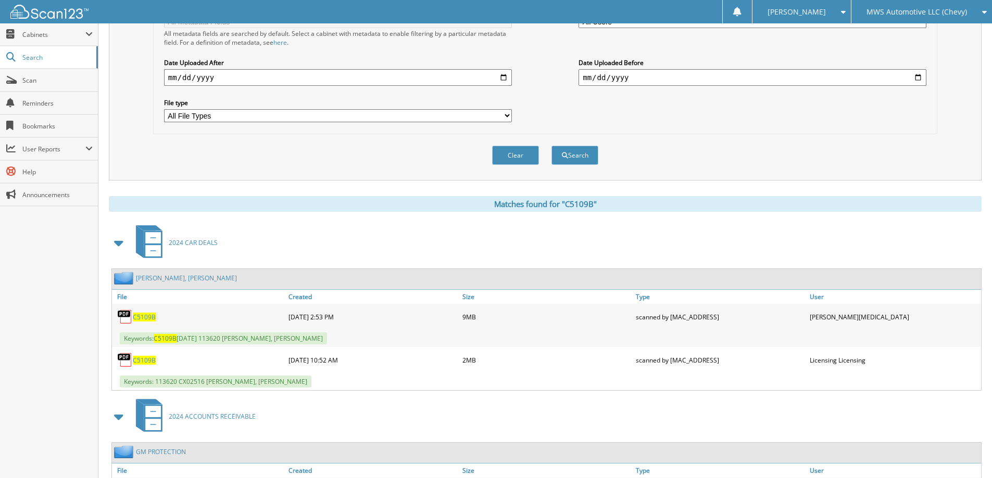
click at [141, 316] on span "C5109B" at bounding box center [144, 317] width 23 height 9
click at [428, 188] on div "Search Term Searches all cabinets, folders, files, metadata, and keywords C5109…" at bounding box center [545, 221] width 872 height 861
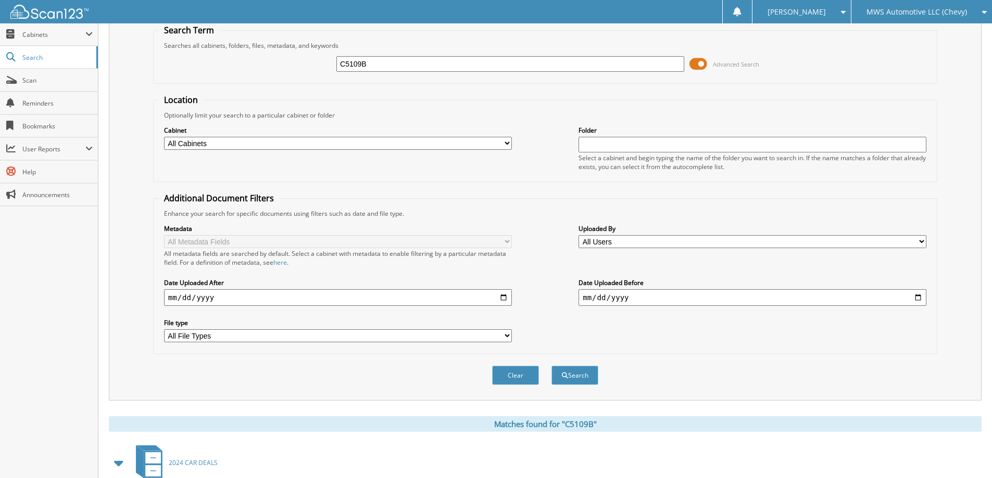
scroll to position [0, 0]
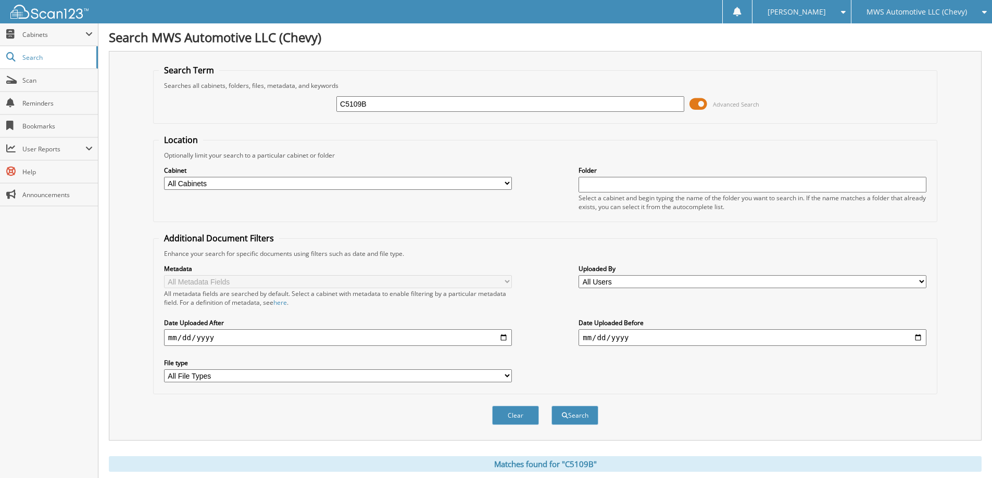
click at [431, 102] on input "C5109B" at bounding box center [510, 104] width 348 height 16
type input "C5112C"
click at [551, 406] on button "Search" at bounding box center [574, 415] width 47 height 19
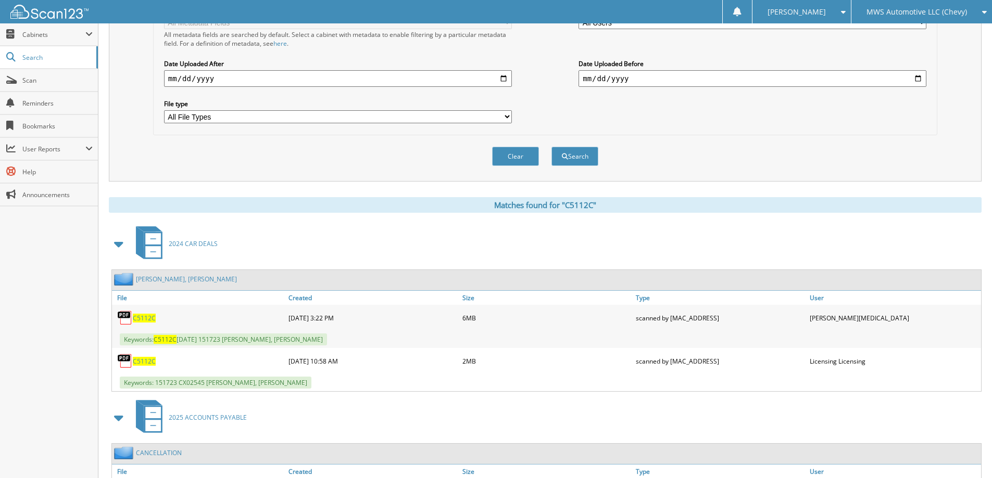
scroll to position [260, 0]
click at [145, 316] on span "C5112C" at bounding box center [144, 317] width 23 height 9
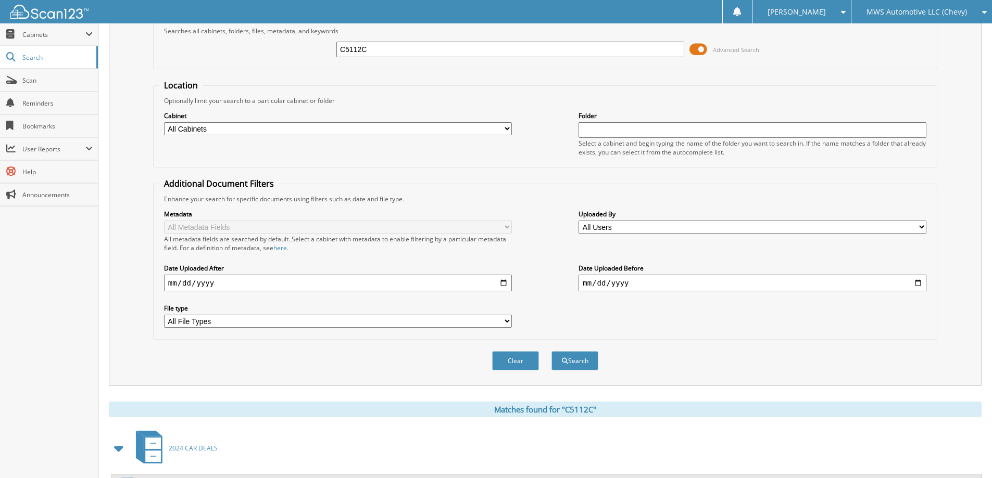
scroll to position [0, 0]
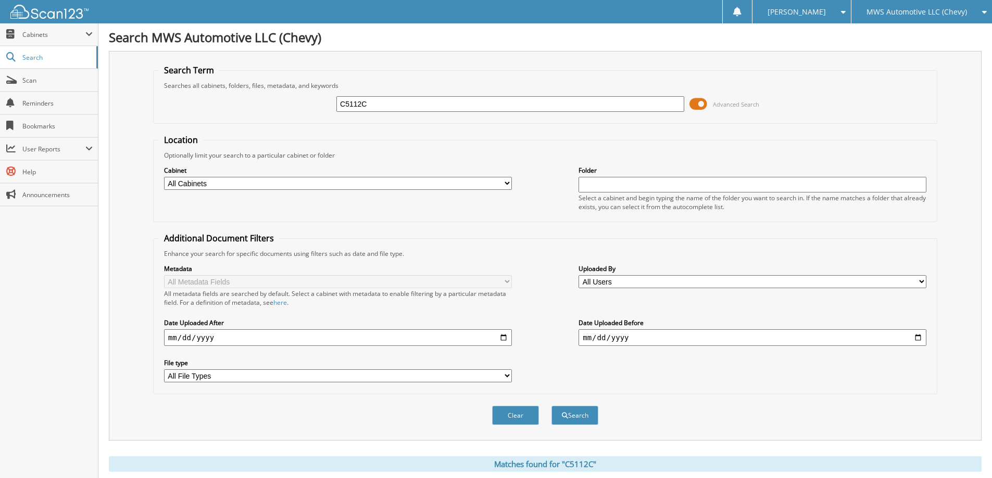
click at [431, 104] on input "C5112C" at bounding box center [510, 104] width 348 height 16
type input "C4533A"
click at [551, 406] on button "Search" at bounding box center [574, 415] width 47 height 19
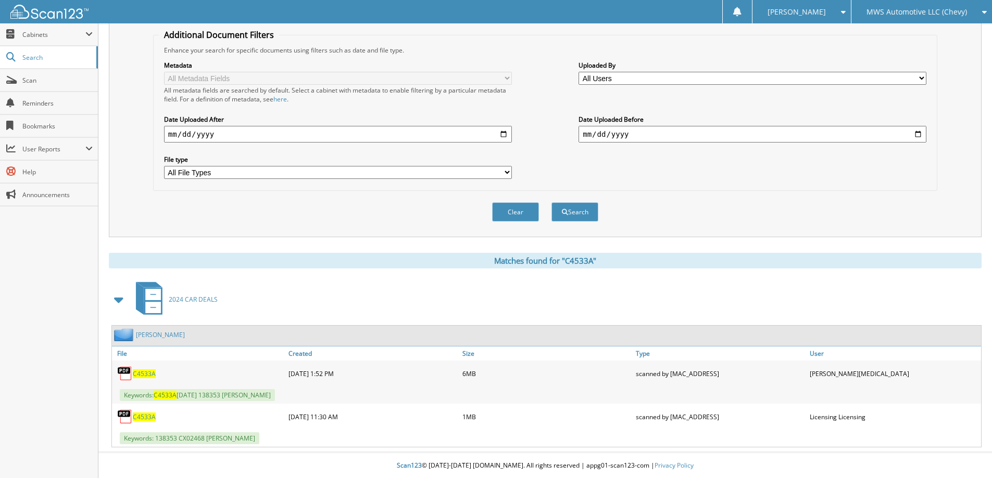
scroll to position [205, 0]
click at [148, 374] on span "C4533A" at bounding box center [144, 373] width 23 height 9
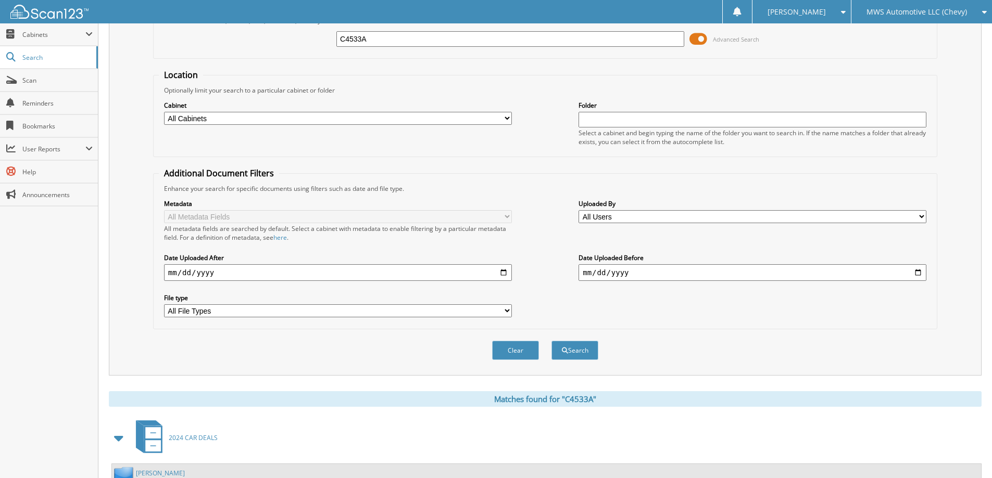
scroll to position [0, 0]
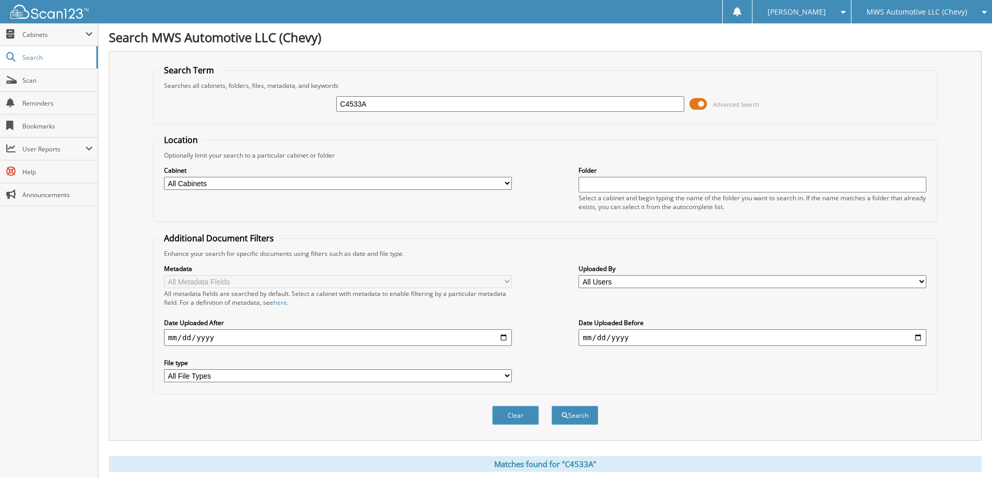
click at [482, 109] on input "C4533A" at bounding box center [510, 104] width 348 height 16
type input "C4998B"
click at [551, 406] on button "Search" at bounding box center [574, 415] width 47 height 19
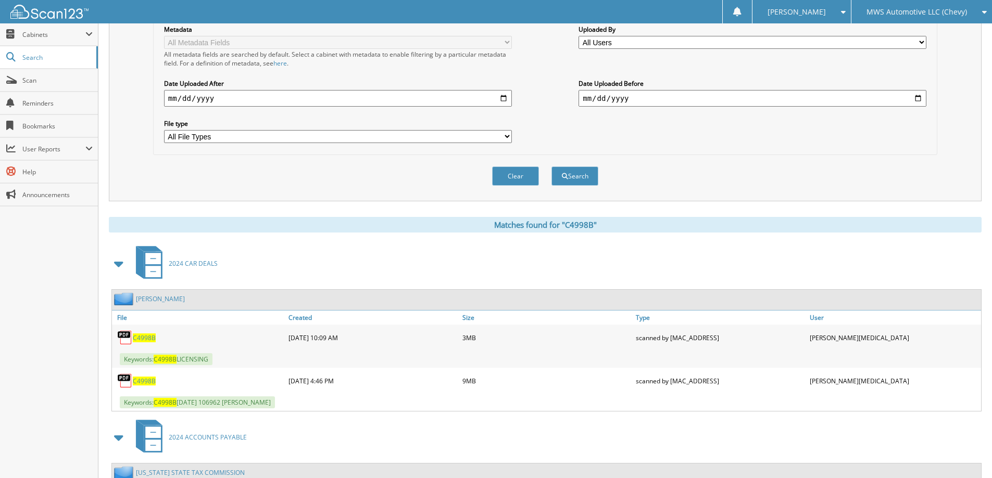
scroll to position [260, 0]
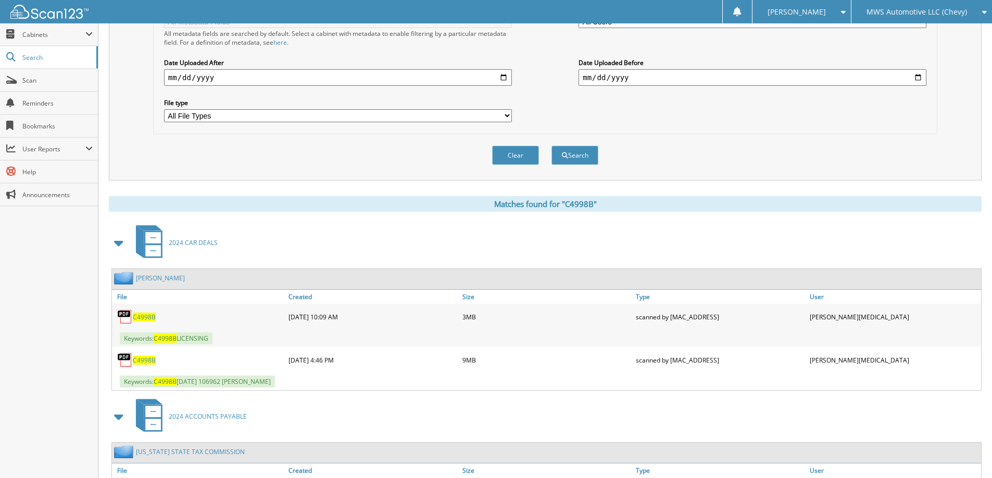
click at [142, 316] on span "C4998B" at bounding box center [144, 317] width 23 height 9
click at [150, 362] on span "C4998B" at bounding box center [144, 360] width 23 height 9
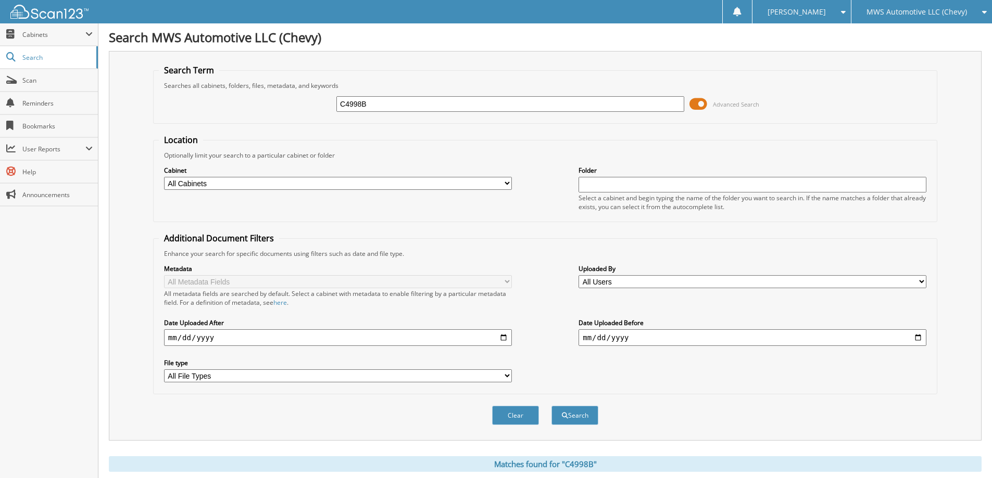
click at [396, 106] on input "C4998B" at bounding box center [510, 104] width 348 height 16
type input "C4783B"
click at [551, 406] on button "Search" at bounding box center [574, 415] width 47 height 19
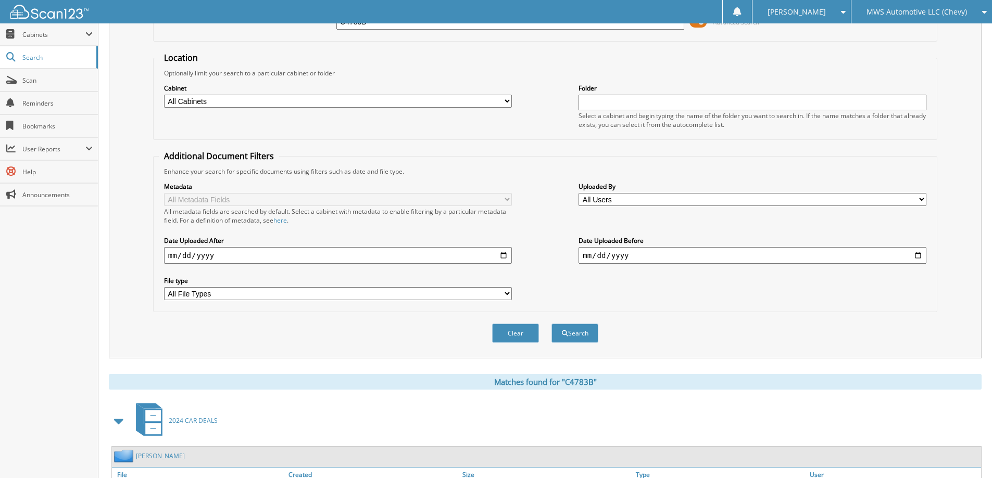
scroll to position [205, 0]
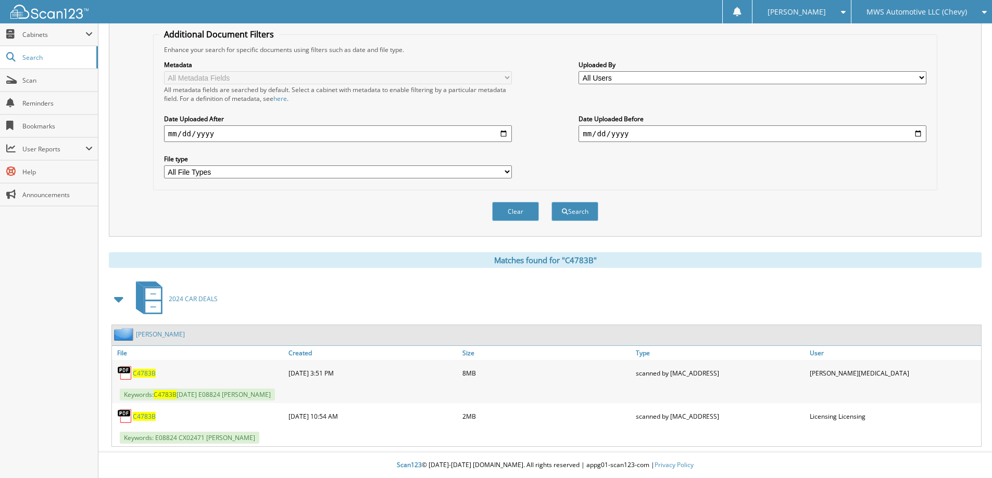
click at [151, 371] on span "C4783B" at bounding box center [144, 373] width 23 height 9
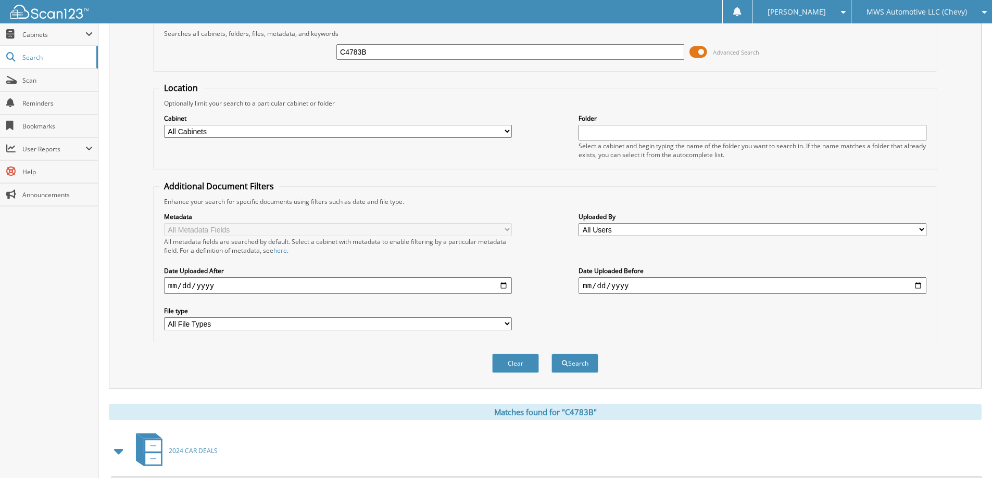
scroll to position [0, 0]
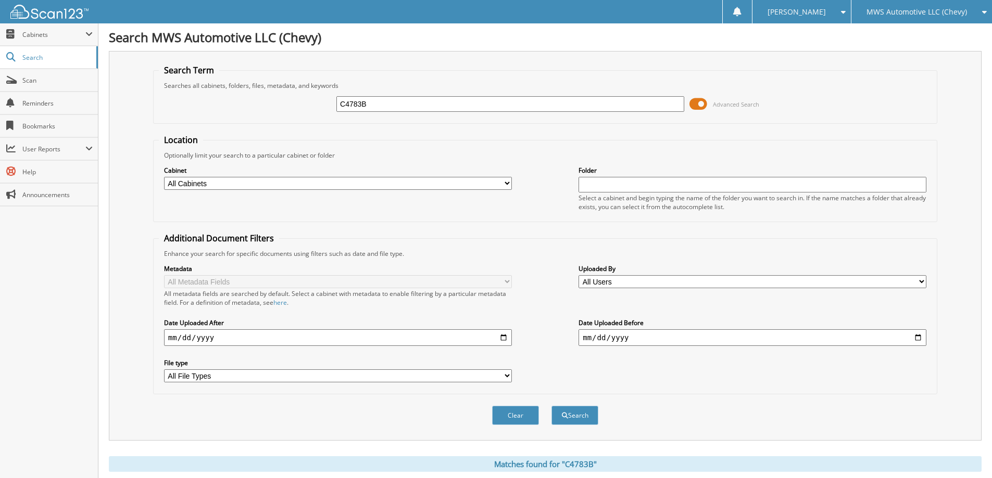
click at [376, 107] on input "C4783B" at bounding box center [510, 104] width 348 height 16
type input "S4469B"
click at [551, 406] on button "Search" at bounding box center [574, 415] width 47 height 19
click at [372, 99] on input "S4469B" at bounding box center [510, 104] width 348 height 16
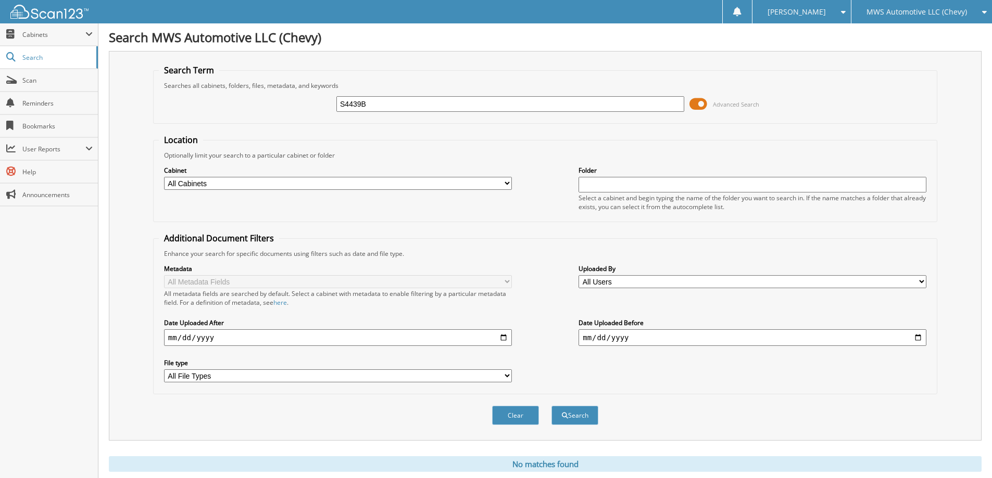
type input "S4439B"
click at [551, 406] on button "Search" at bounding box center [574, 415] width 47 height 19
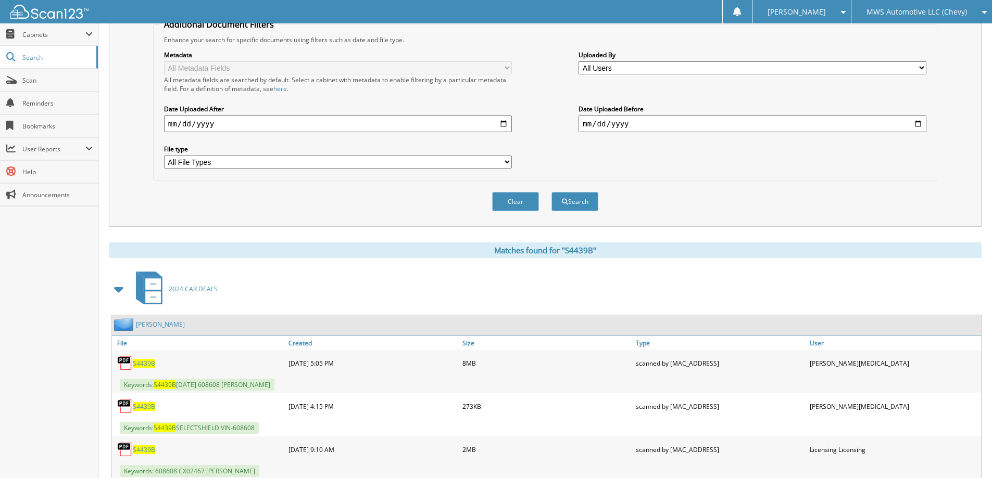
scroll to position [248, 0]
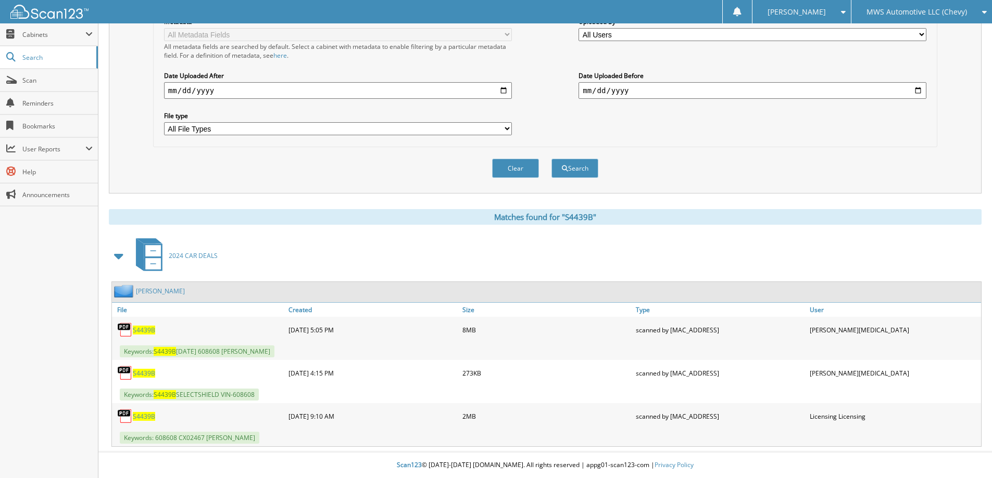
click at [147, 326] on span "S4439B" at bounding box center [144, 330] width 22 height 9
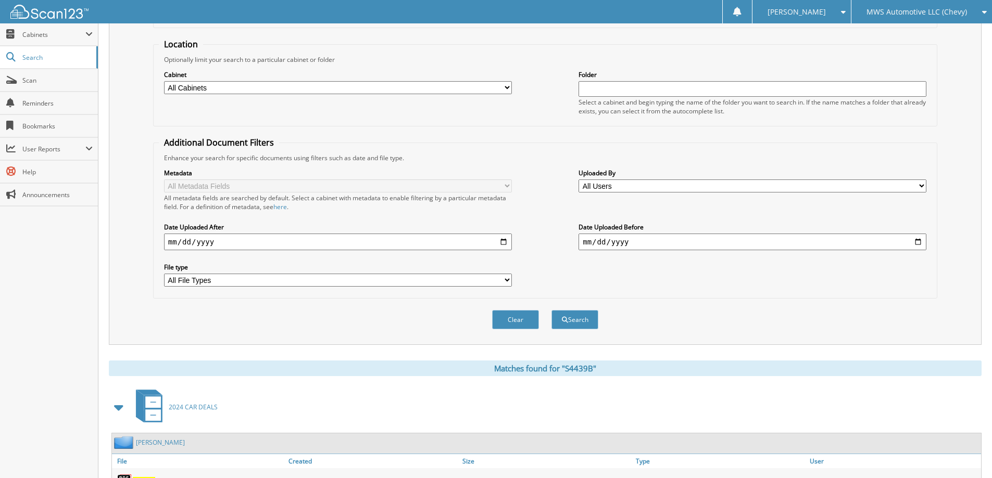
scroll to position [0, 0]
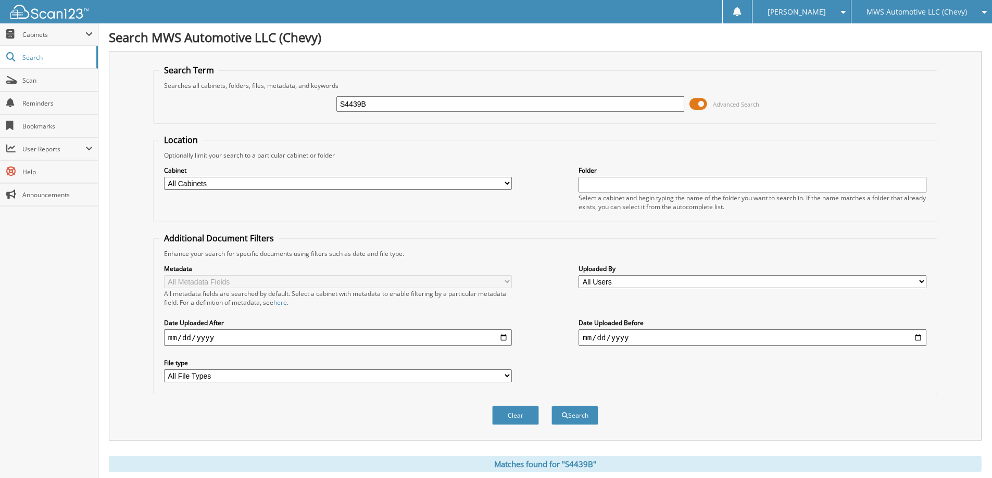
click at [402, 105] on input "S4439B" at bounding box center [510, 104] width 348 height 16
type input "C5262A"
click at [551, 406] on button "Search" at bounding box center [574, 415] width 47 height 19
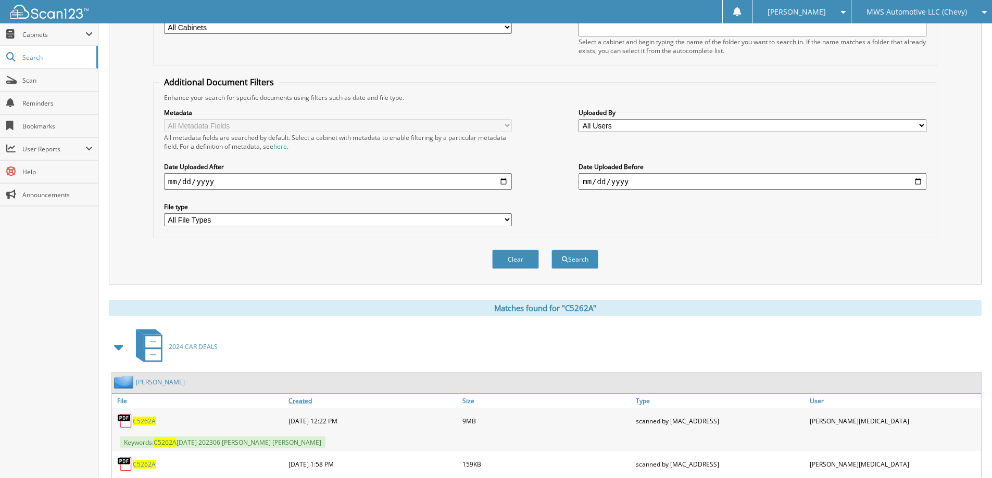
scroll to position [248, 0]
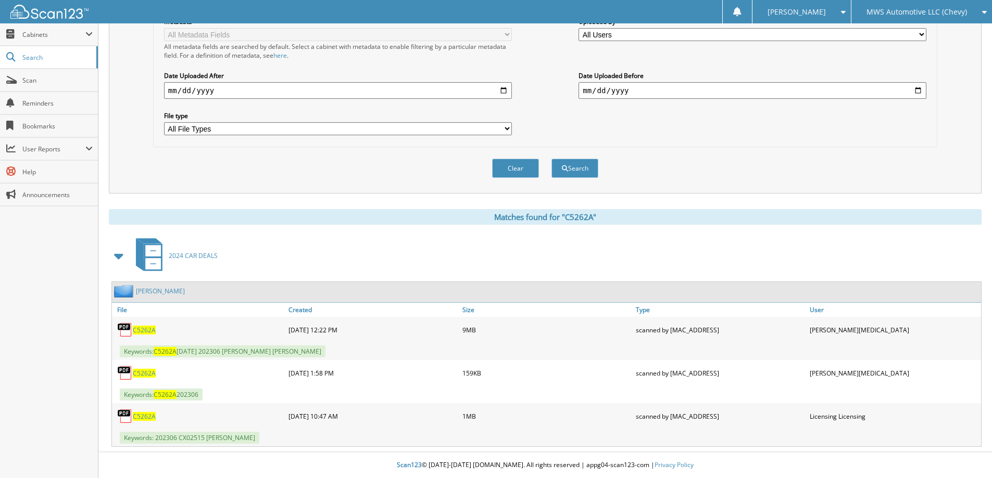
click at [137, 333] on span "C5262A" at bounding box center [144, 330] width 23 height 9
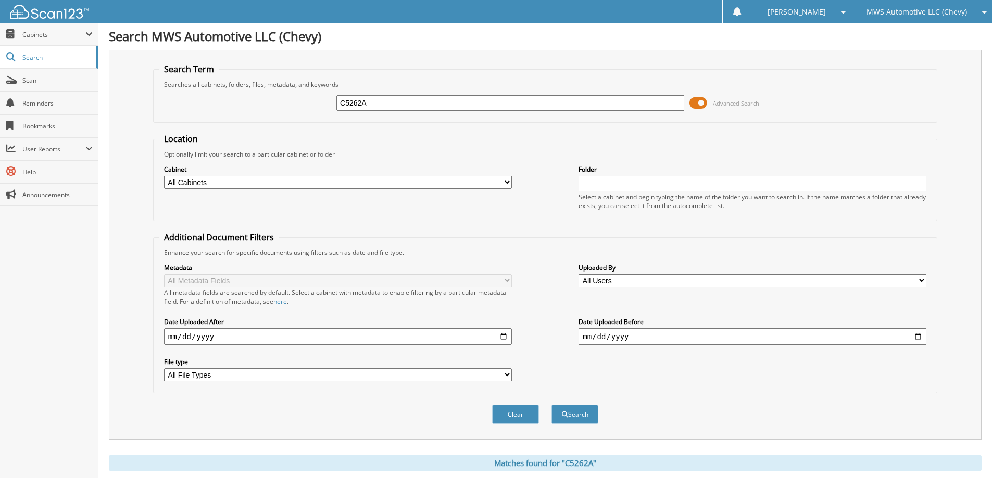
scroll to position [0, 0]
click at [487, 107] on input "C5262A" at bounding box center [510, 104] width 348 height 16
type input "C4855A"
click at [551, 406] on button "Search" at bounding box center [574, 415] width 47 height 19
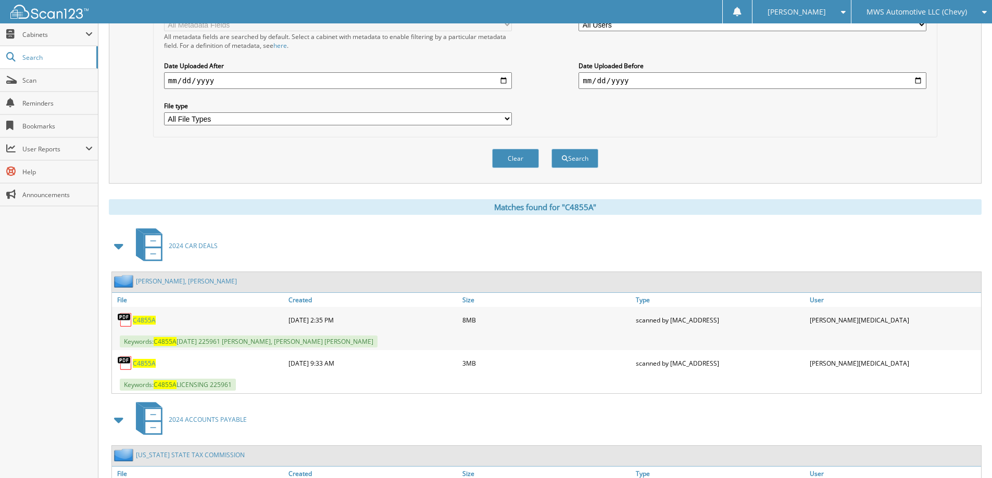
scroll to position [260, 0]
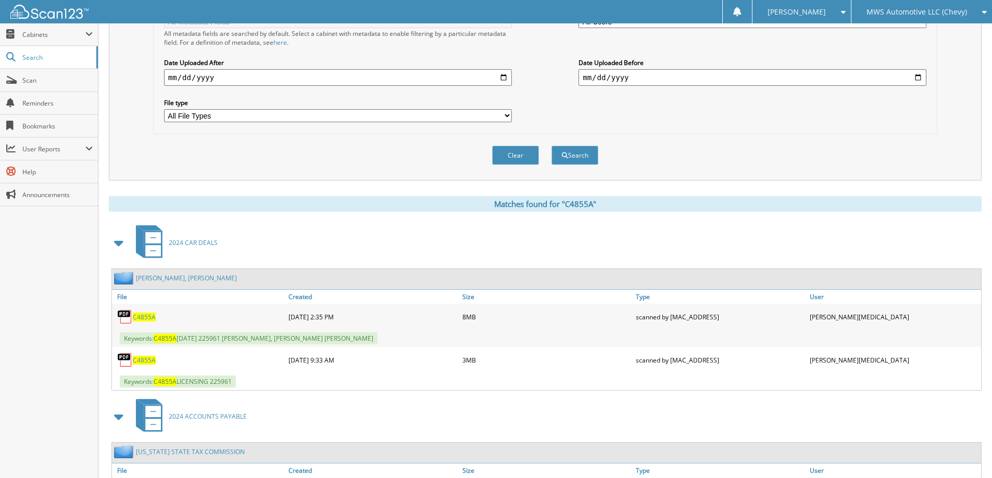
click at [147, 358] on span "C4855A" at bounding box center [144, 360] width 23 height 9
click at [149, 317] on span "C4855A" at bounding box center [144, 317] width 23 height 9
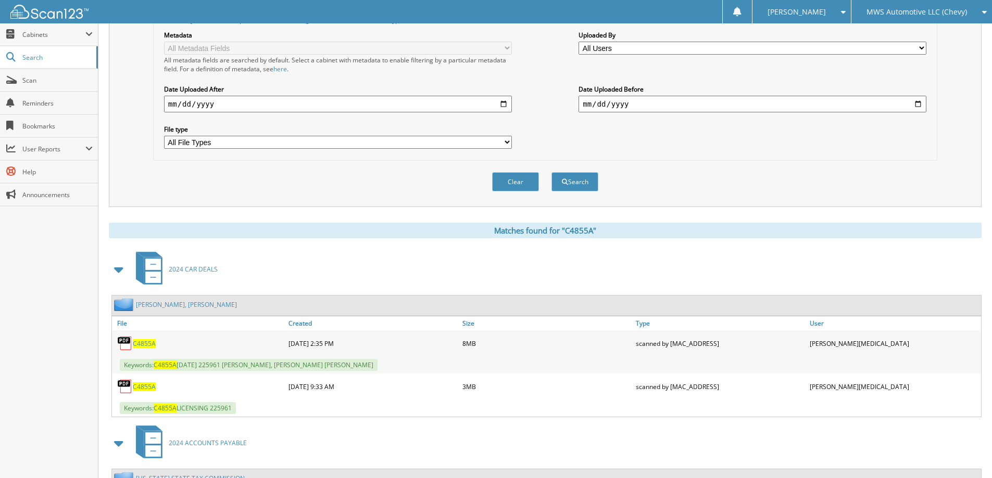
scroll to position [0, 0]
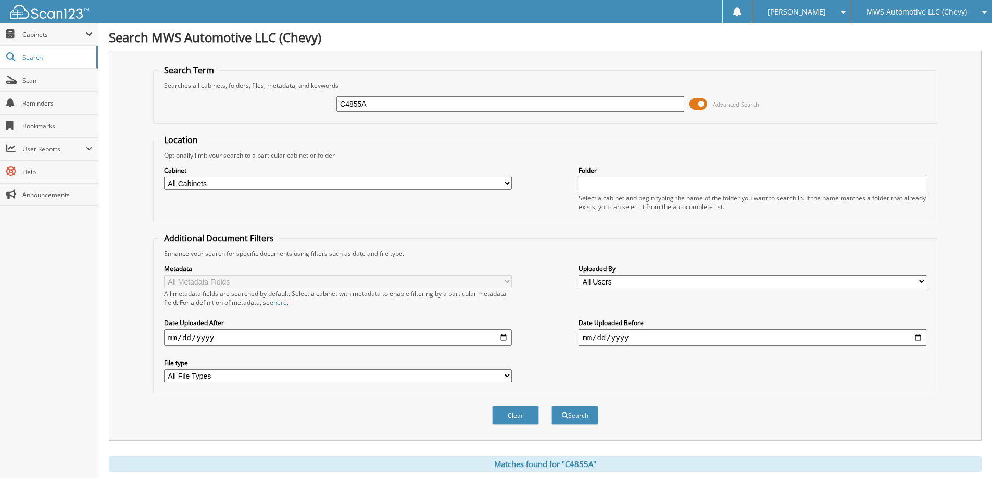
click at [437, 99] on input "C4855A" at bounding box center [510, 104] width 348 height 16
type input "C5344A"
click at [551, 406] on button "Search" at bounding box center [574, 415] width 47 height 19
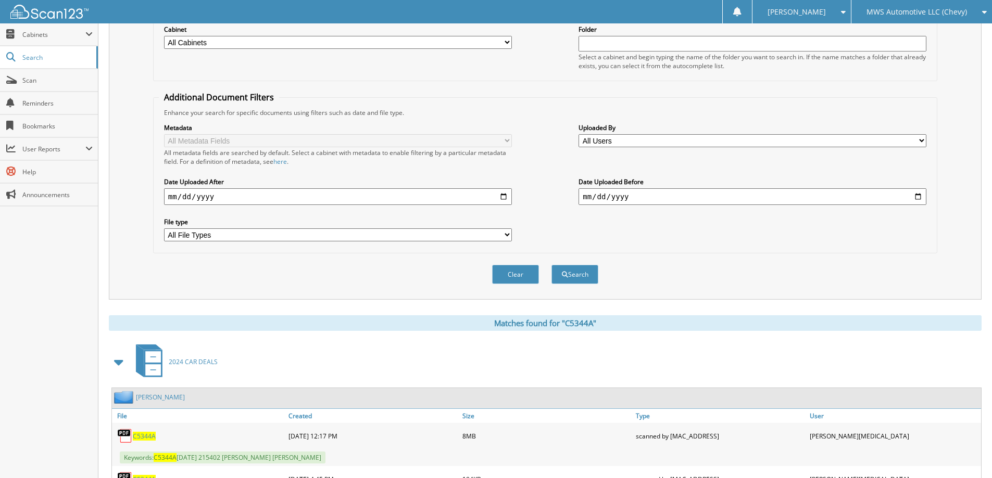
scroll to position [248, 0]
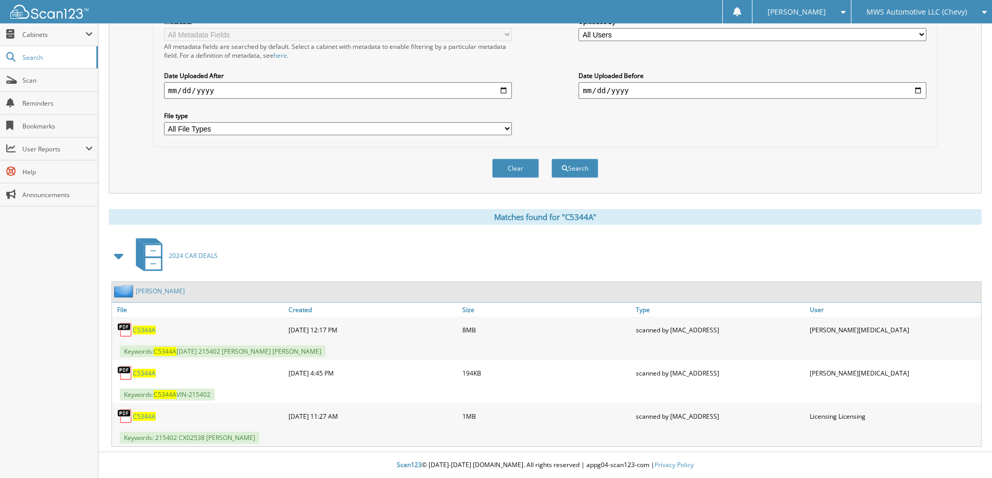
click at [147, 327] on span "C5344A" at bounding box center [144, 330] width 23 height 9
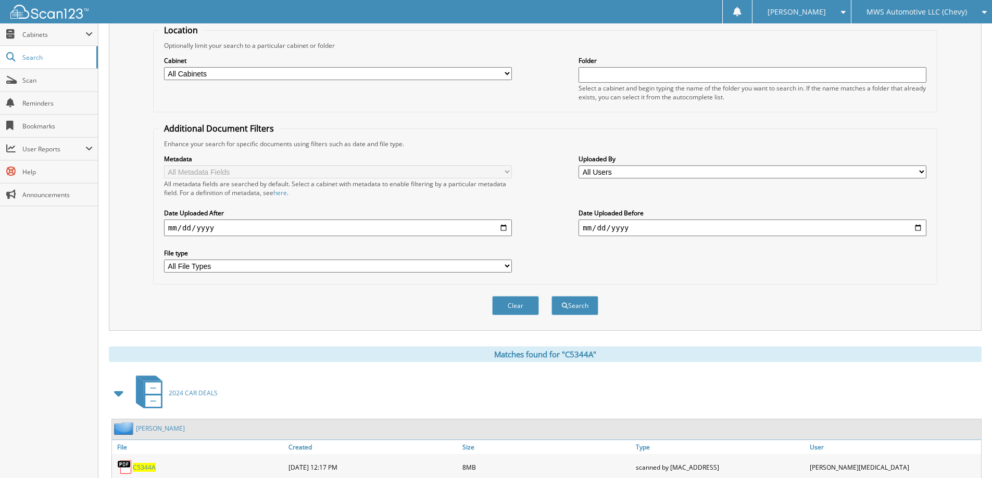
scroll to position [0, 0]
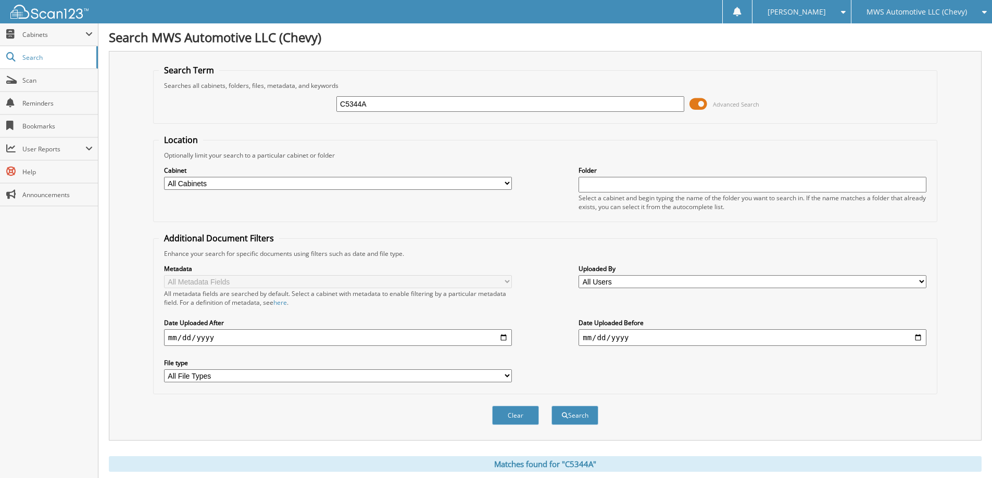
click at [380, 100] on input "C5344A" at bounding box center [510, 104] width 348 height 16
type input "C5241A"
click at [551, 406] on button "Search" at bounding box center [574, 415] width 47 height 19
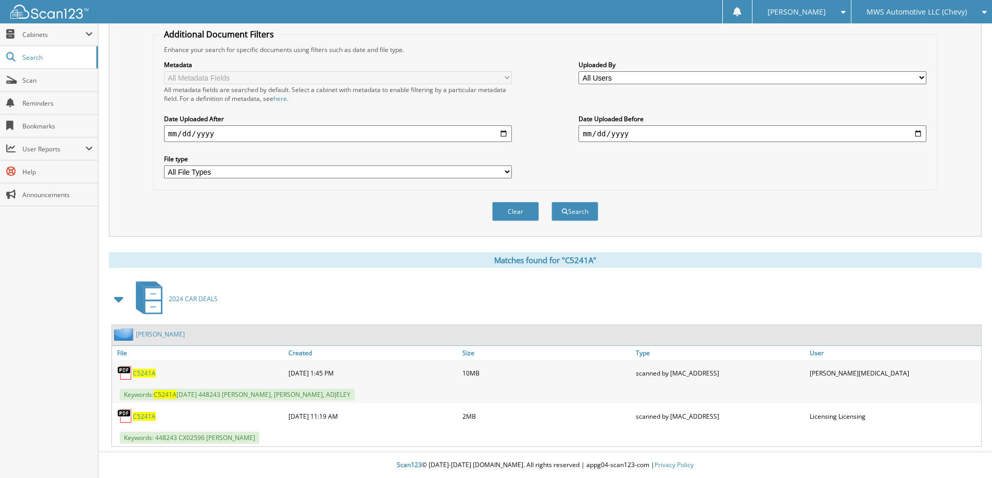
scroll to position [205, 0]
click at [145, 371] on span "C5241A" at bounding box center [144, 373] width 23 height 9
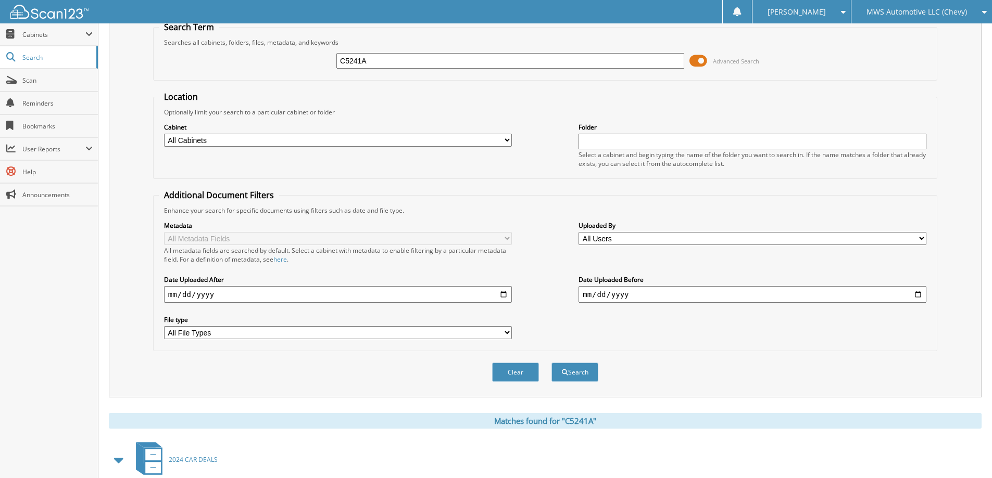
scroll to position [0, 0]
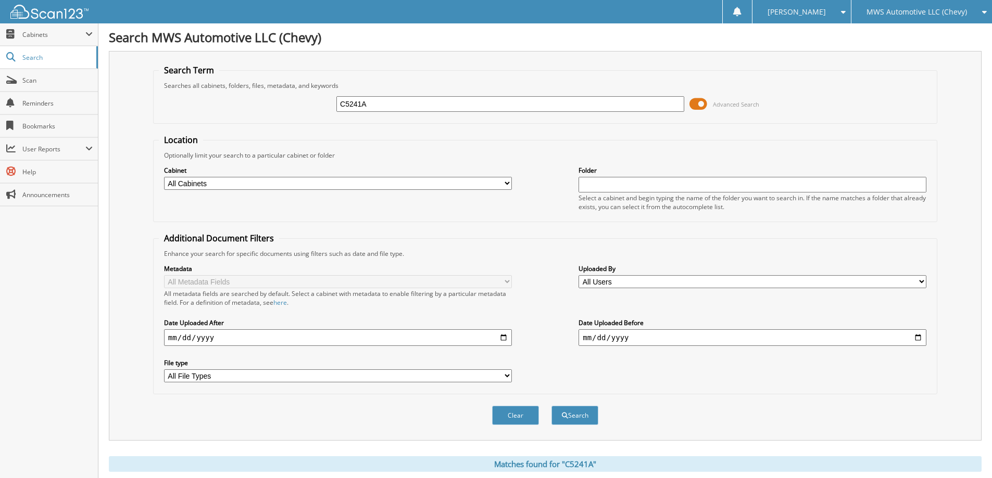
click at [373, 103] on input "C5241A" at bounding box center [510, 104] width 348 height 16
click at [374, 103] on input "C5241A" at bounding box center [510, 104] width 348 height 16
type input "C5059B"
click at [551, 406] on button "Search" at bounding box center [574, 415] width 47 height 19
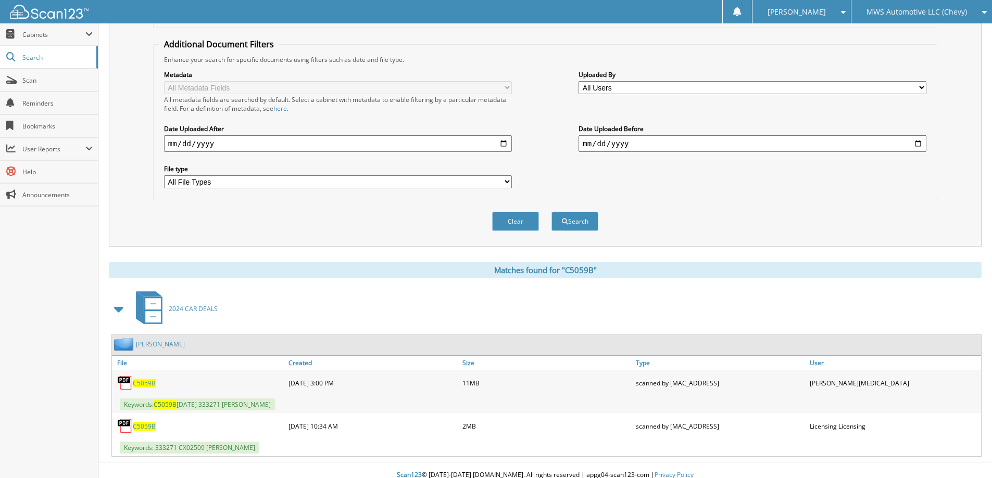
scroll to position [205, 0]
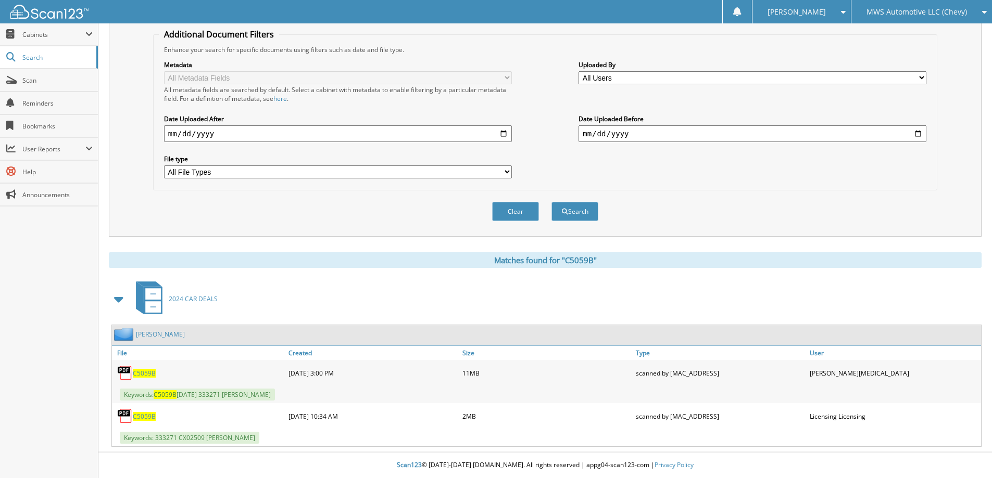
click at [146, 373] on span "C5059B" at bounding box center [144, 373] width 23 height 9
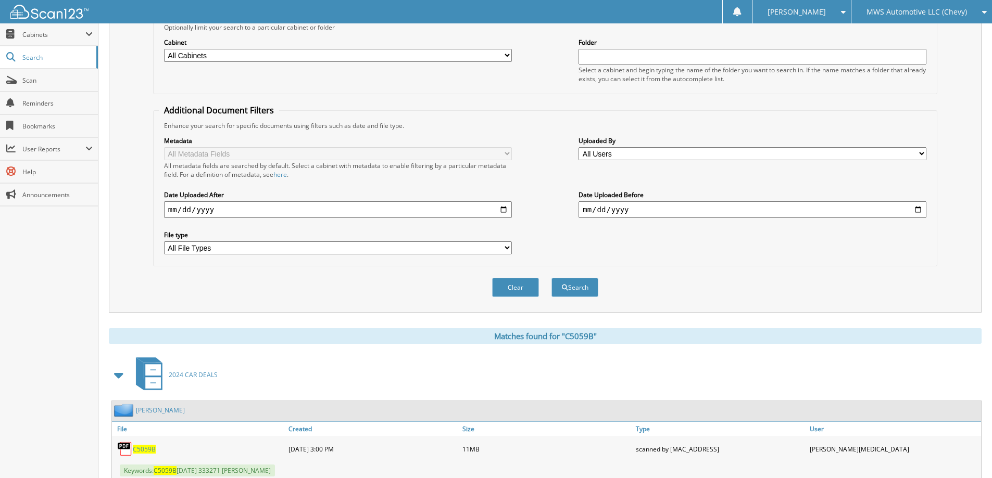
scroll to position [0, 0]
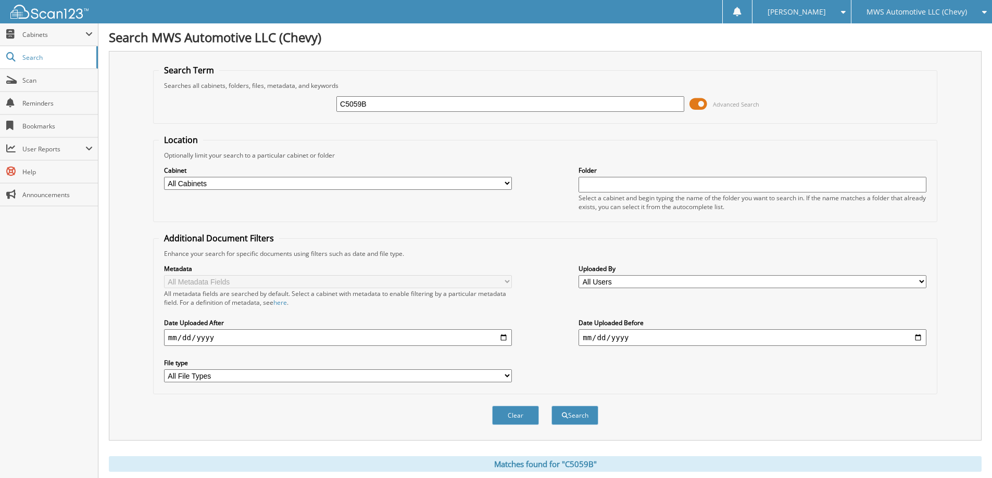
click at [500, 98] on input "C5059B" at bounding box center [510, 104] width 348 height 16
type input "C4405A"
click at [551, 406] on button "Search" at bounding box center [574, 415] width 47 height 19
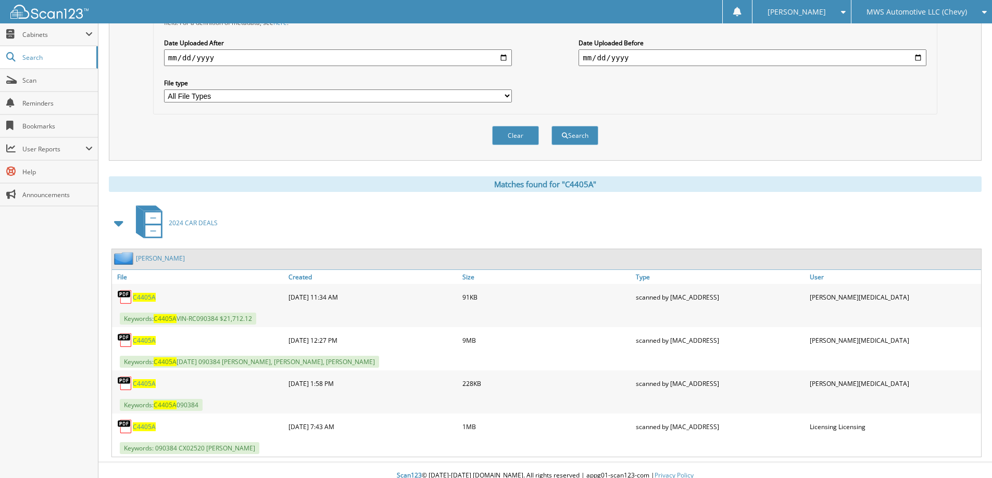
scroll to position [291, 0]
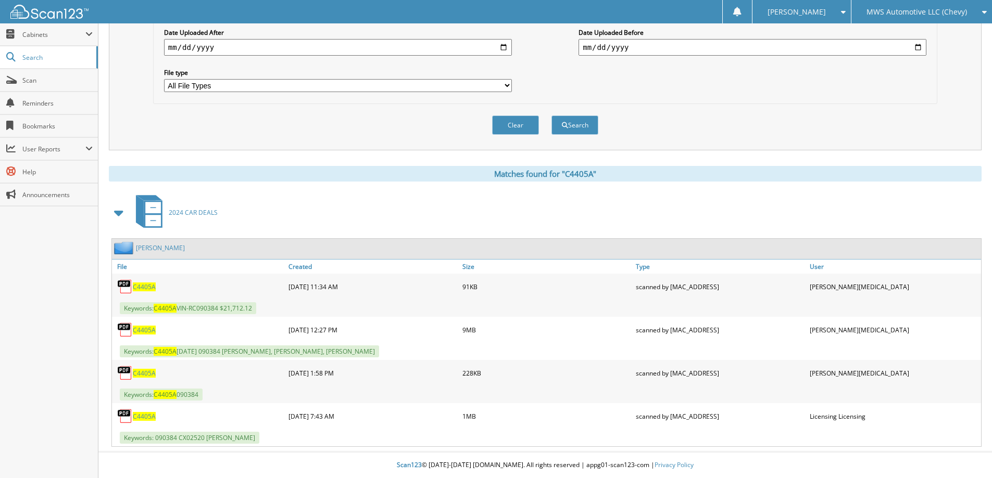
click at [151, 327] on span "C4405A" at bounding box center [144, 330] width 23 height 9
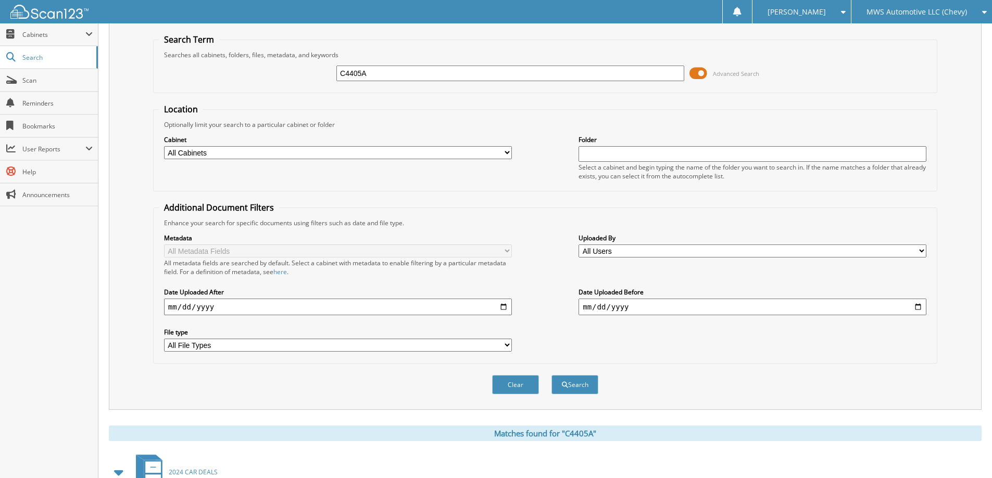
click at [446, 76] on input "C4405A" at bounding box center [510, 74] width 348 height 16
type input "UR4635C"
click at [551, 375] on button "Search" at bounding box center [574, 384] width 47 height 19
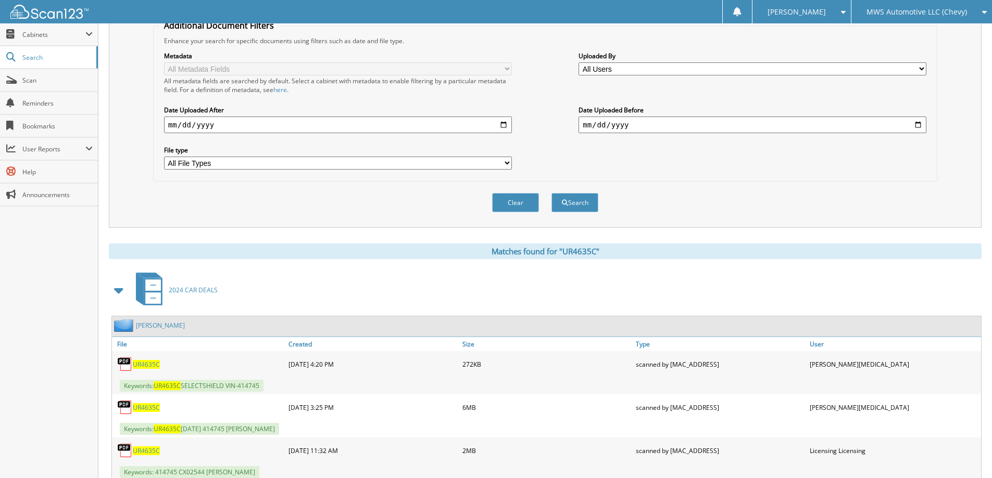
scroll to position [312, 0]
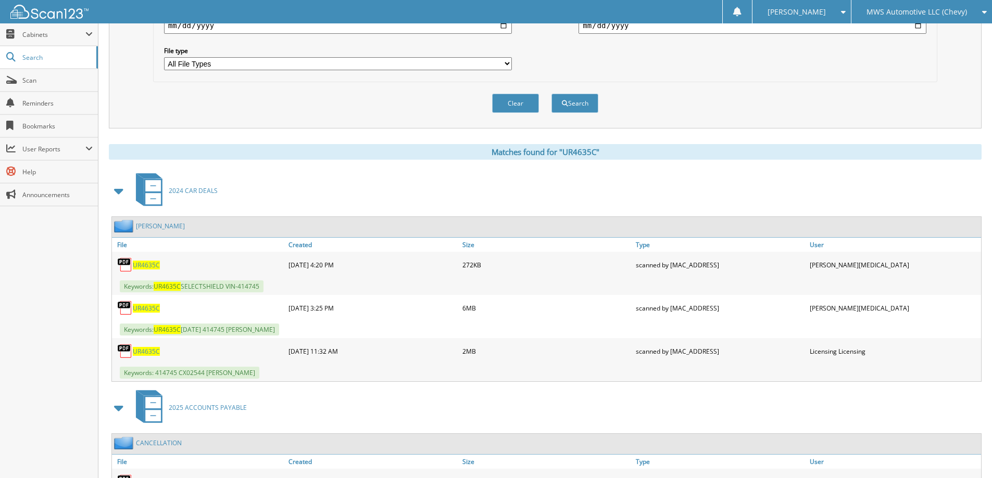
click at [152, 307] on span "UR4635C" at bounding box center [146, 308] width 27 height 9
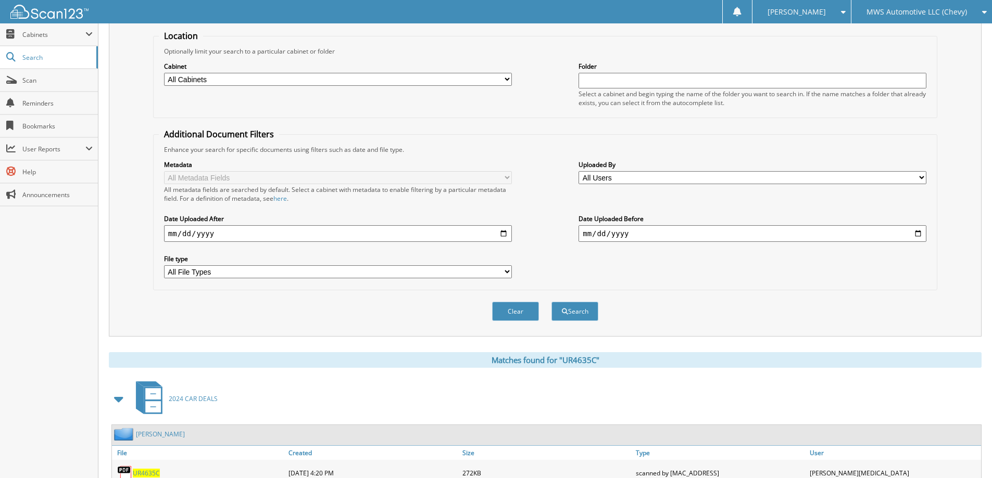
scroll to position [0, 0]
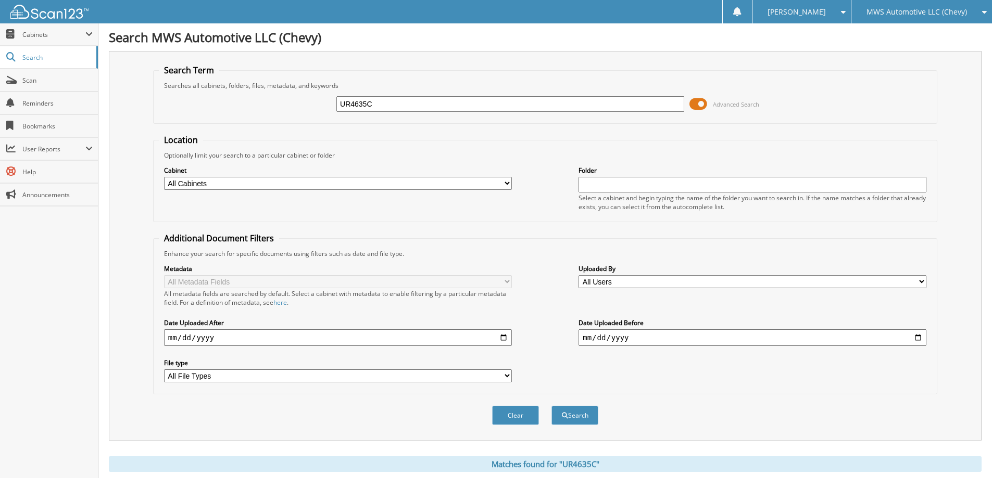
click at [410, 101] on input "UR4635C" at bounding box center [510, 104] width 348 height 16
type input "C5033A"
click at [551, 406] on button "Search" at bounding box center [574, 415] width 47 height 19
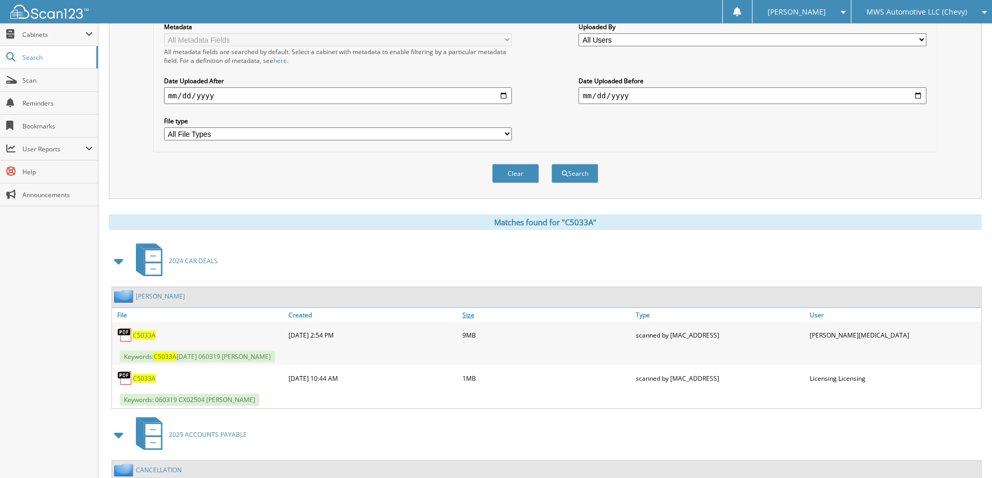
scroll to position [260, 0]
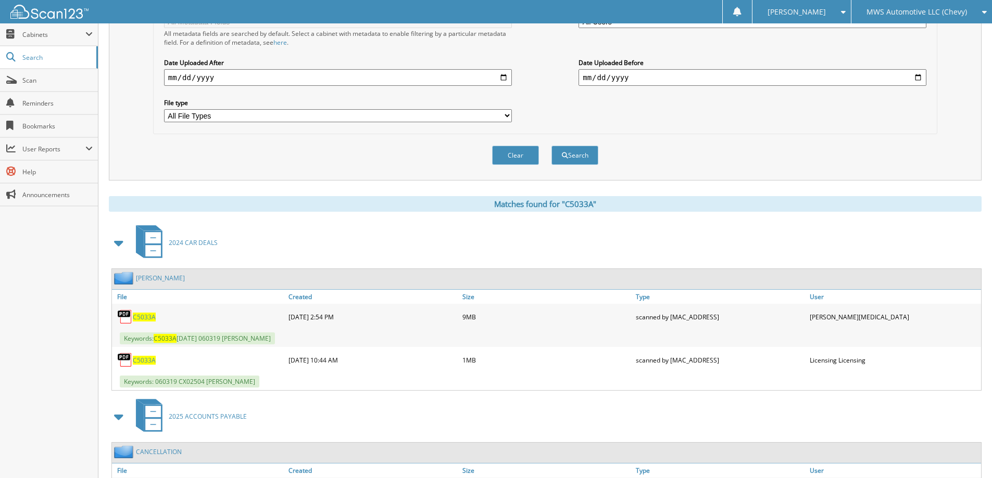
click at [149, 317] on span "C5033A" at bounding box center [144, 317] width 23 height 9
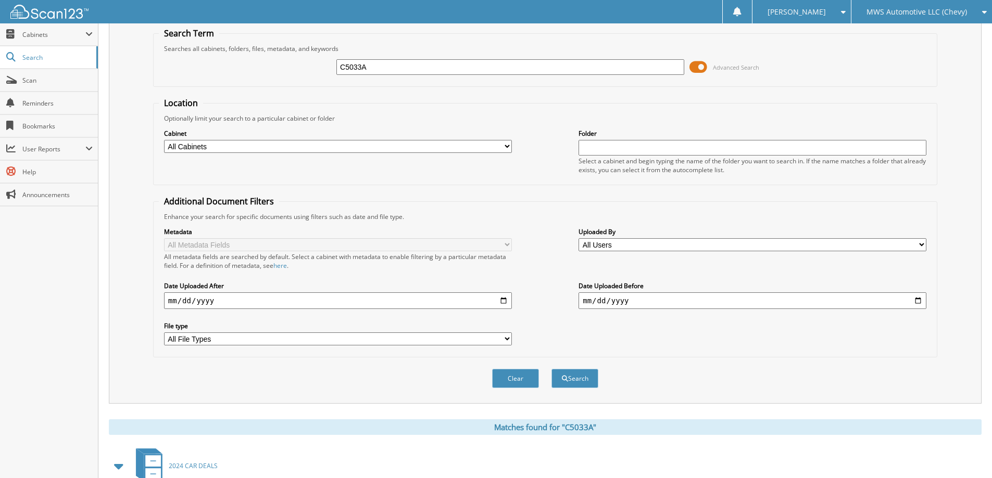
scroll to position [0, 0]
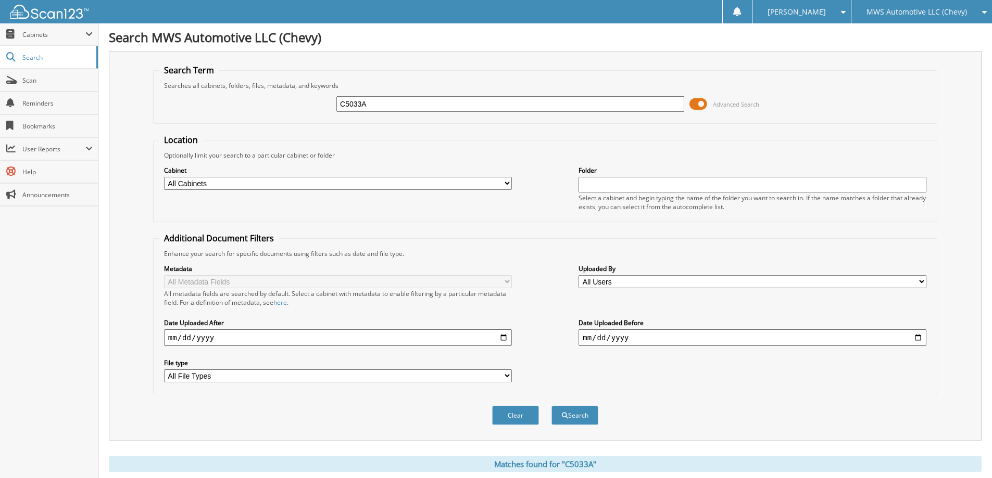
click at [378, 102] on input "C5033A" at bounding box center [510, 104] width 348 height 16
type input "S5343A"
click at [551, 406] on button "Search" at bounding box center [574, 415] width 47 height 19
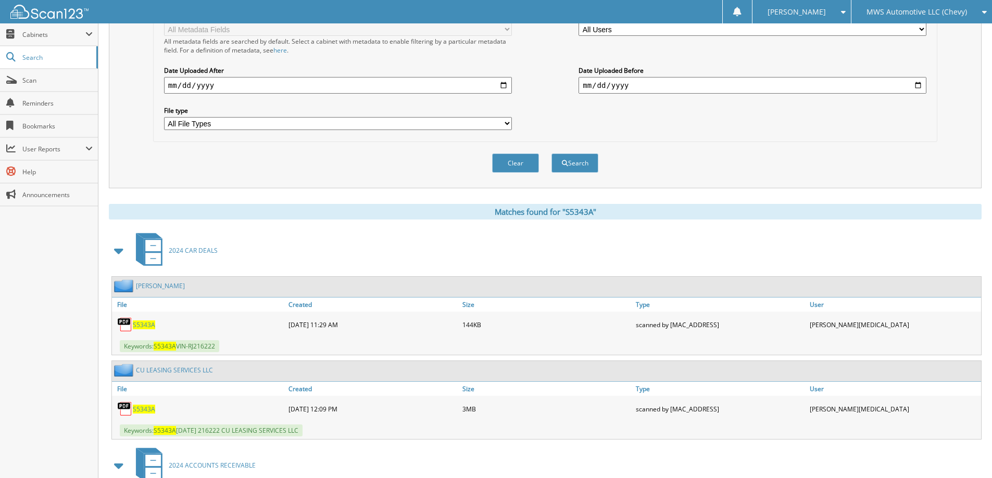
scroll to position [364, 0]
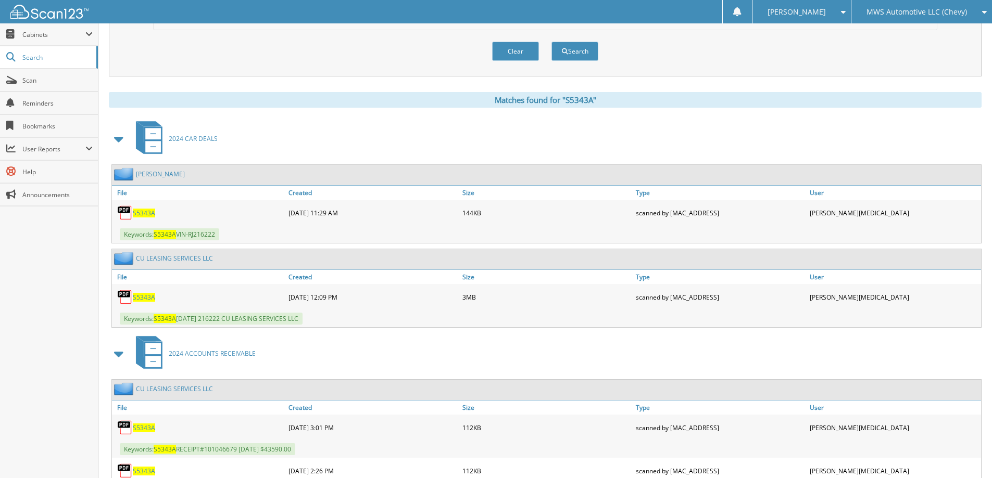
click at [144, 296] on span "S5343A" at bounding box center [144, 297] width 22 height 9
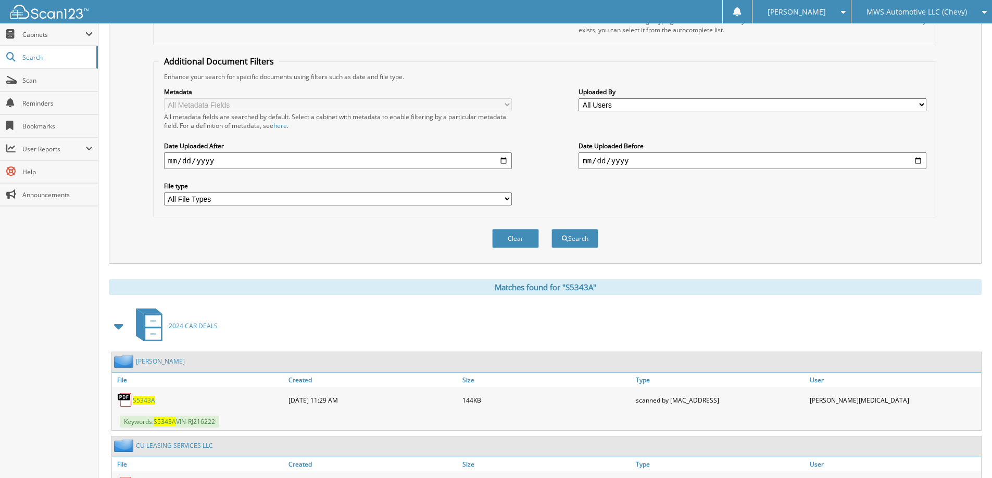
scroll to position [0, 0]
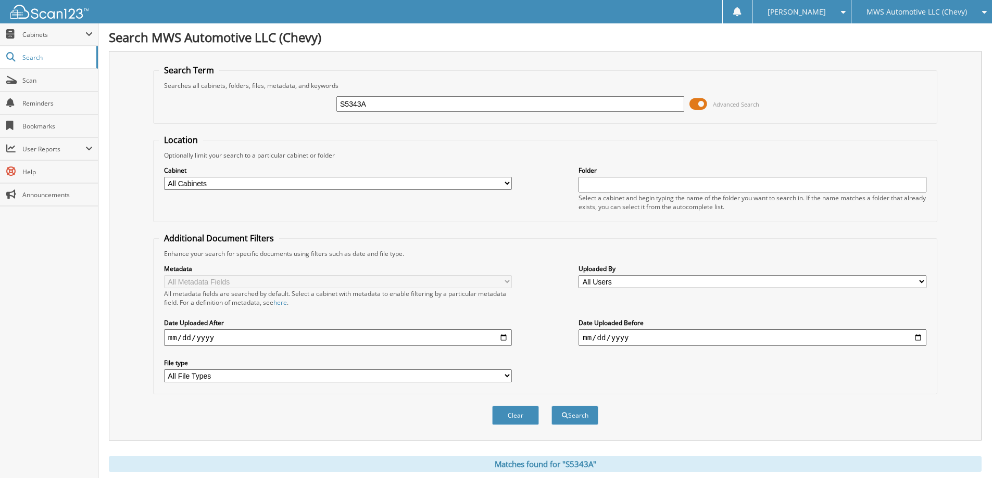
click at [441, 102] on input "S5343A" at bounding box center [510, 104] width 348 height 16
type input "C5044D"
click at [551, 406] on button "Search" at bounding box center [574, 415] width 47 height 19
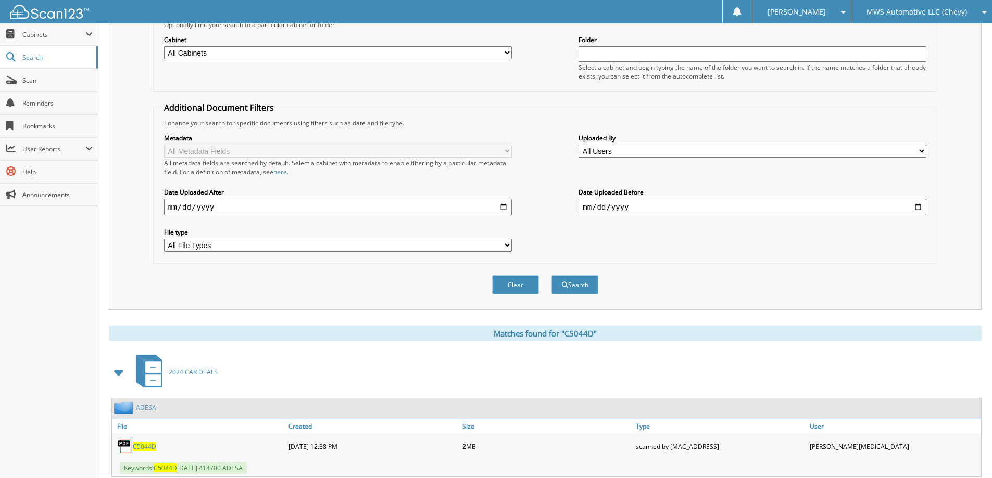
scroll to position [208, 0]
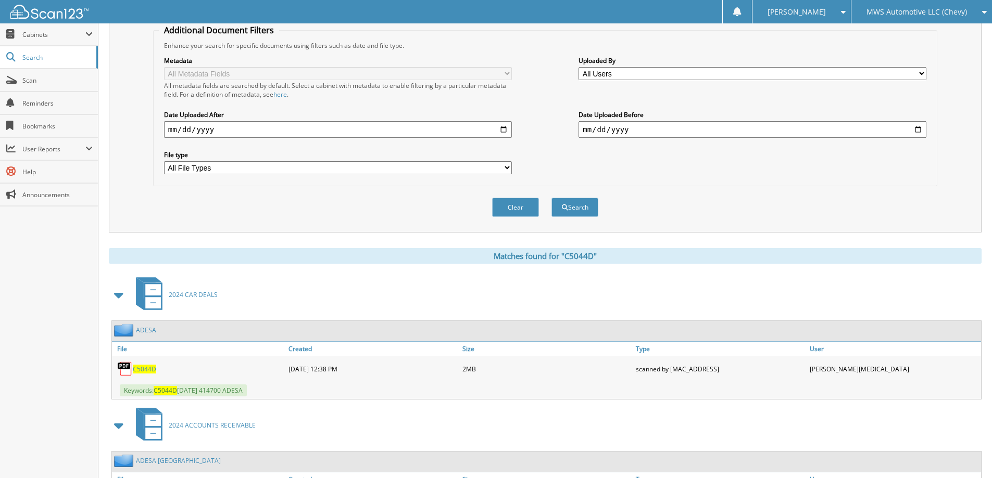
click at [147, 370] on span "C5044D" at bounding box center [144, 369] width 23 height 9
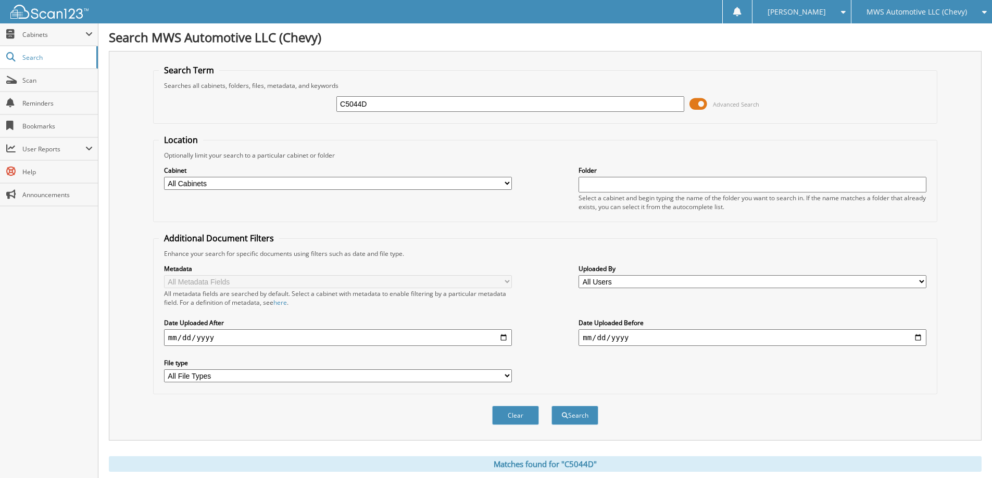
click at [489, 112] on div "C5044D" at bounding box center [510, 104] width 348 height 18
click at [489, 106] on input "C5044D" at bounding box center [510, 104] width 348 height 16
type input "PU5216B"
click at [551, 406] on button "Search" at bounding box center [574, 415] width 47 height 19
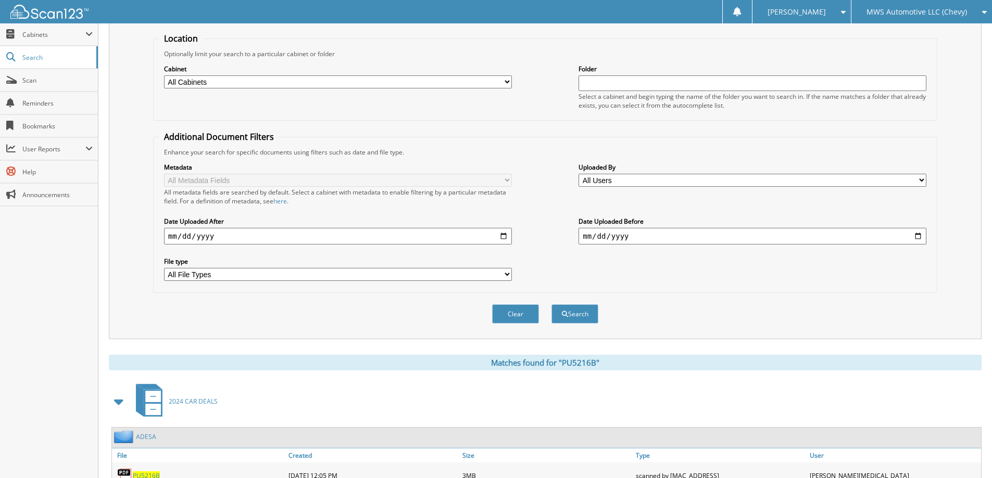
scroll to position [260, 0]
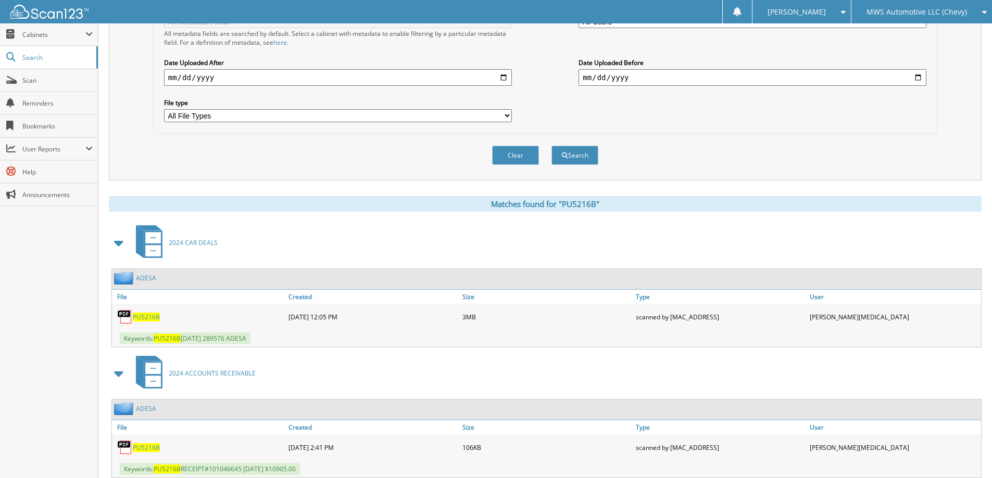
click at [147, 319] on span "PU5216B" at bounding box center [146, 317] width 27 height 9
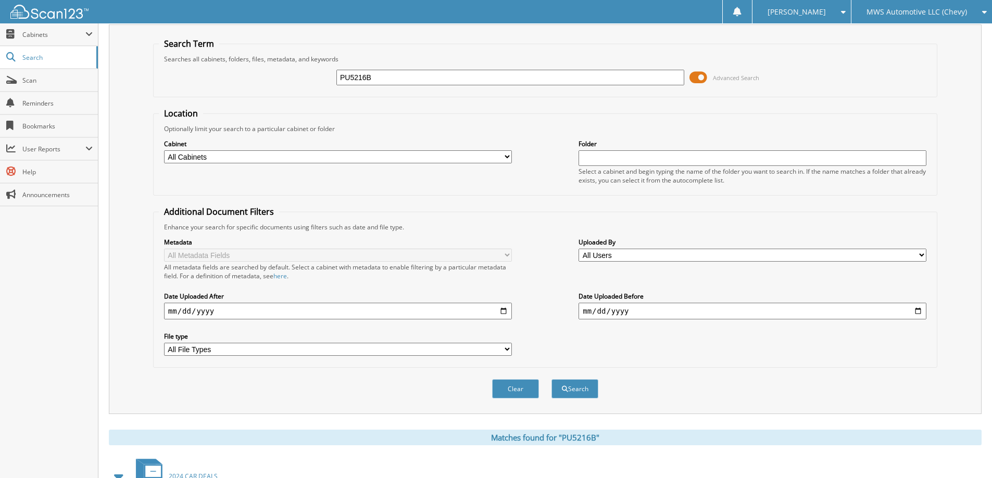
scroll to position [0, 0]
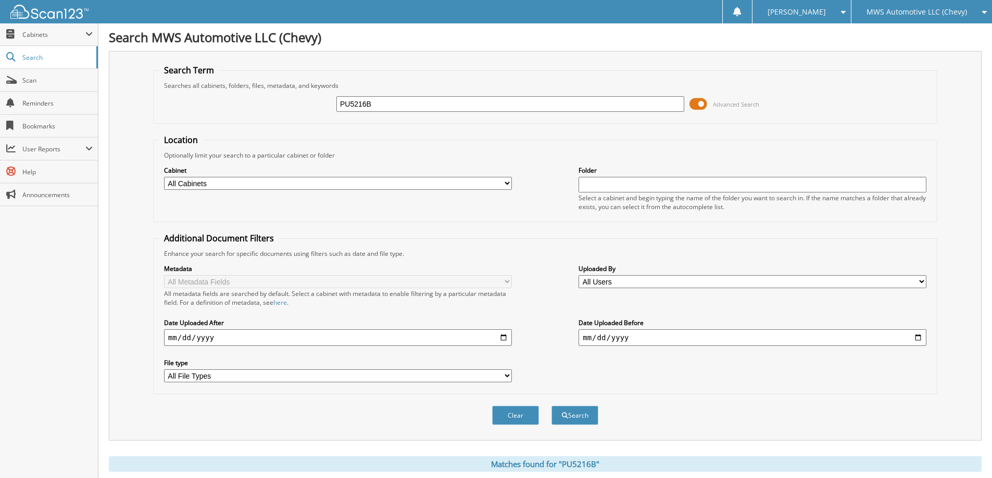
click at [488, 103] on input "PU5216B" at bounding box center [510, 104] width 348 height 16
type input "S4439C"
click at [551, 406] on button "Search" at bounding box center [574, 415] width 47 height 19
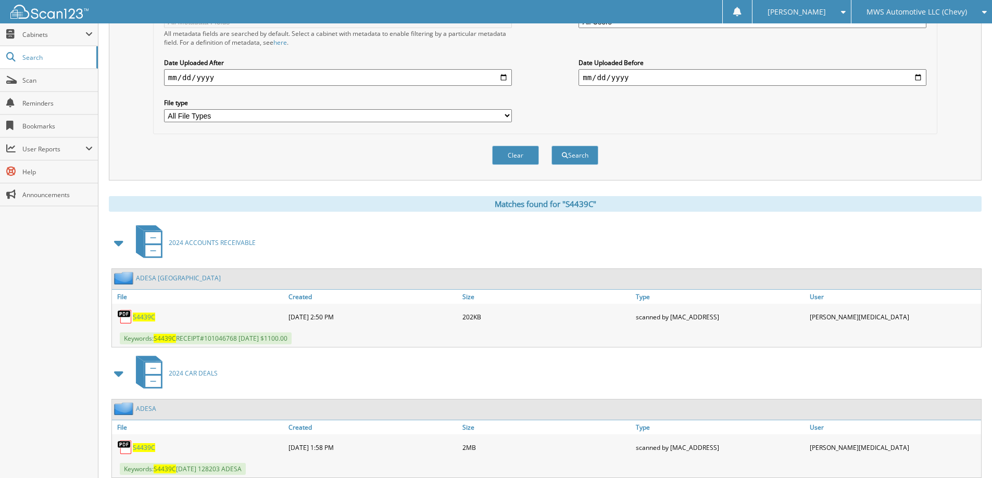
scroll to position [292, 0]
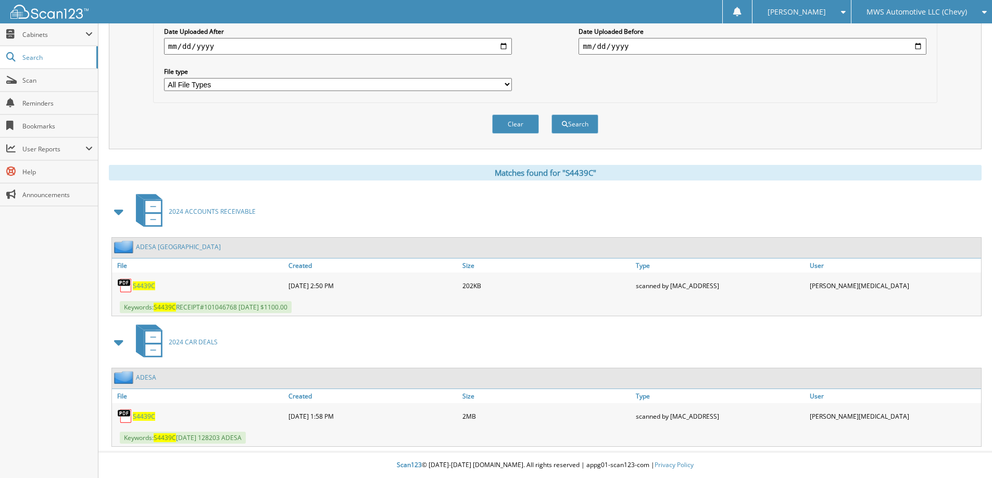
click at [149, 416] on span "S4439C" at bounding box center [144, 416] width 22 height 9
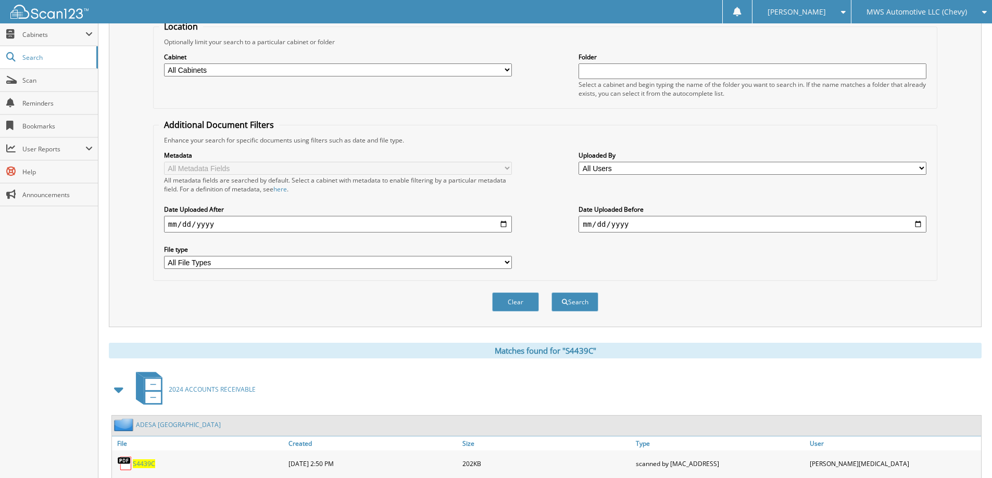
scroll to position [0, 0]
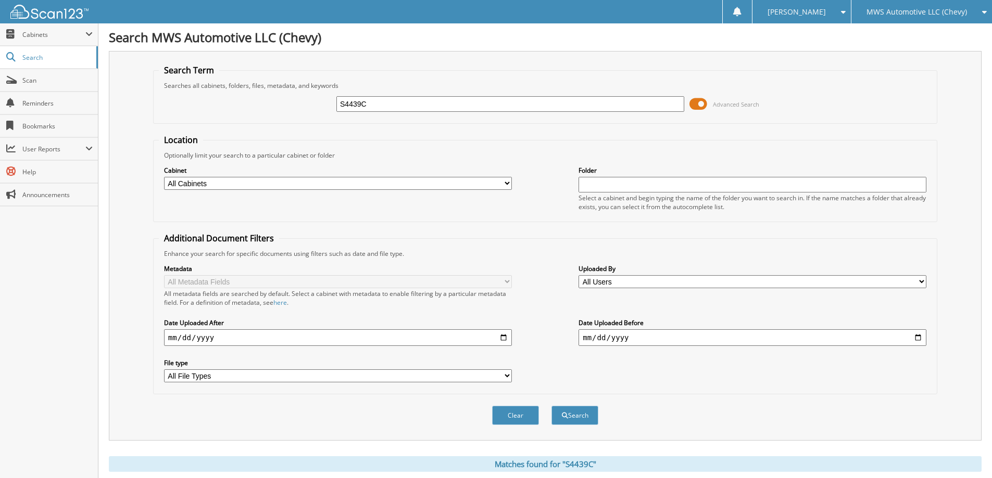
click at [468, 106] on input "S4439C" at bounding box center [510, 104] width 348 height 16
type input "C4543B"
click at [551, 406] on button "Search" at bounding box center [574, 415] width 47 height 19
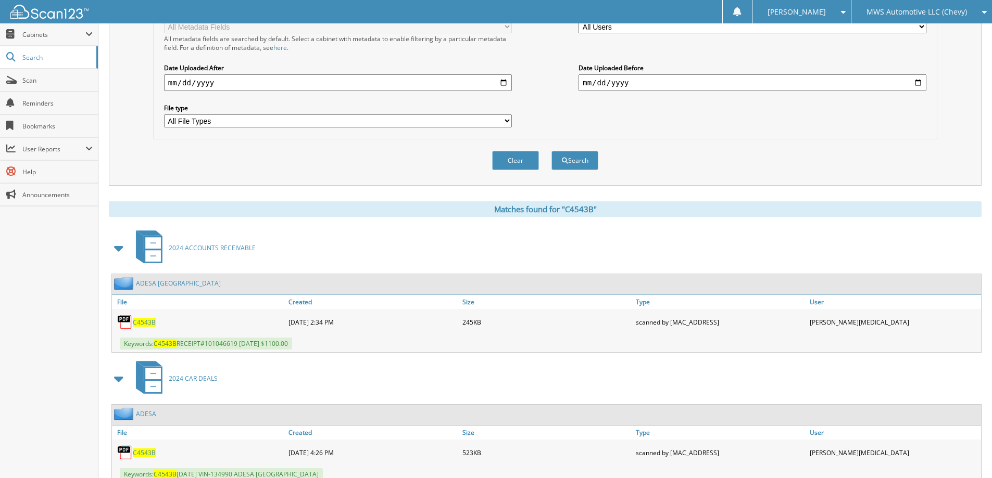
scroll to position [335, 0]
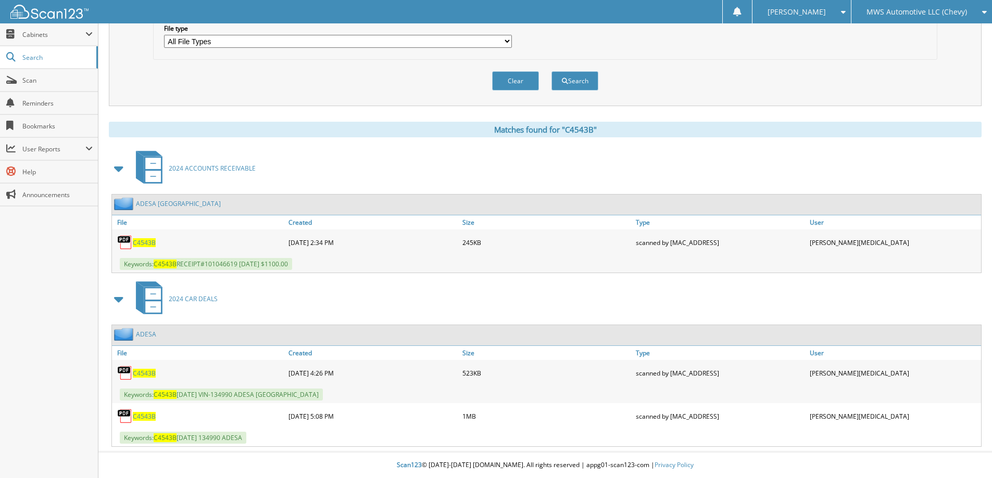
click at [147, 415] on span "C4543B" at bounding box center [144, 416] width 23 height 9
click at [144, 373] on span "C4543B" at bounding box center [144, 373] width 23 height 9
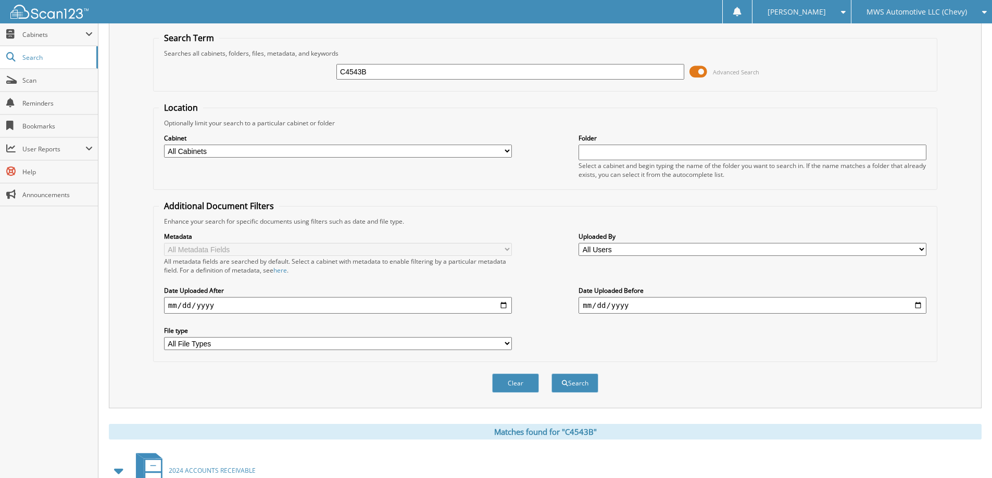
scroll to position [0, 0]
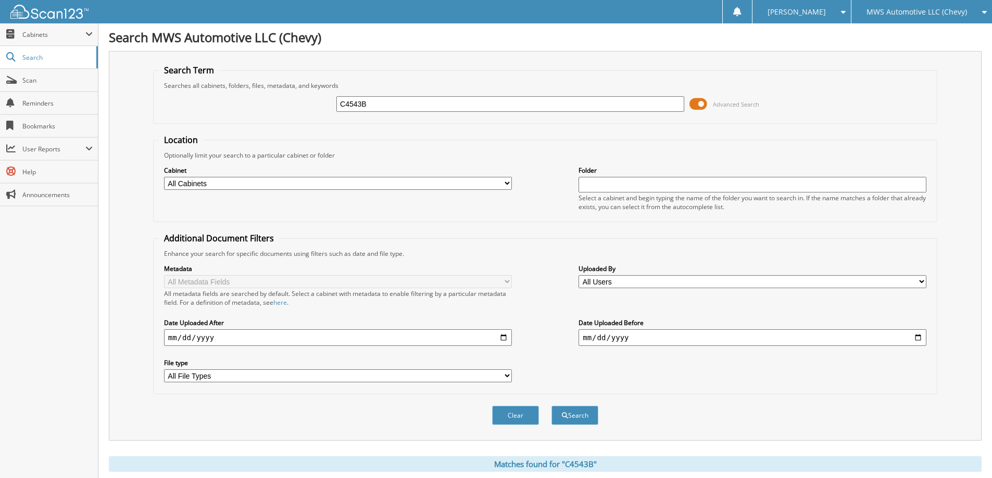
click at [482, 102] on input "C4543B" at bounding box center [510, 104] width 348 height 16
type input "C5274B"
click at [551, 406] on button "Search" at bounding box center [574, 415] width 47 height 19
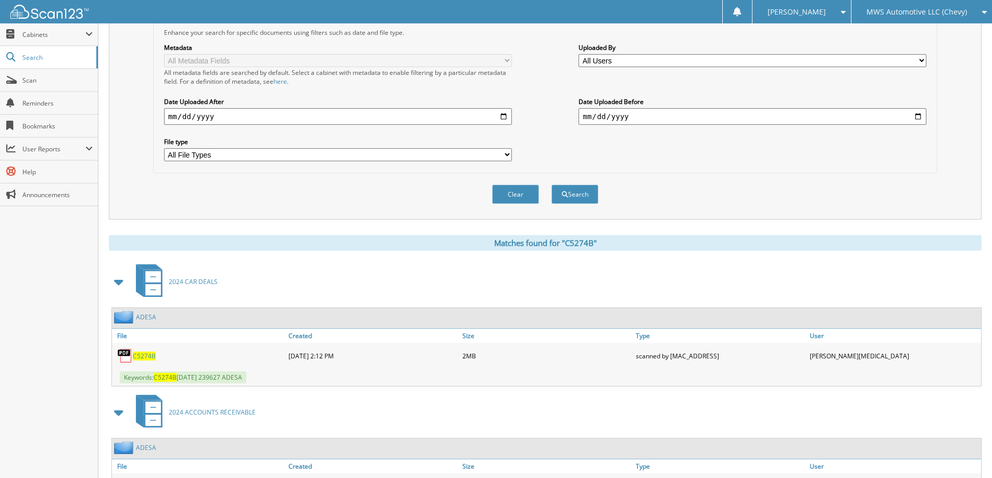
scroll to position [260, 0]
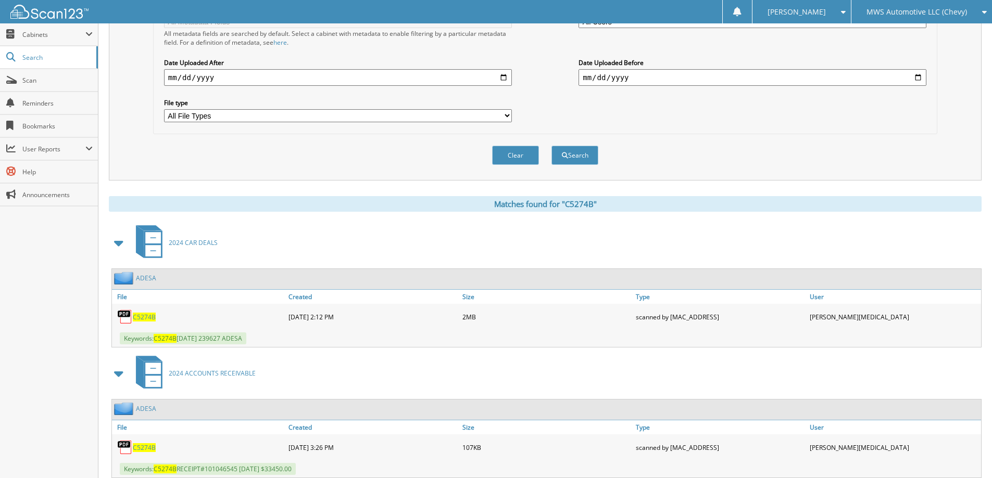
click at [149, 314] on span "C5274B" at bounding box center [144, 317] width 23 height 9
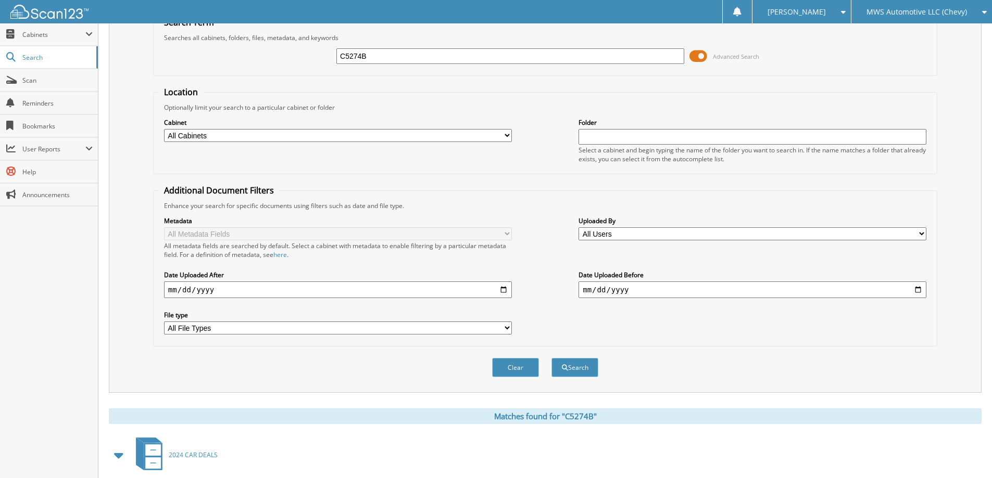
scroll to position [0, 0]
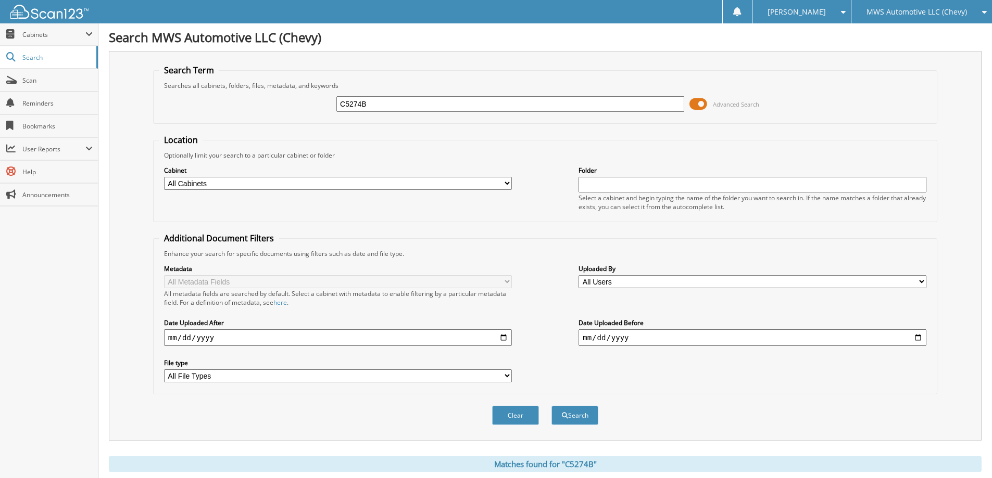
click at [494, 105] on input "C5274B" at bounding box center [510, 104] width 348 height 16
type input "C4797B"
click at [551, 406] on button "Search" at bounding box center [574, 415] width 47 height 19
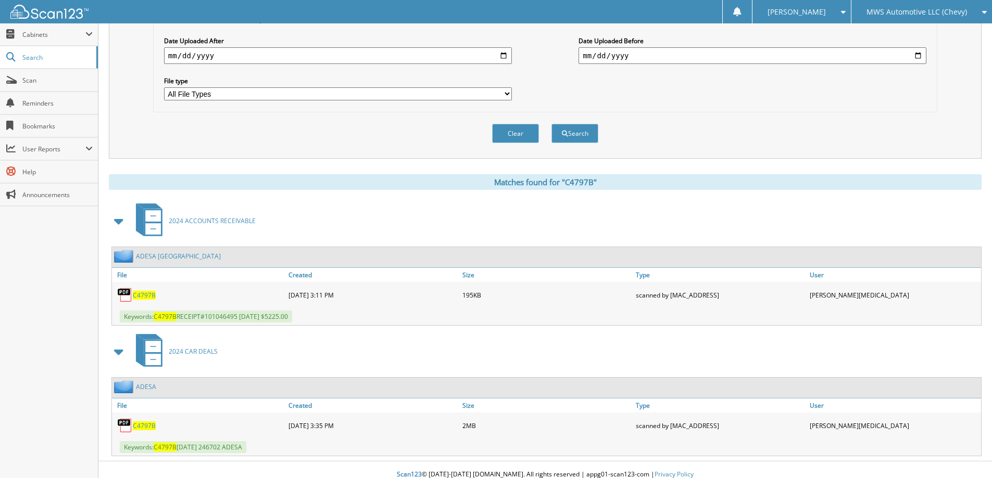
scroll to position [292, 0]
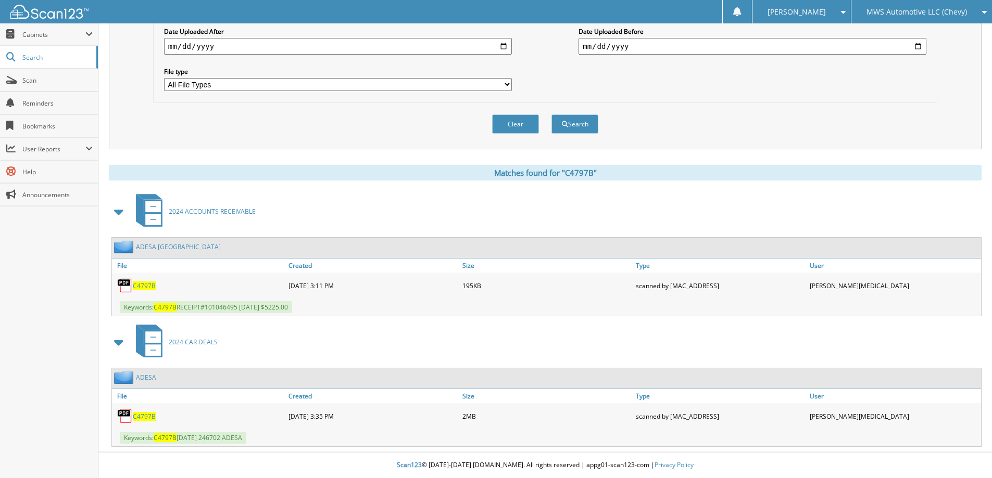
click at [142, 412] on link "C4797B" at bounding box center [144, 416] width 23 height 9
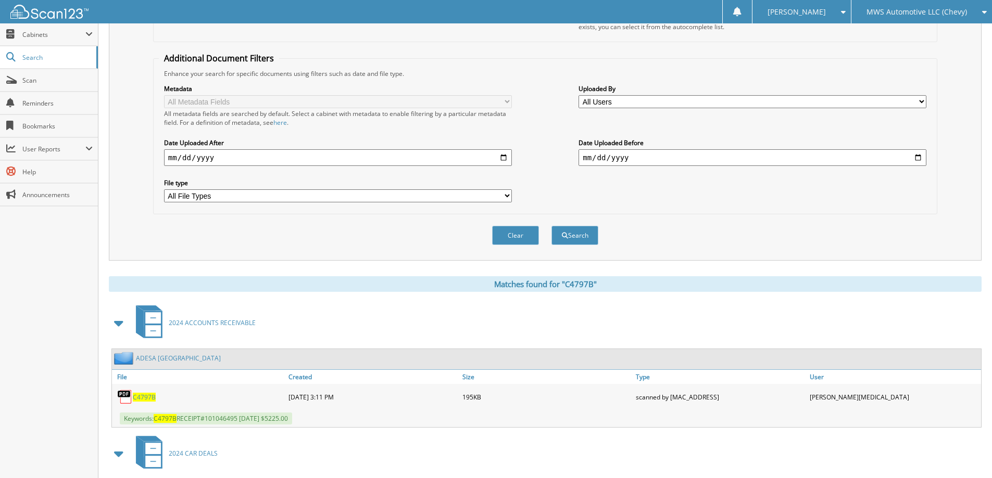
scroll to position [32, 0]
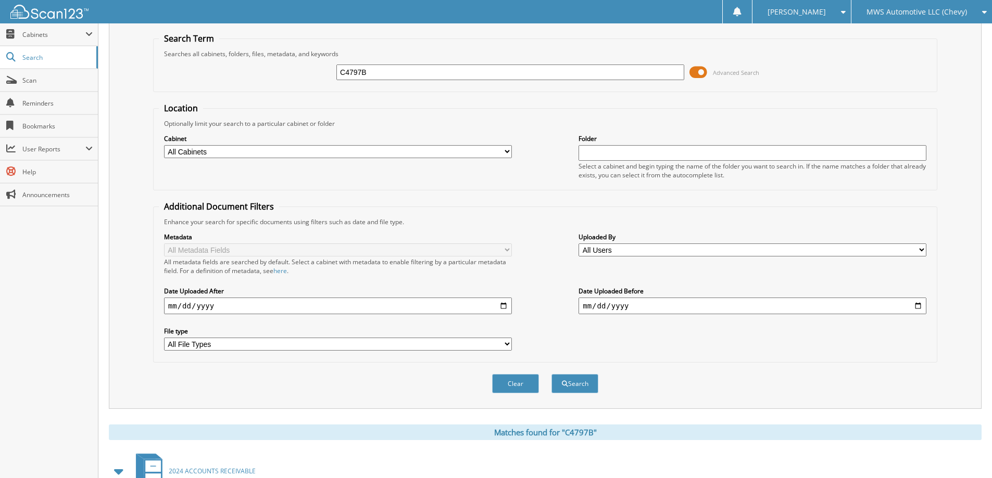
click at [468, 68] on input "C4797B" at bounding box center [510, 73] width 348 height 16
type input "PU5325B"
click at [551, 374] on button "Search" at bounding box center [574, 383] width 47 height 19
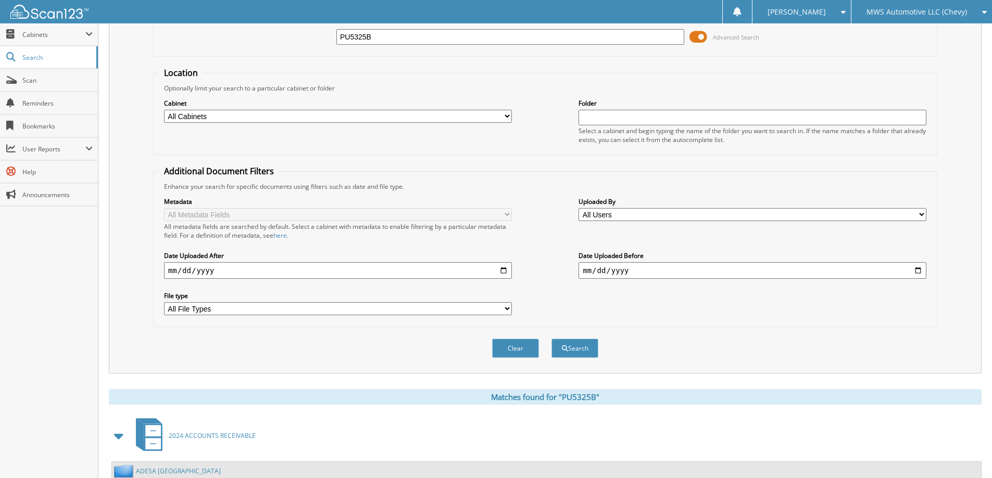
scroll to position [292, 0]
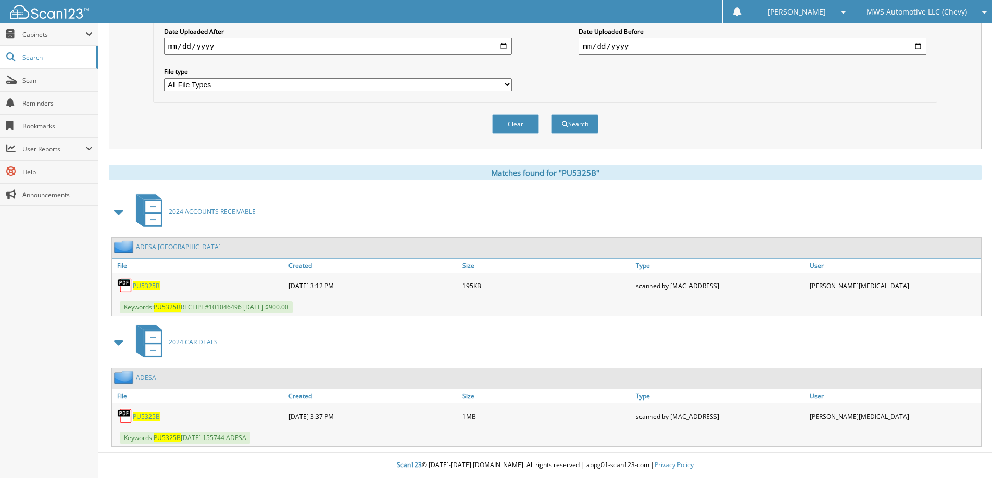
click at [144, 412] on span "PU5325B" at bounding box center [146, 416] width 27 height 9
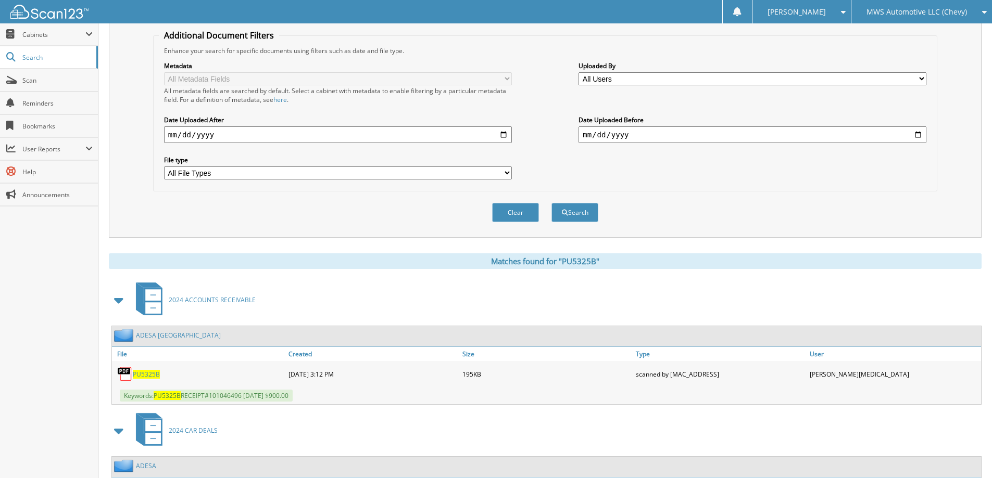
scroll to position [0, 0]
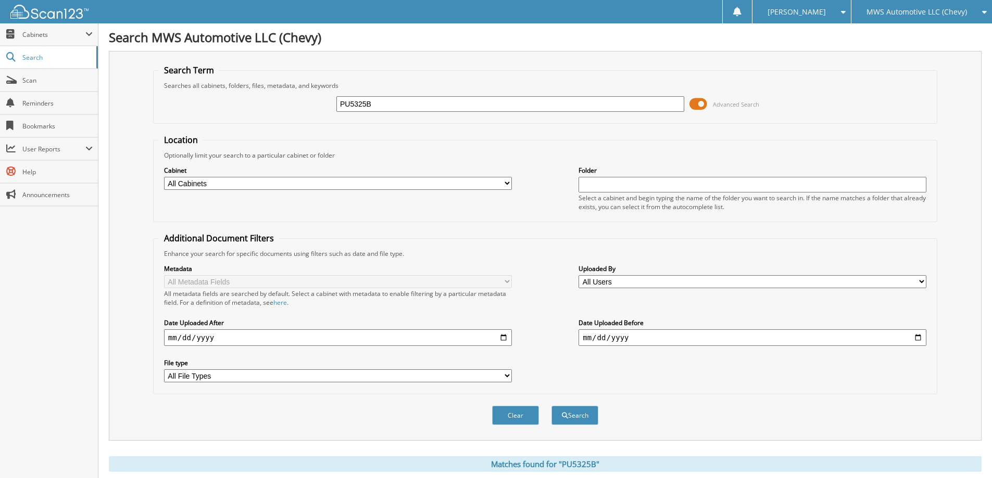
click at [418, 103] on input "PU5325B" at bounding box center [510, 104] width 348 height 16
type input "C5106B"
click at [551, 406] on button "Search" at bounding box center [574, 415] width 47 height 19
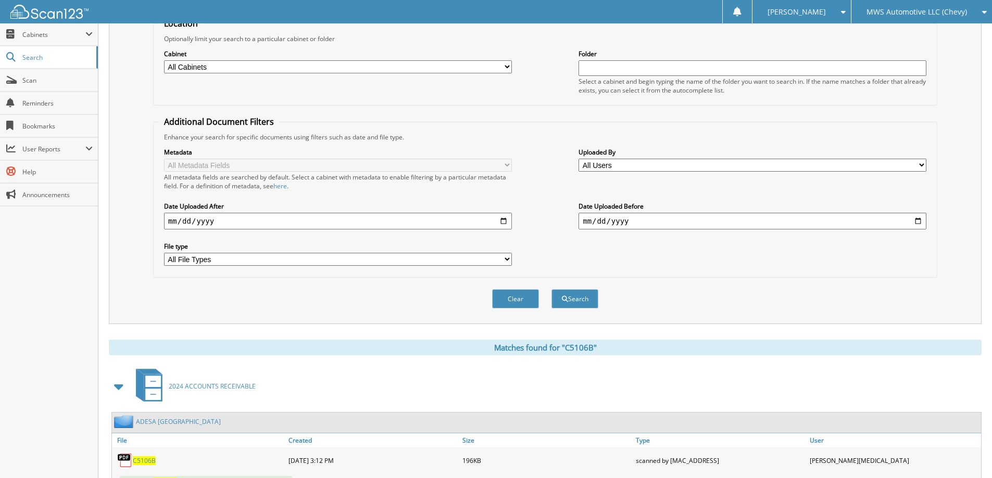
scroll to position [292, 0]
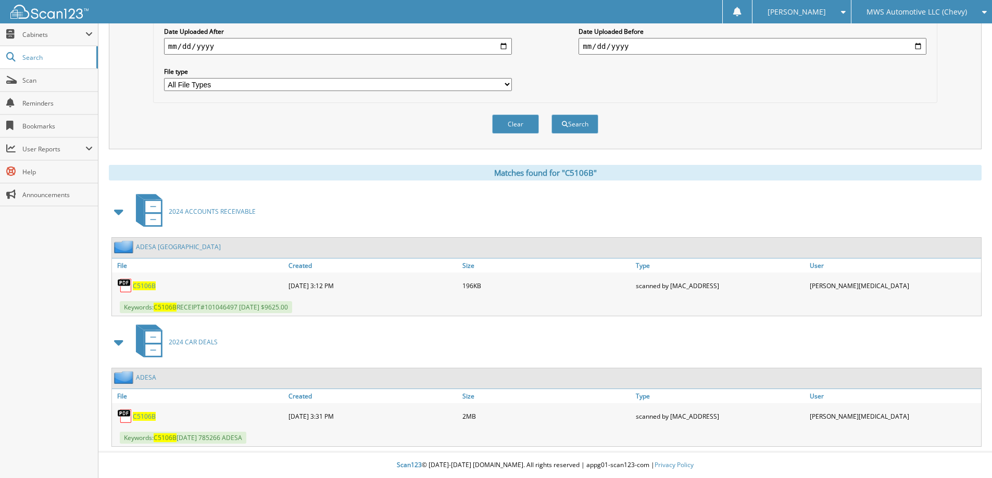
click at [143, 416] on span "C5106B" at bounding box center [144, 416] width 23 height 9
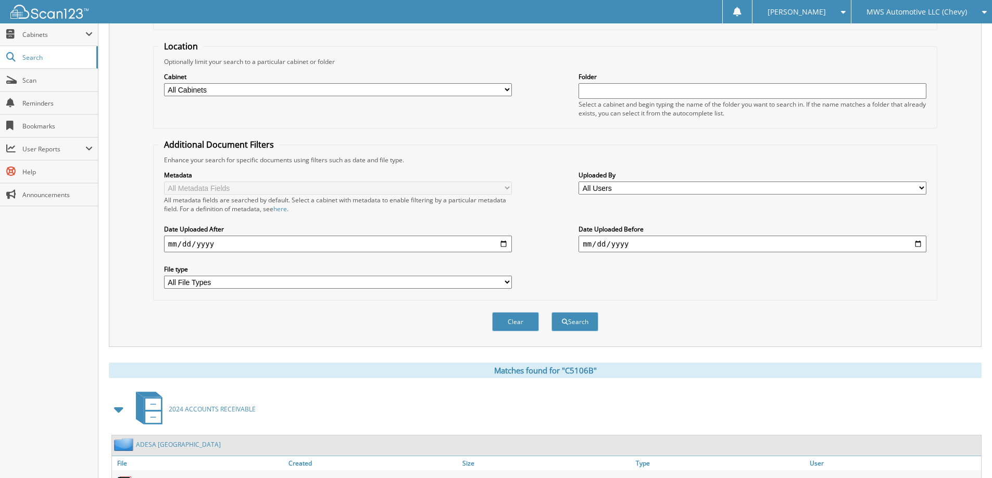
scroll to position [32, 0]
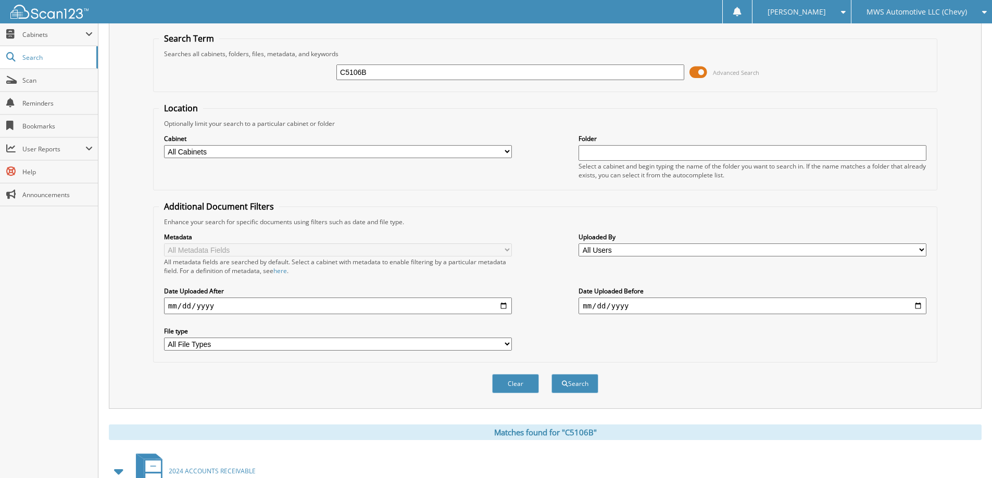
click at [526, 74] on input "C5106B" at bounding box center [510, 73] width 348 height 16
type input "PU5406A"
click at [551, 374] on button "Search" at bounding box center [574, 383] width 47 height 19
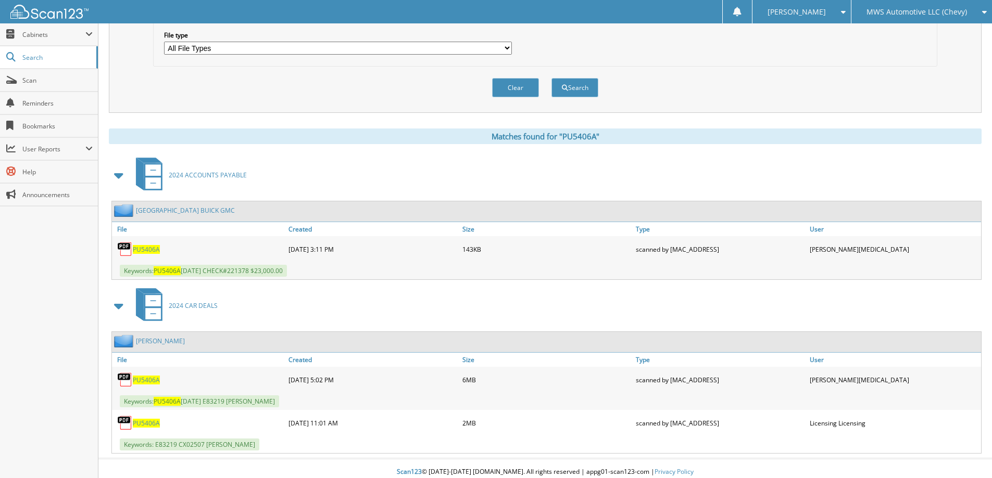
scroll to position [335, 0]
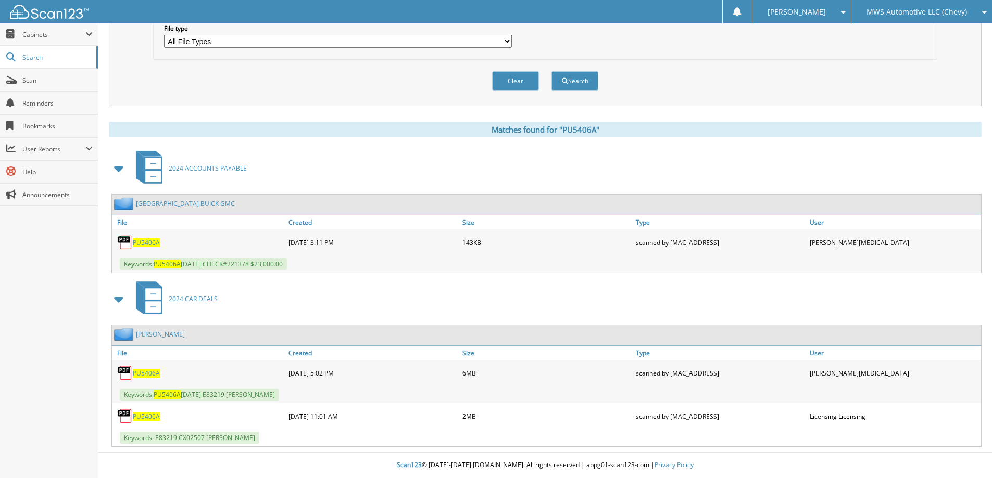
click at [157, 373] on span "PU5406A" at bounding box center [146, 373] width 27 height 9
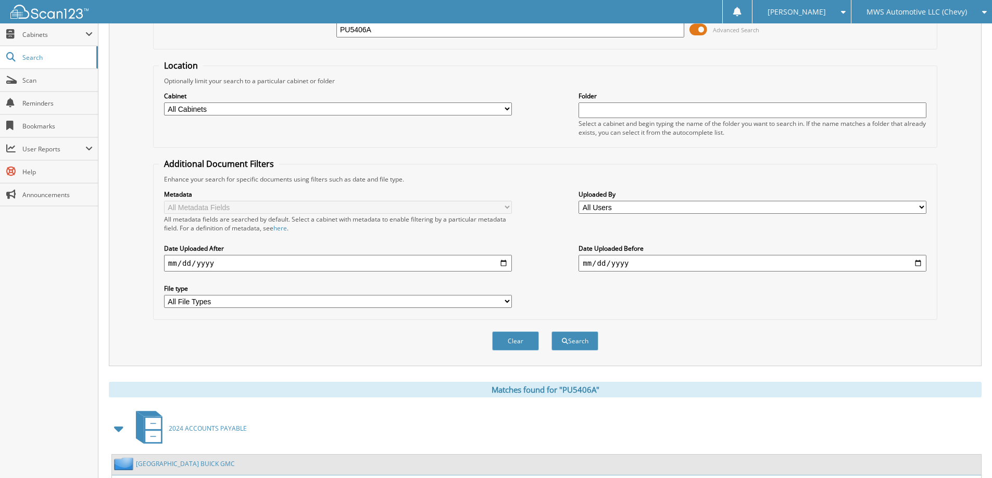
scroll to position [23, 0]
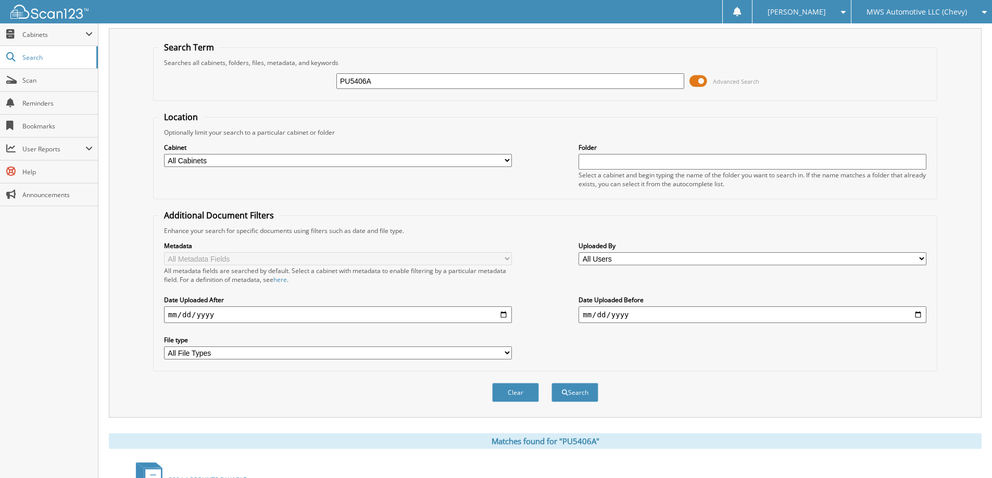
click at [469, 77] on input "PU5406A" at bounding box center [510, 81] width 348 height 16
type input "C5230A"
click at [551, 383] on button "Search" at bounding box center [574, 392] width 47 height 19
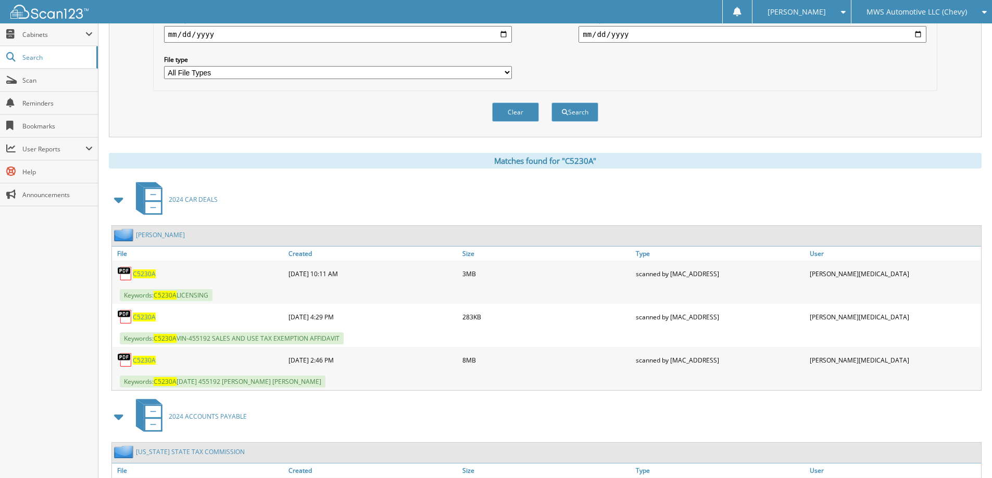
scroll to position [312, 0]
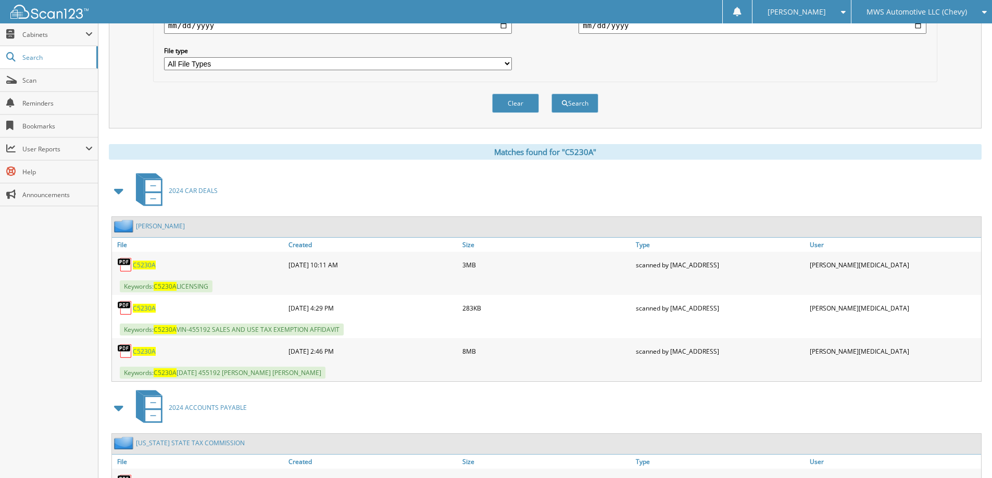
click at [141, 265] on span "C5230A" at bounding box center [144, 265] width 23 height 9
click at [150, 307] on span "C5230A" at bounding box center [144, 308] width 23 height 9
click at [150, 349] on span "C5230A" at bounding box center [144, 351] width 23 height 9
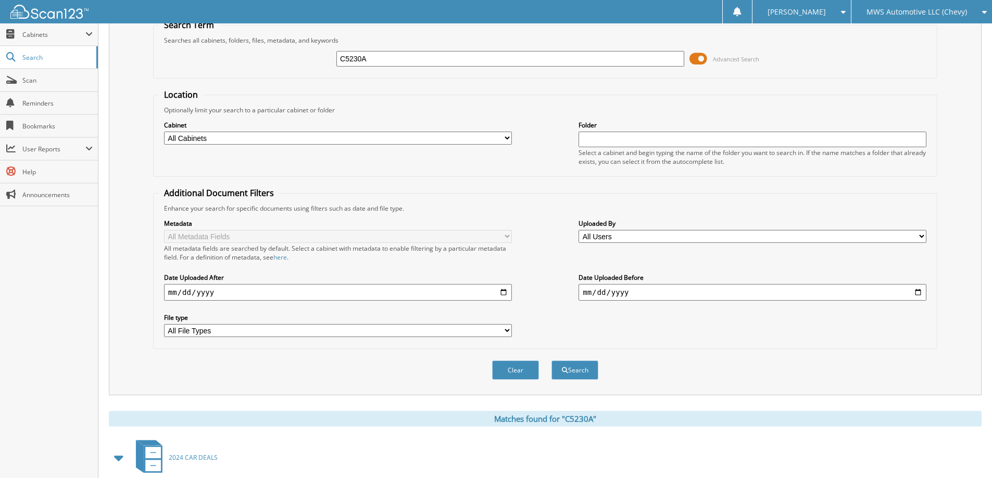
scroll to position [0, 0]
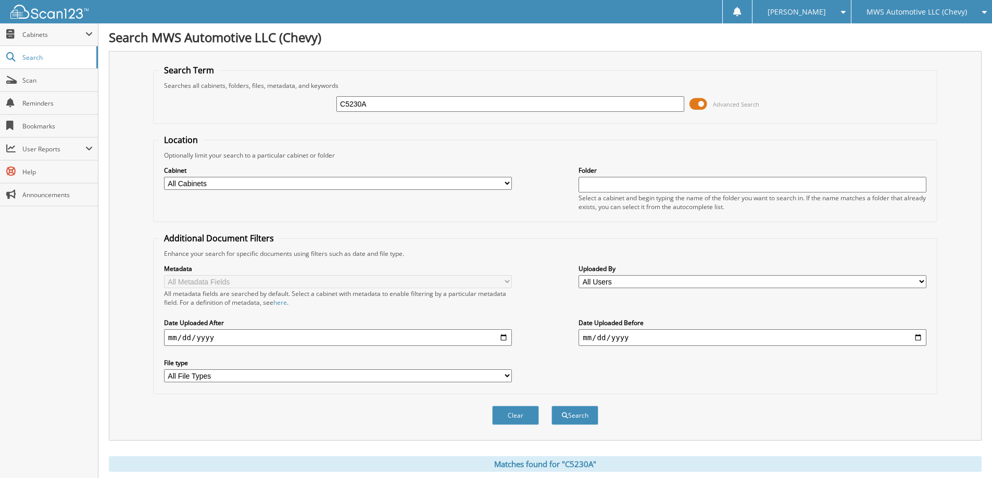
click at [420, 106] on input "C5230A" at bounding box center [510, 104] width 348 height 16
type input "C5179A"
click at [551, 406] on button "Search" at bounding box center [574, 415] width 47 height 19
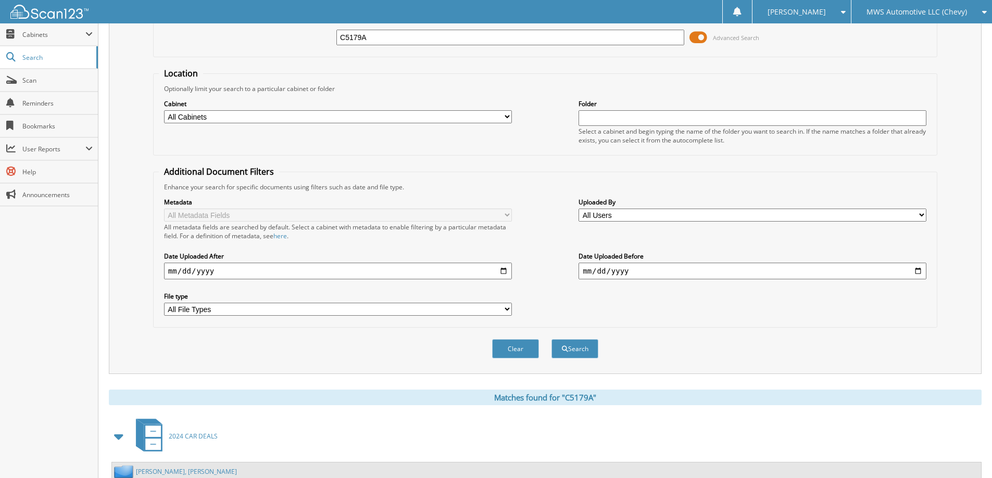
scroll to position [208, 0]
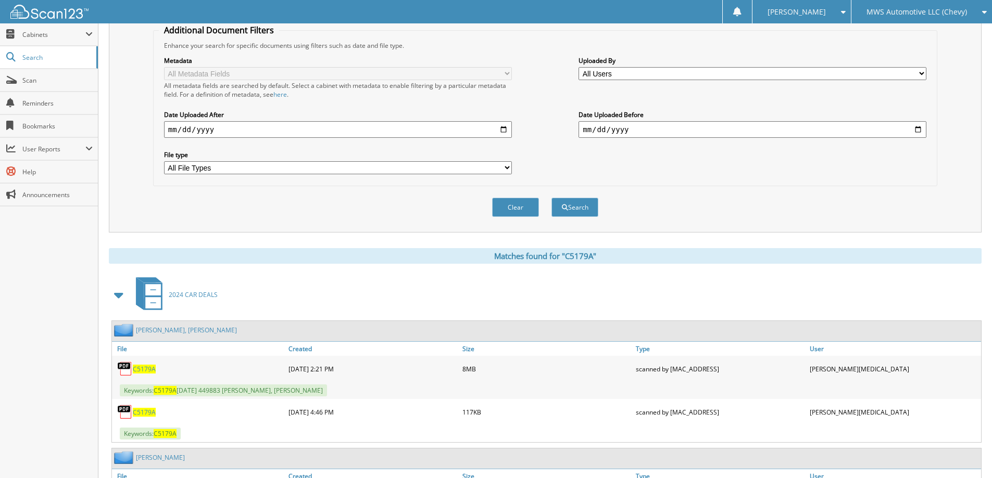
click at [143, 368] on span "C5179A" at bounding box center [144, 369] width 23 height 9
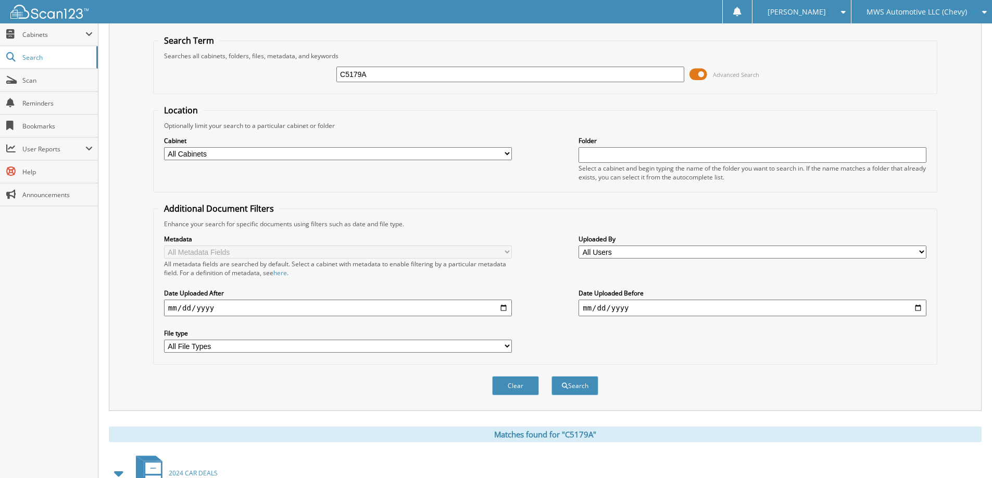
scroll to position [0, 0]
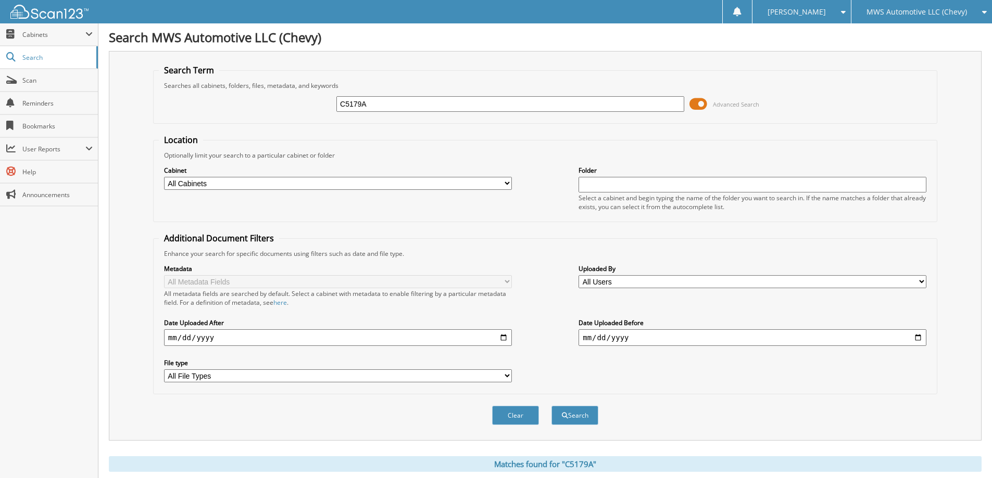
click at [466, 107] on input "C5179A" at bounding box center [510, 104] width 348 height 16
type input "C4532A"
click at [551, 406] on button "Search" at bounding box center [574, 415] width 47 height 19
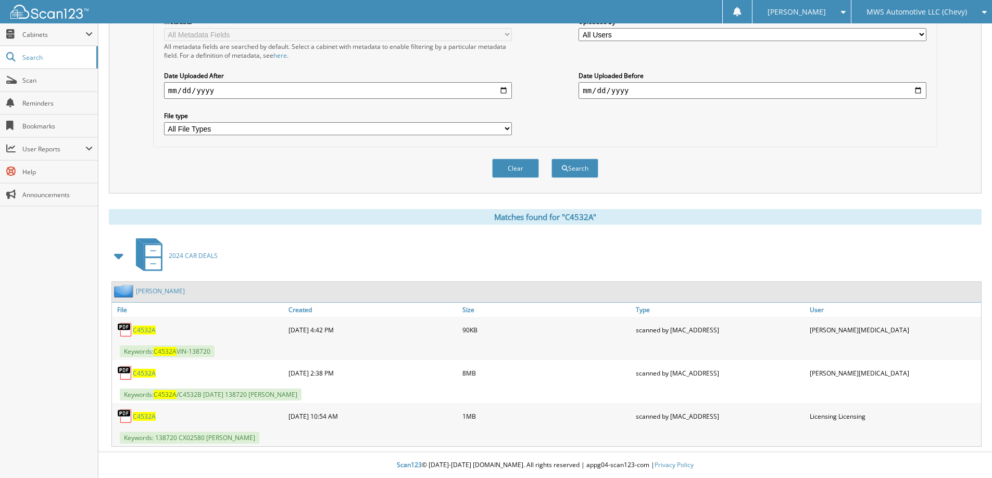
click at [148, 376] on span "C4532A" at bounding box center [144, 373] width 23 height 9
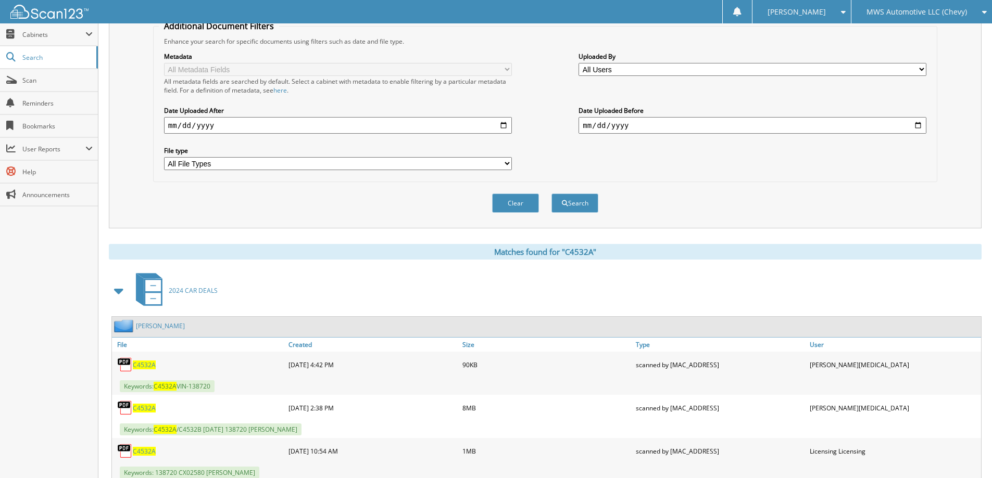
scroll to position [0, 0]
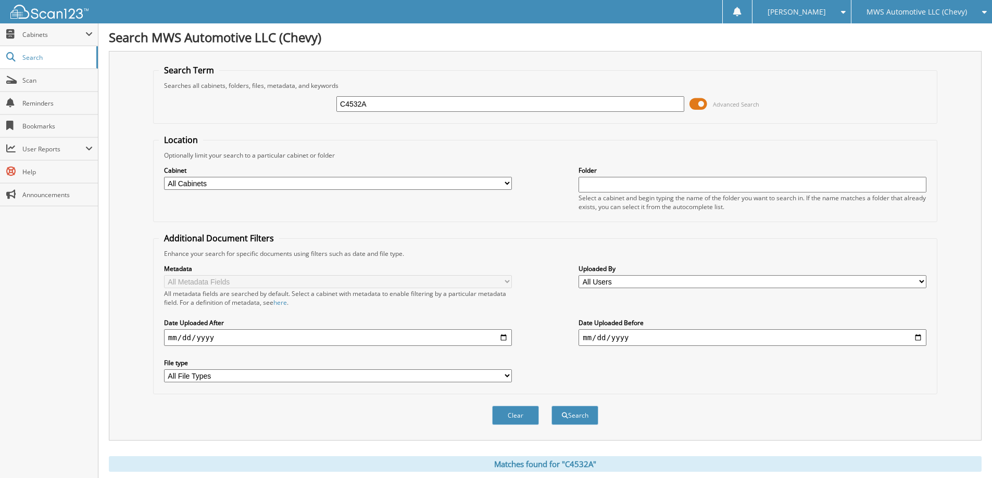
click at [463, 99] on input "C4532A" at bounding box center [510, 104] width 348 height 16
type input "C5234A"
click at [551, 406] on button "Search" at bounding box center [574, 415] width 47 height 19
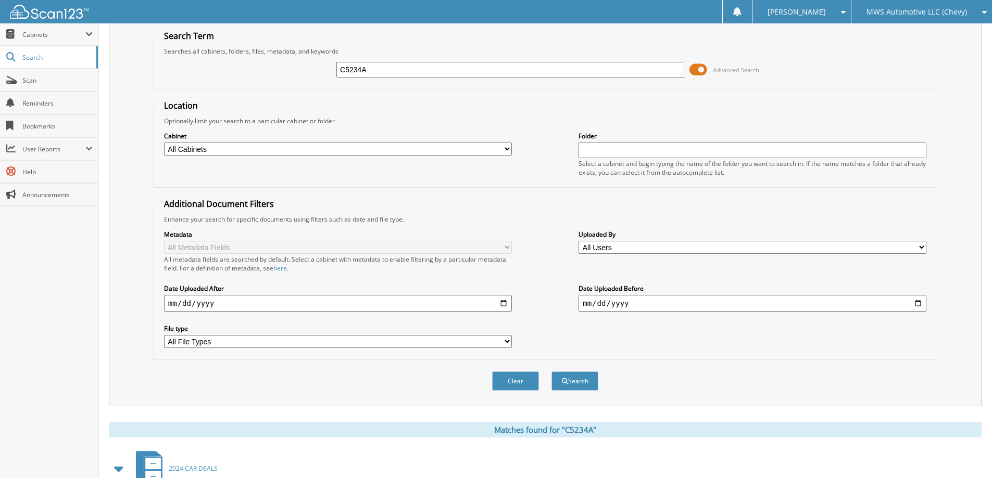
scroll to position [205, 0]
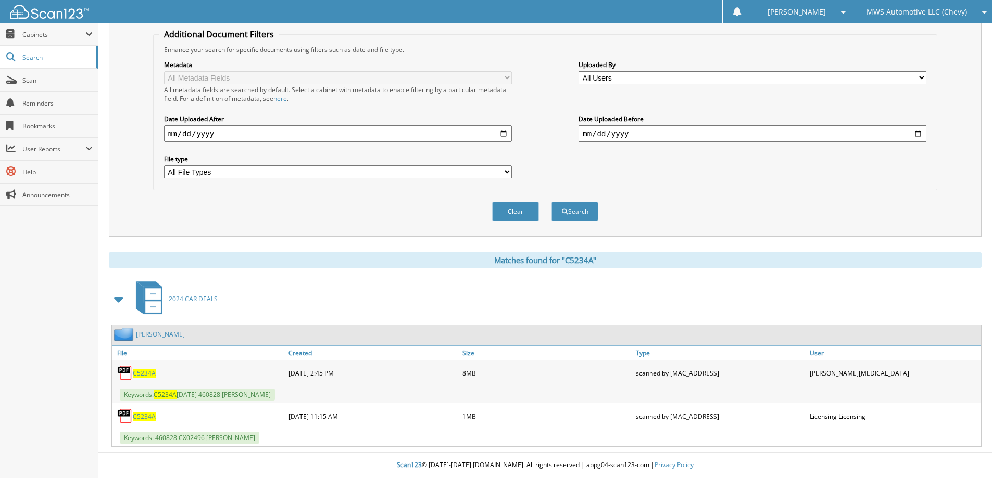
click at [140, 371] on span "C5234A" at bounding box center [144, 373] width 23 height 9
